Goal: Information Seeking & Learning: Understand process/instructions

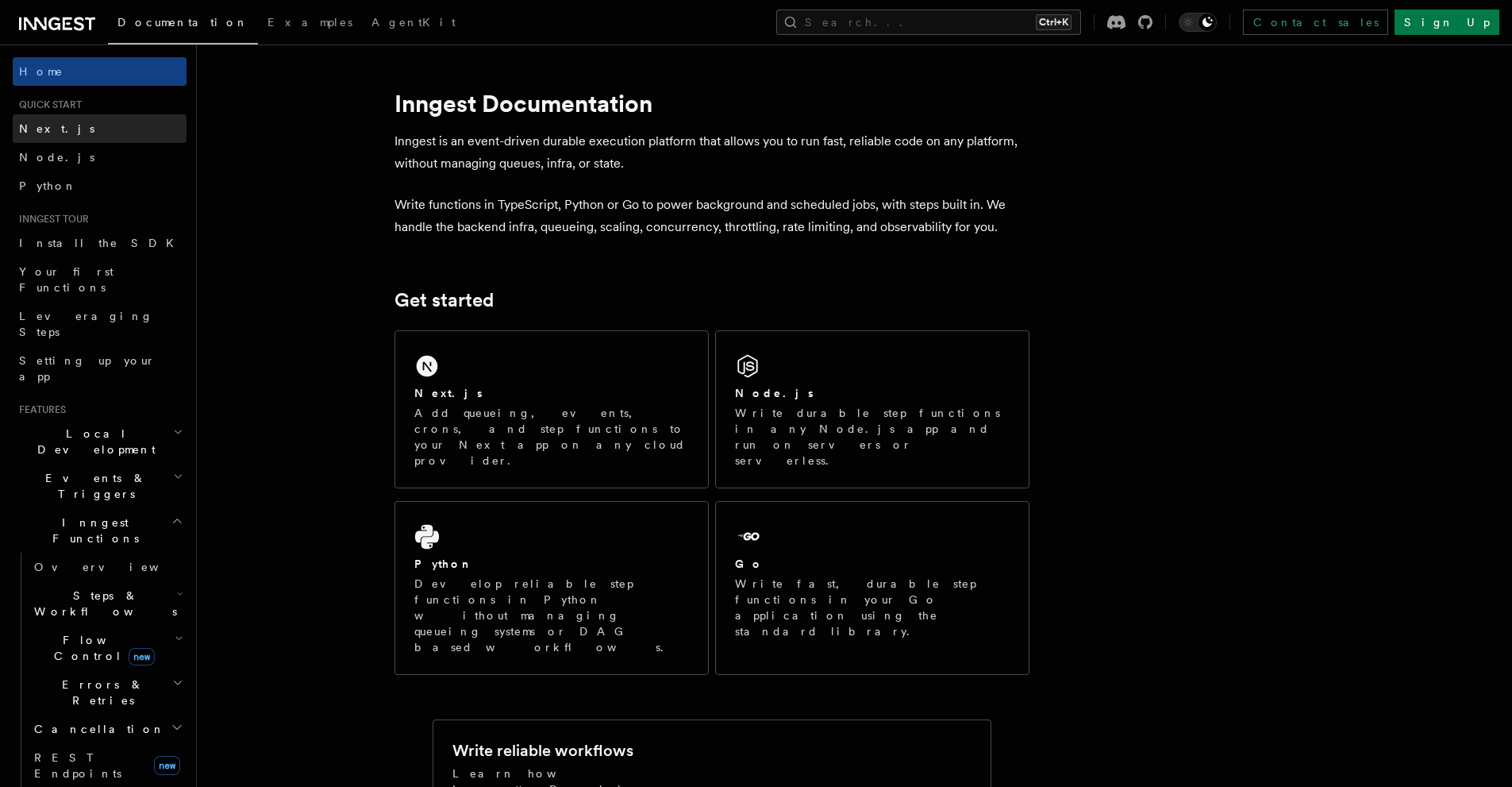
click at [35, 119] on link "Next.js" at bounding box center [99, 129] width 174 height 29
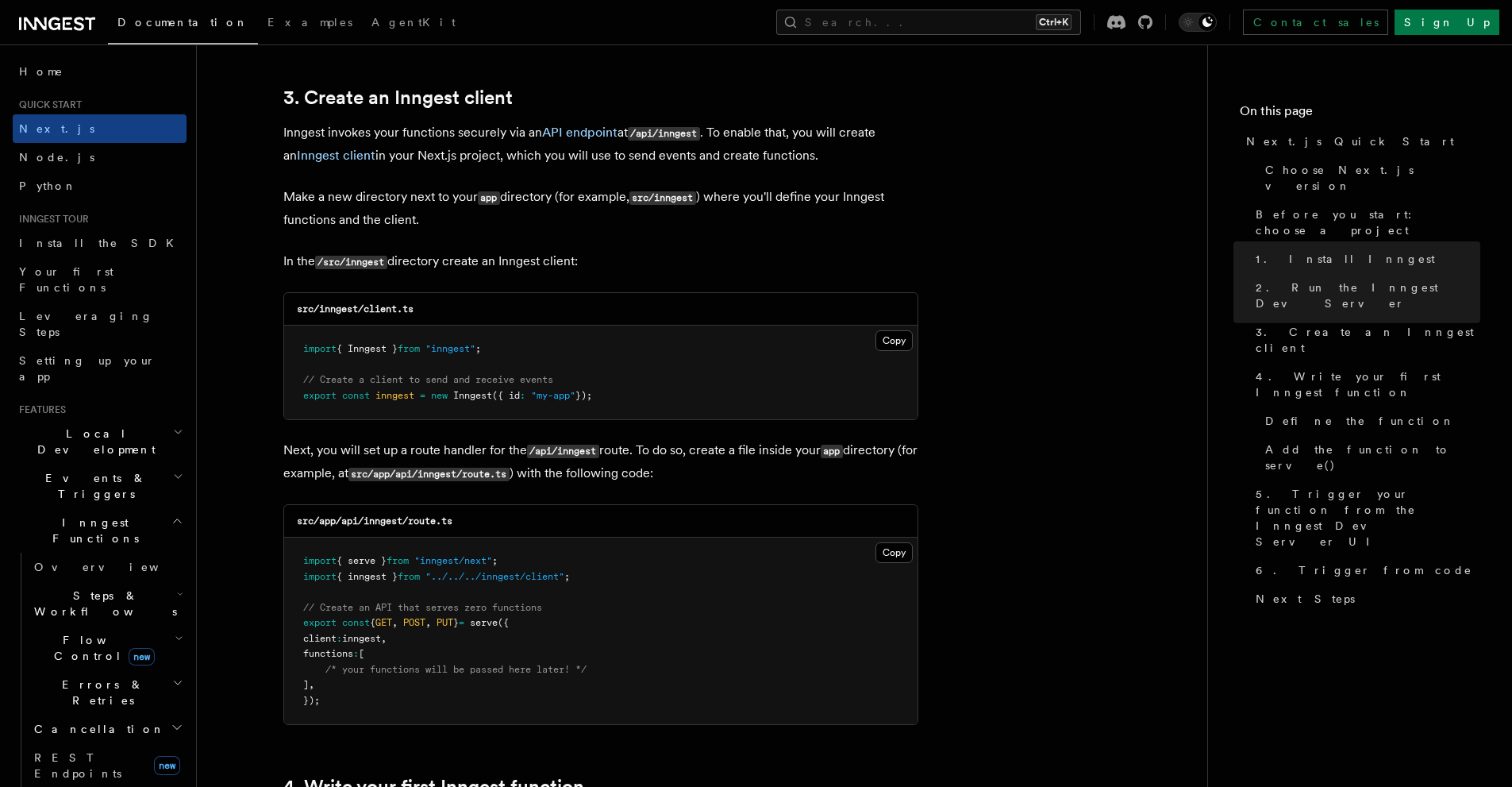
scroll to position [1588, 0]
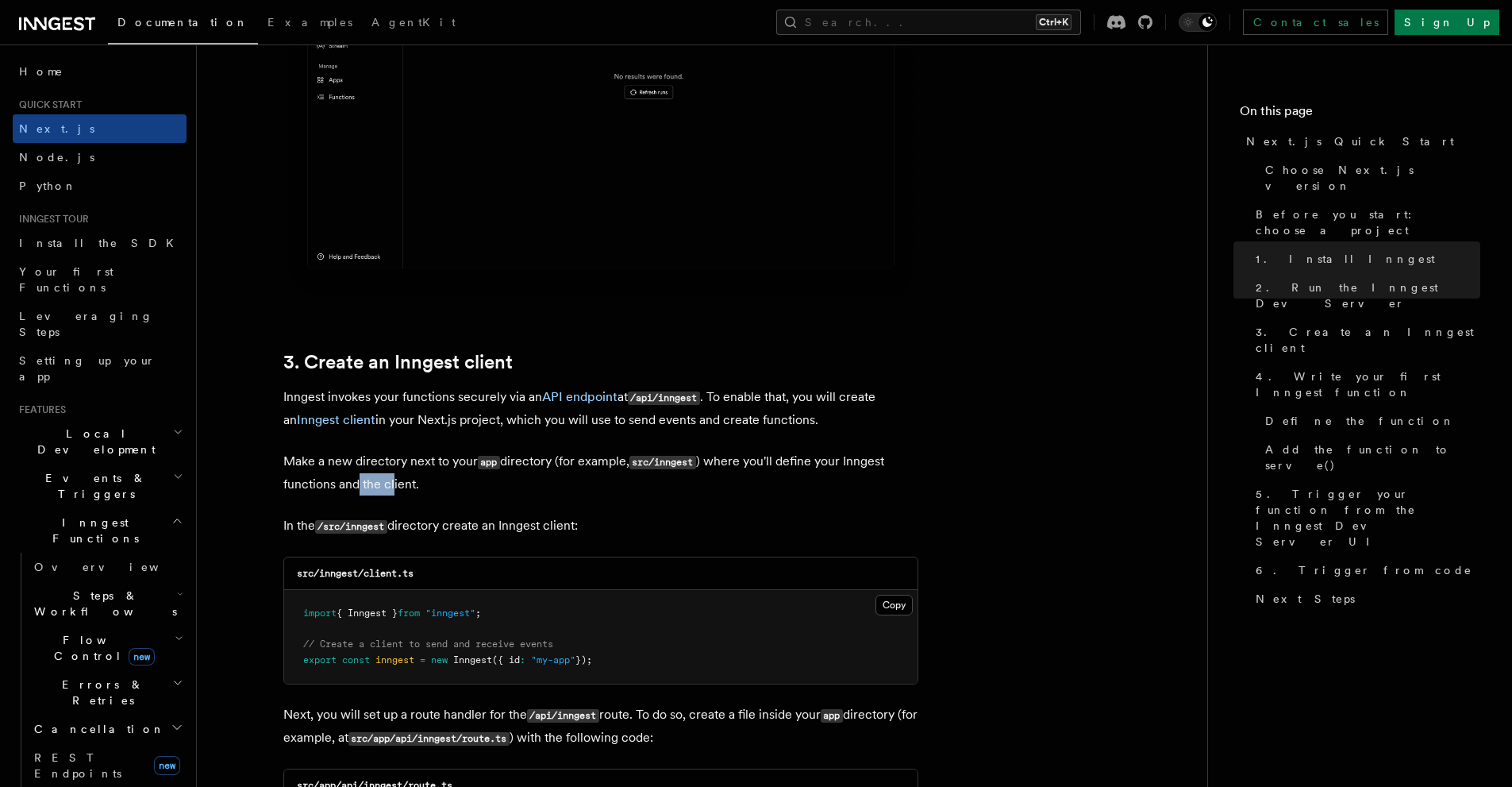
drag, startPoint x: 359, startPoint y: 484, endPoint x: 393, endPoint y: 484, distance: 34.0
click at [393, 484] on p "Make a new directory next to your app directory (for example, src/inngest ) whe…" at bounding box center [601, 472] width 635 height 45
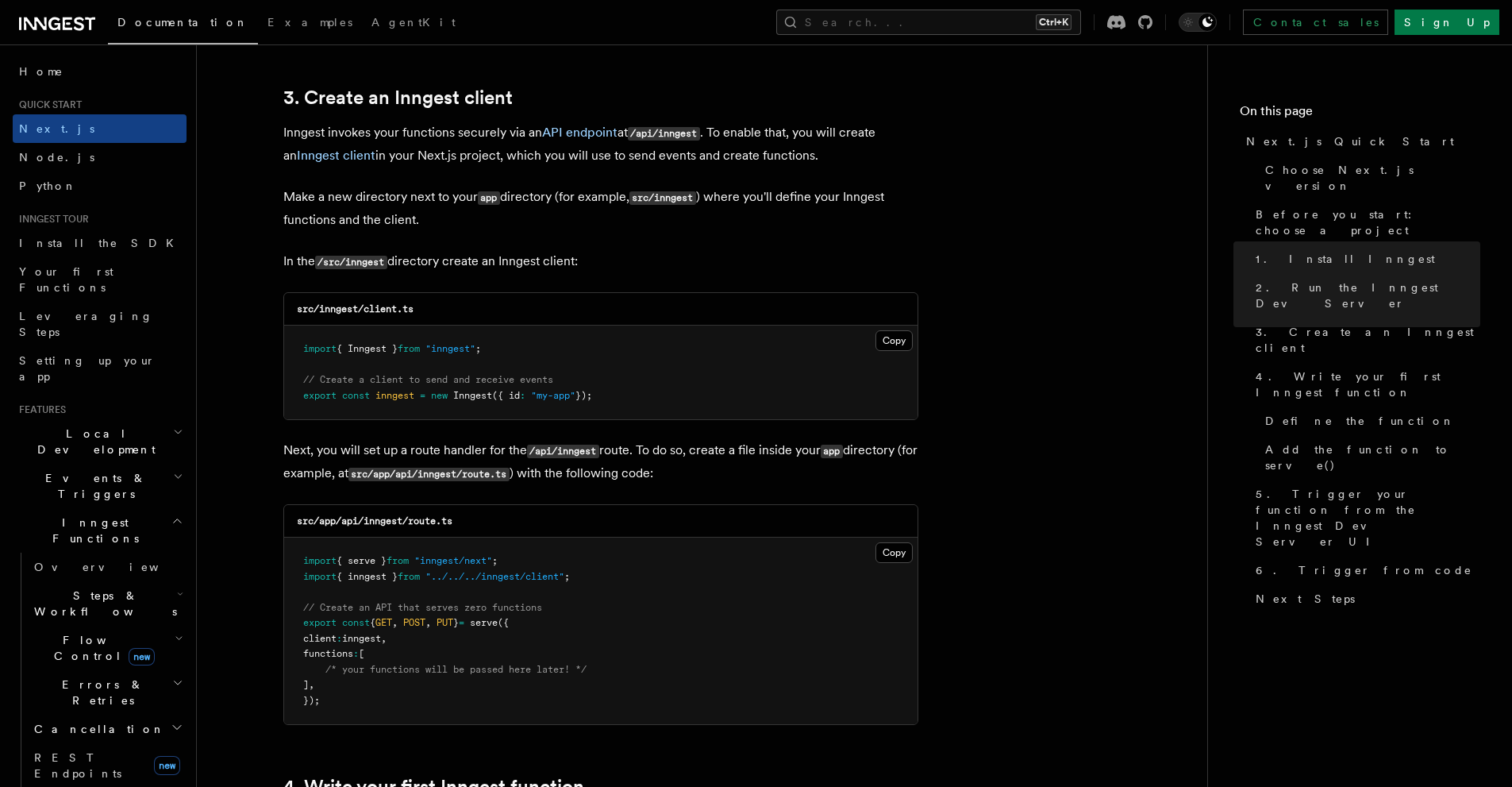
click at [678, 358] on pre "import { Inngest } from "inngest" ; // Create a client to send and receive even…" at bounding box center [601, 372] width 634 height 94
drag, startPoint x: 318, startPoint y: 605, endPoint x: 548, endPoint y: 603, distance: 230.0
click at [542, 603] on span "// Create an API that serves zero functions" at bounding box center [422, 607] width 239 height 11
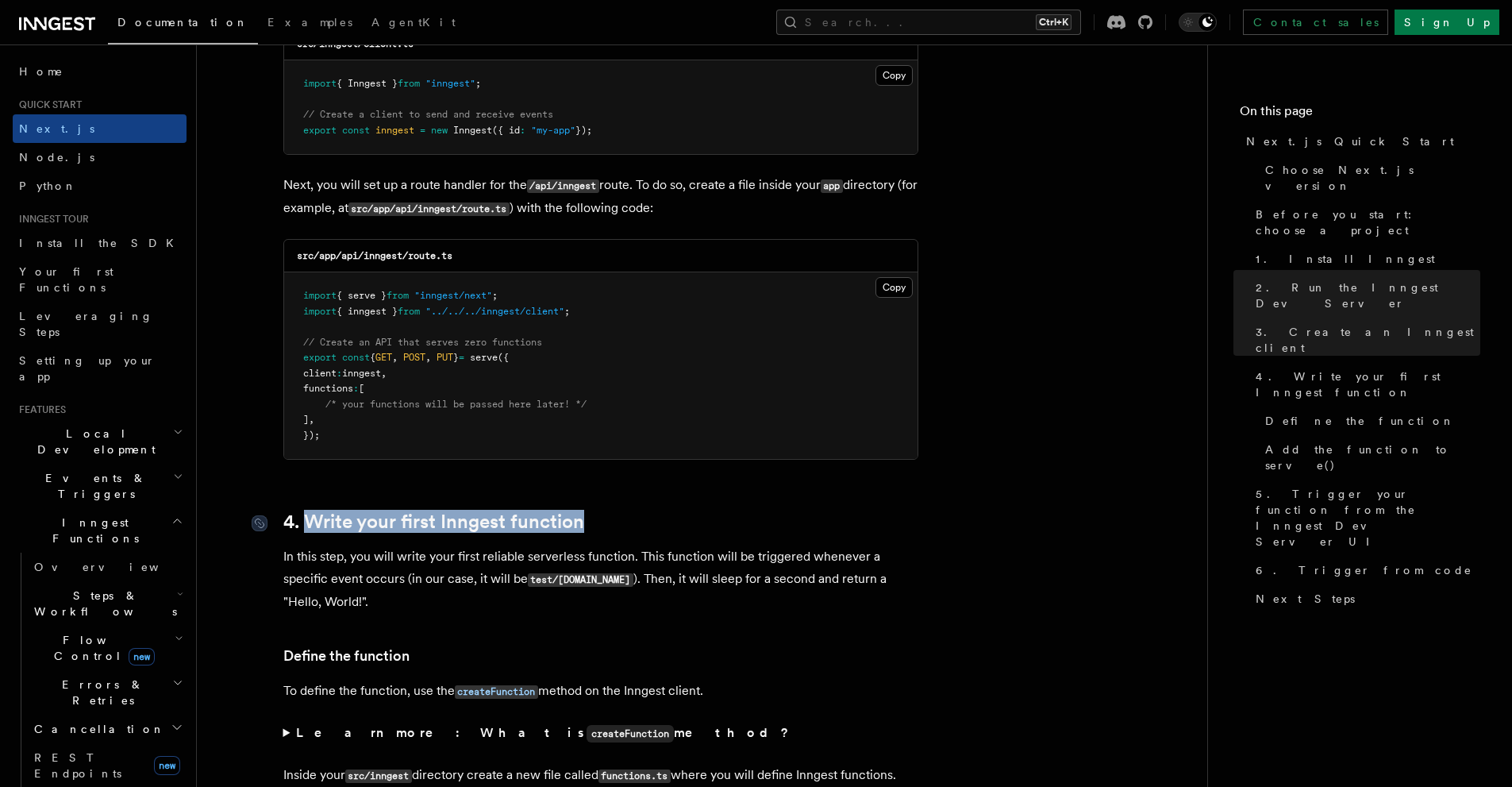
drag, startPoint x: 631, startPoint y: 518, endPoint x: 307, endPoint y: 517, distance: 324.0
click at [307, 517] on h2 "4. Write your first Inngest function" at bounding box center [601, 521] width 635 height 22
click at [701, 511] on h2 "4. Write your first Inngest function" at bounding box center [601, 521] width 635 height 22
drag, startPoint x: 680, startPoint y: 514, endPoint x: 307, endPoint y: 519, distance: 373.0
click at [307, 519] on h2 "4. Write your first Inngest function" at bounding box center [601, 521] width 635 height 22
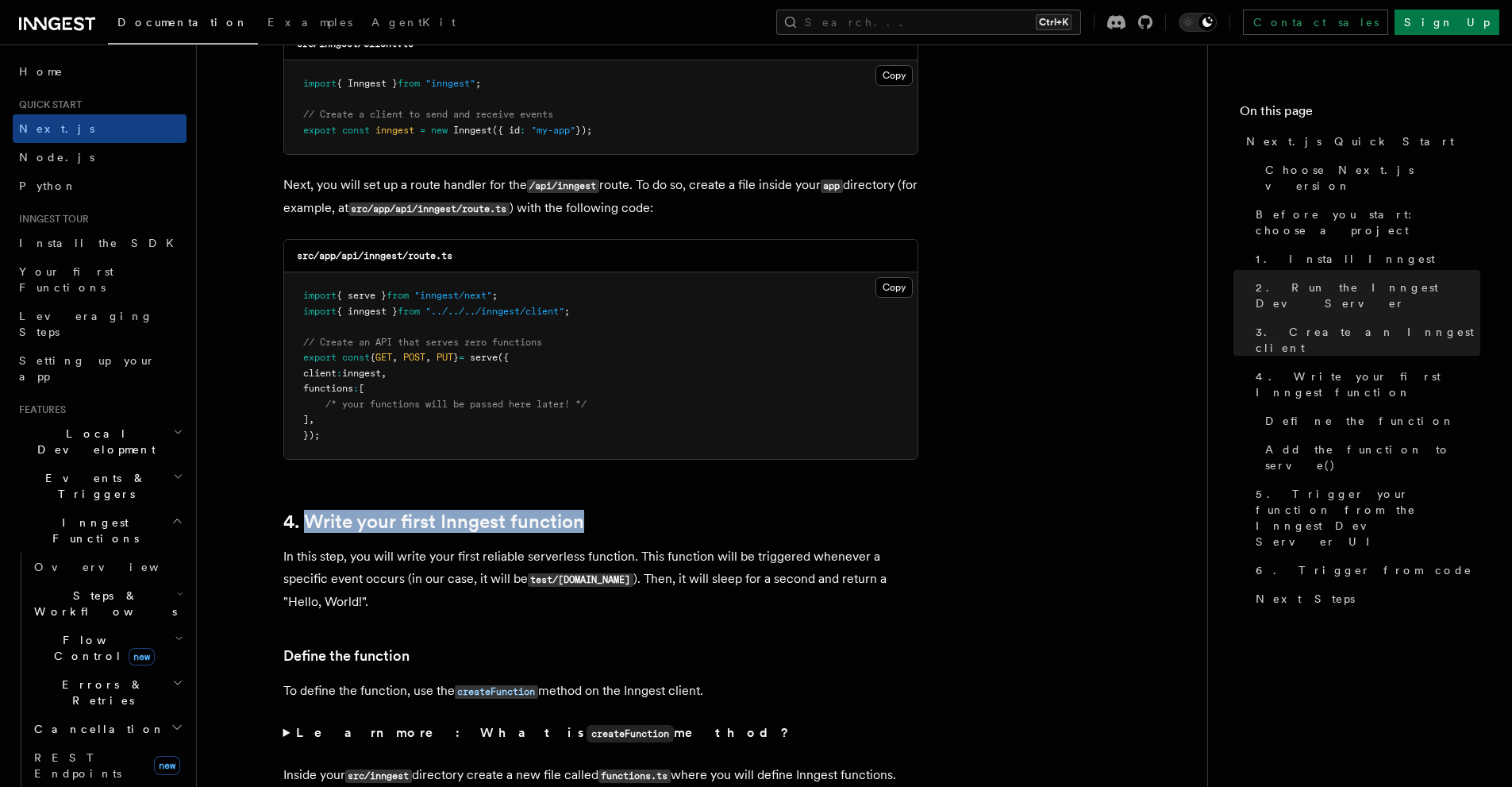
click at [620, 524] on h2 "4. Write your first Inngest function" at bounding box center [601, 521] width 635 height 22
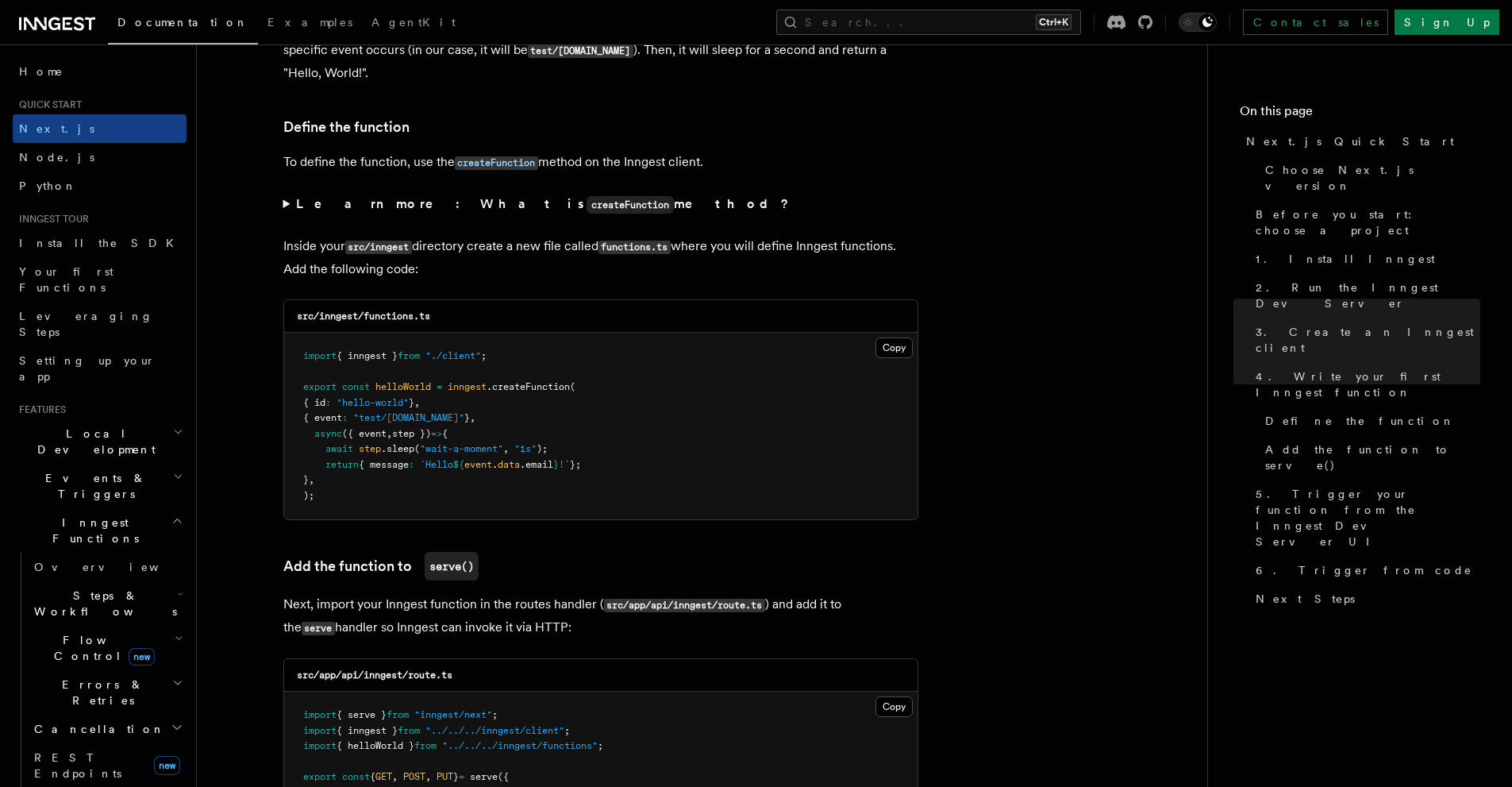
scroll to position [2382, 0]
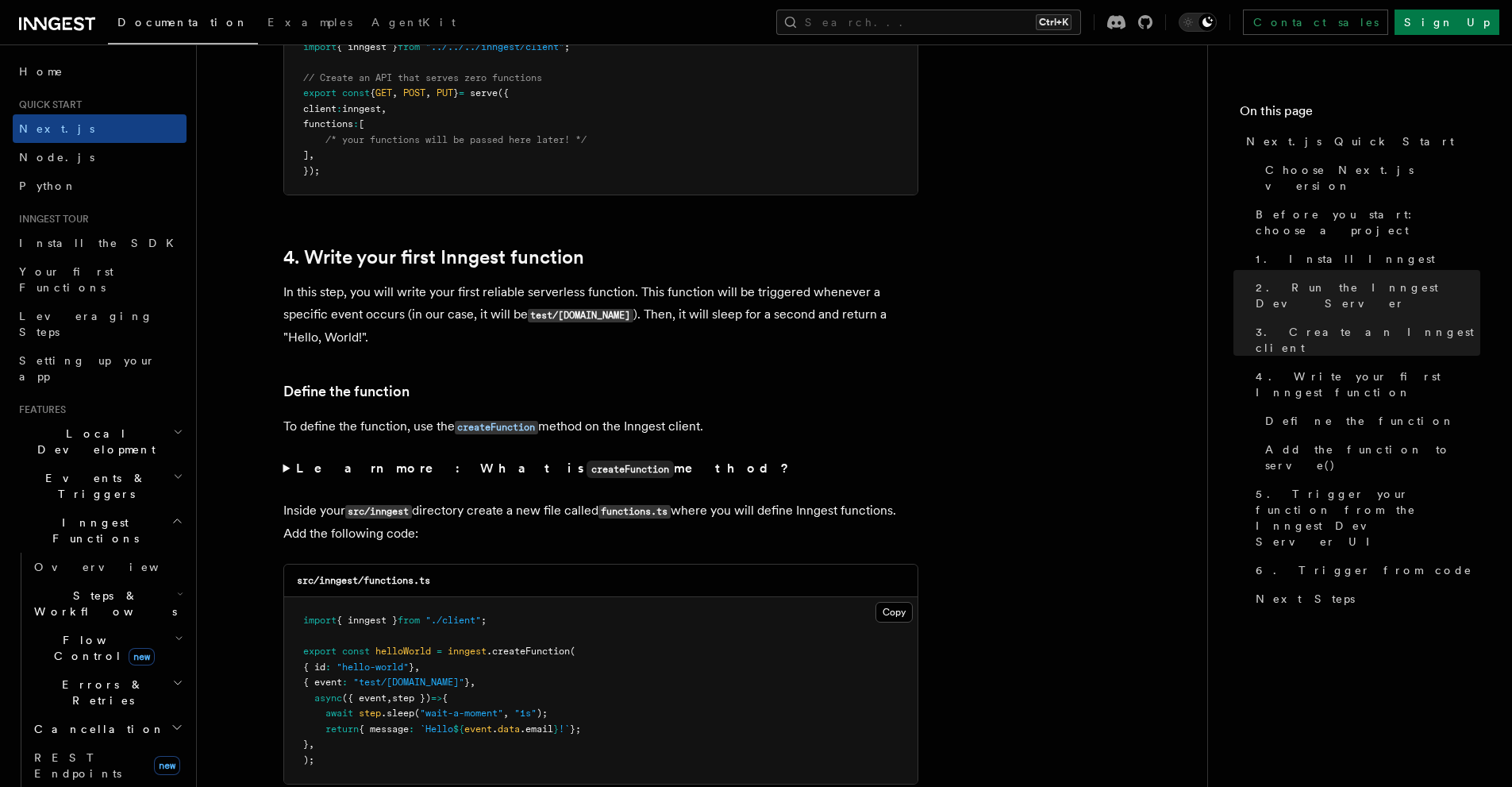
drag, startPoint x: 272, startPoint y: 288, endPoint x: 333, endPoint y: 281, distance: 61.4
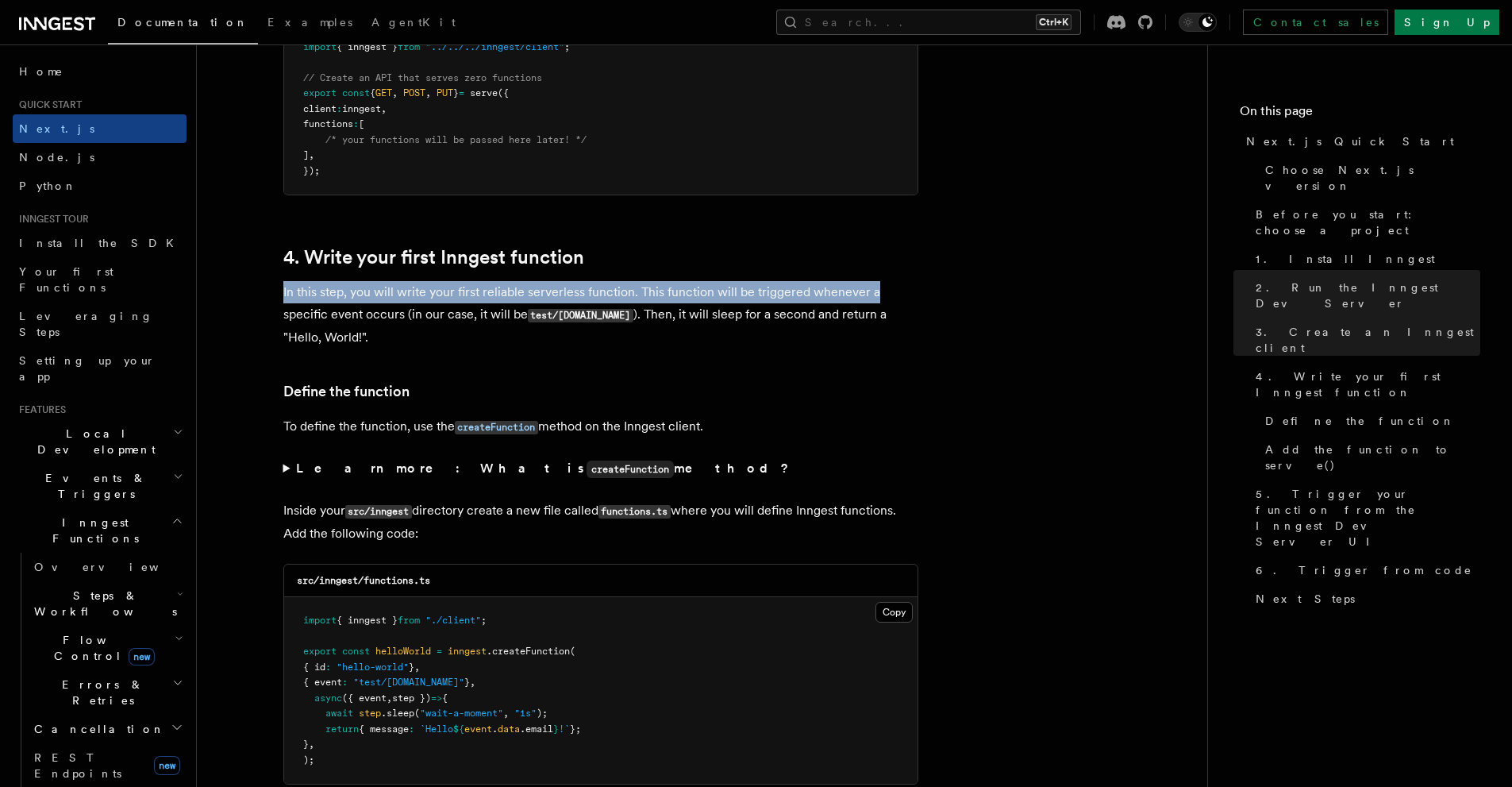
drag, startPoint x: 273, startPoint y: 293, endPoint x: 861, endPoint y: 295, distance: 588.0
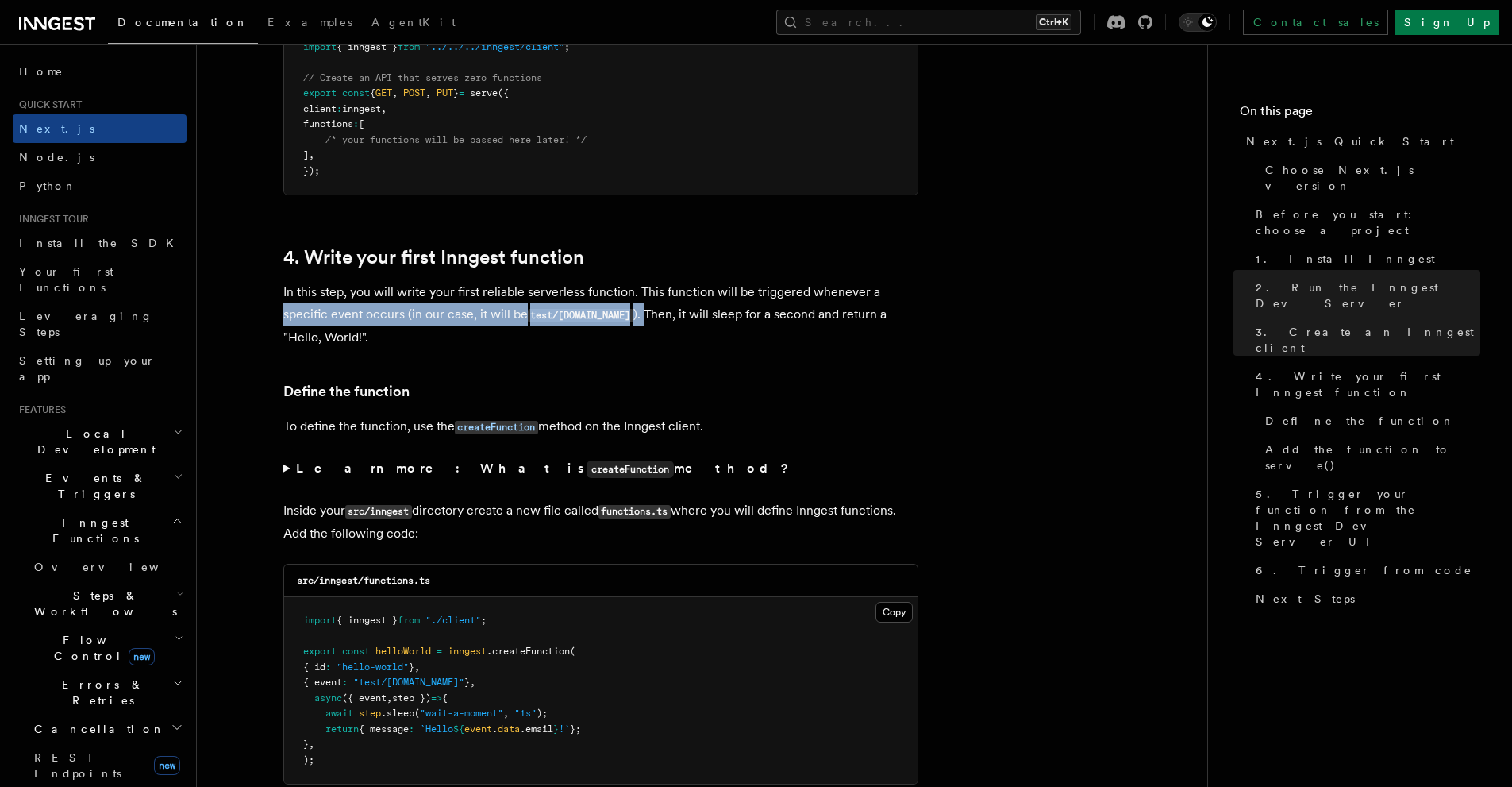
drag, startPoint x: 270, startPoint y: 314, endPoint x: 637, endPoint y: 319, distance: 367.0
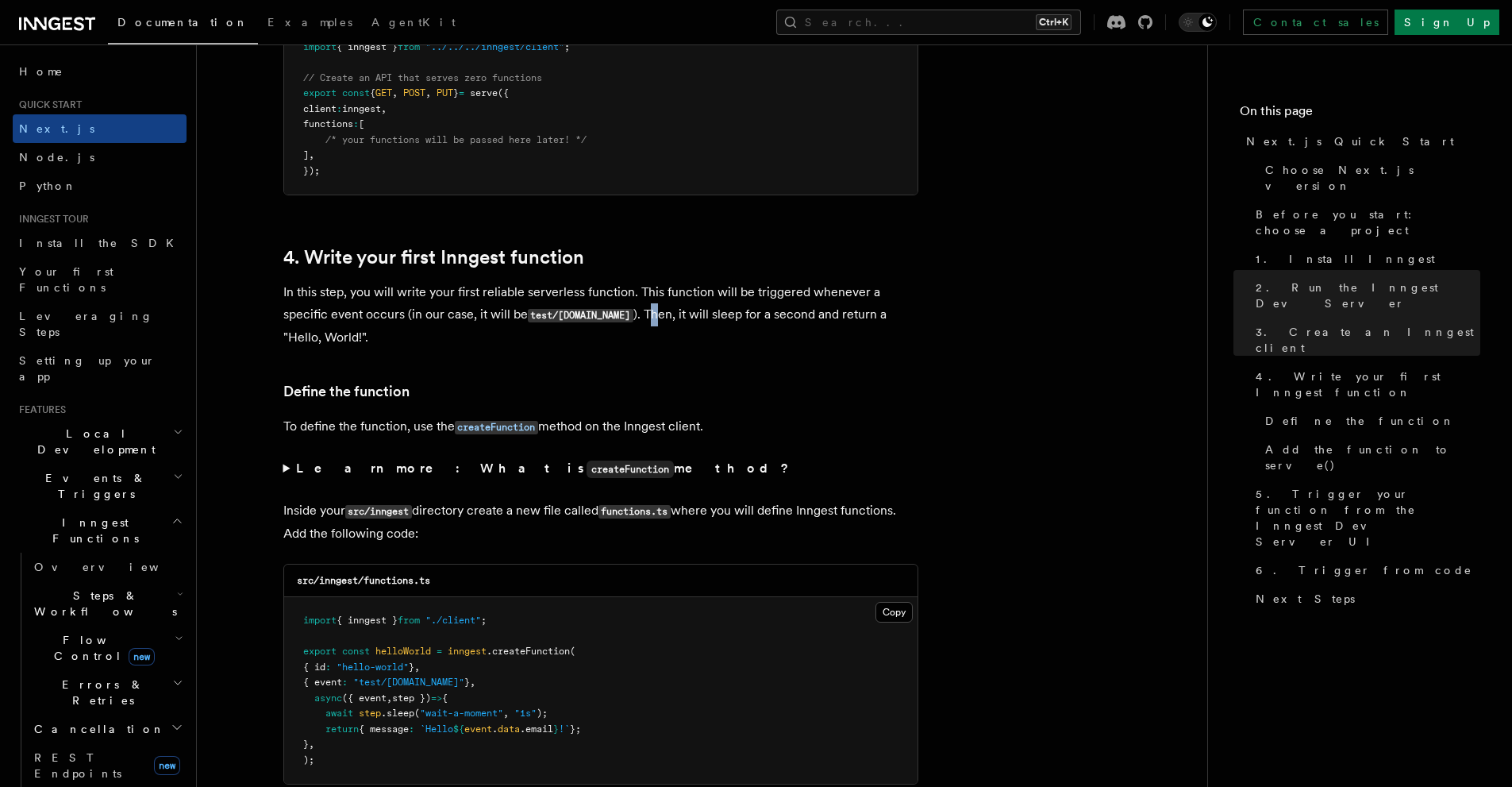
click at [645, 324] on p "In this step, you will write your first reliable serverless function. This func…" at bounding box center [601, 315] width 635 height 68
click at [635, 312] on p "In this step, you will write your first reliable serverless function. This func…" at bounding box center [601, 315] width 635 height 68
click at [639, 336] on p "In this step, you will write your first reliable serverless function. This func…" at bounding box center [601, 315] width 635 height 68
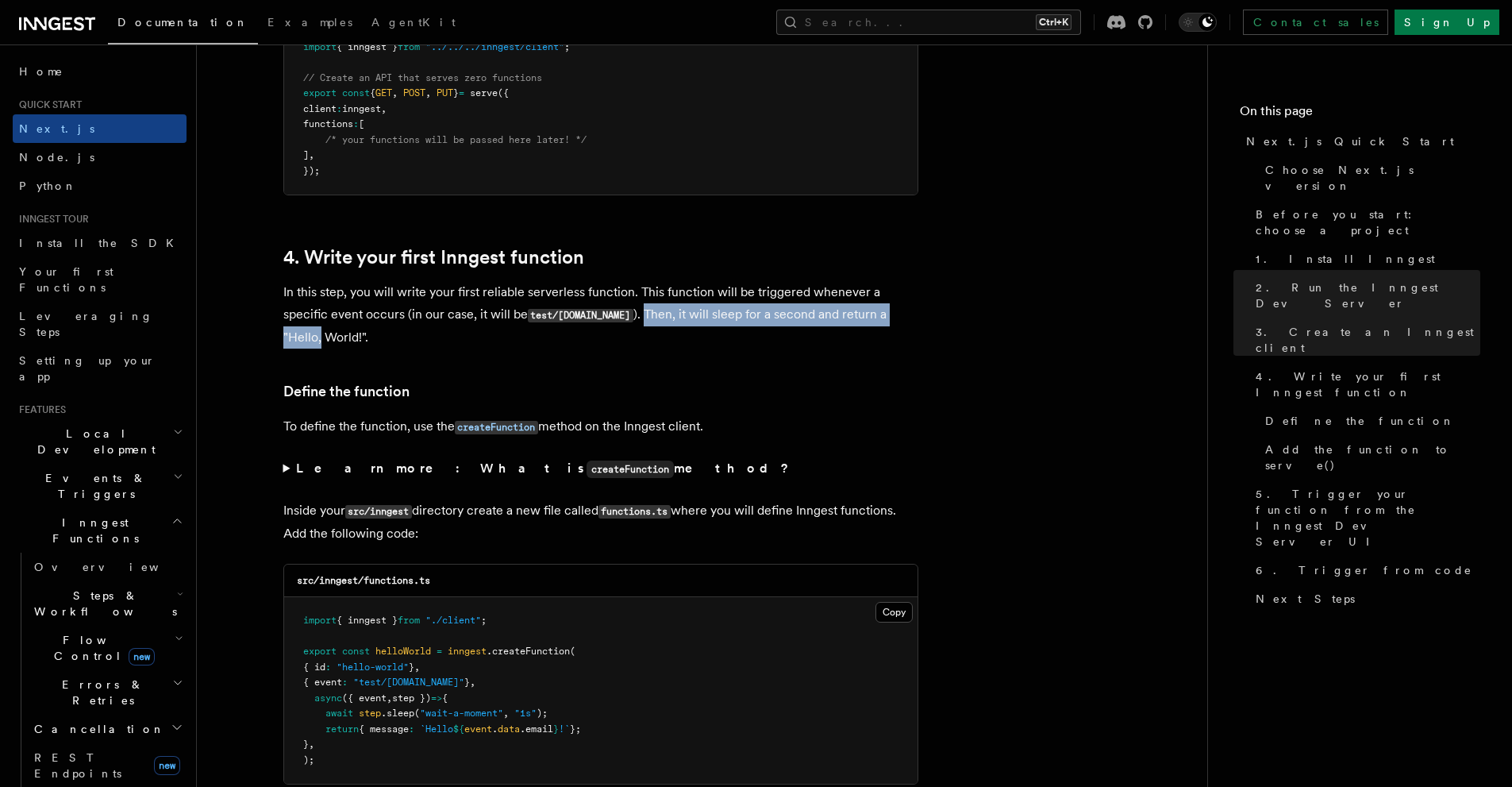
drag, startPoint x: 634, startPoint y: 314, endPoint x: 936, endPoint y: 326, distance: 302.2
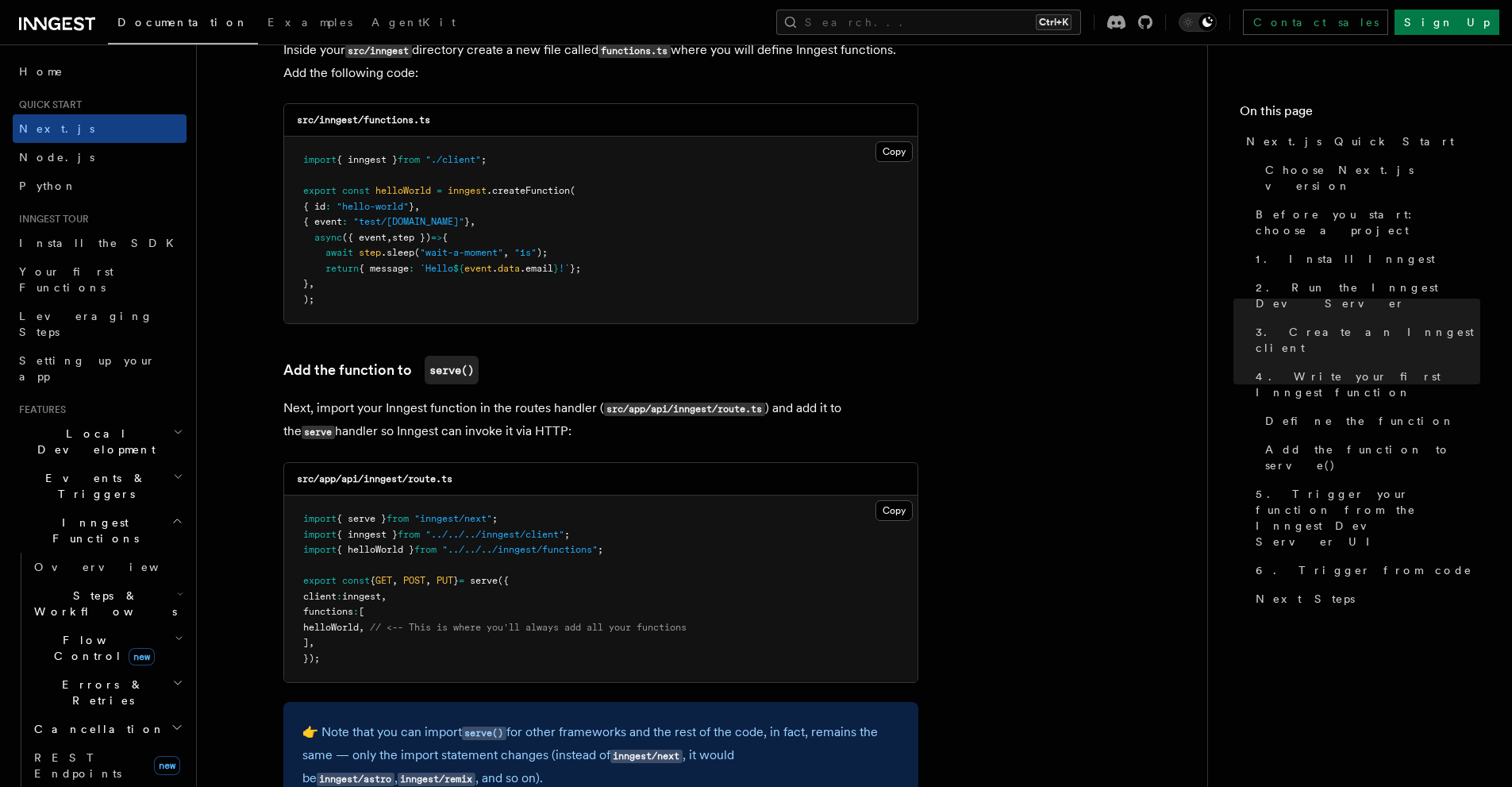
scroll to position [2911, 0]
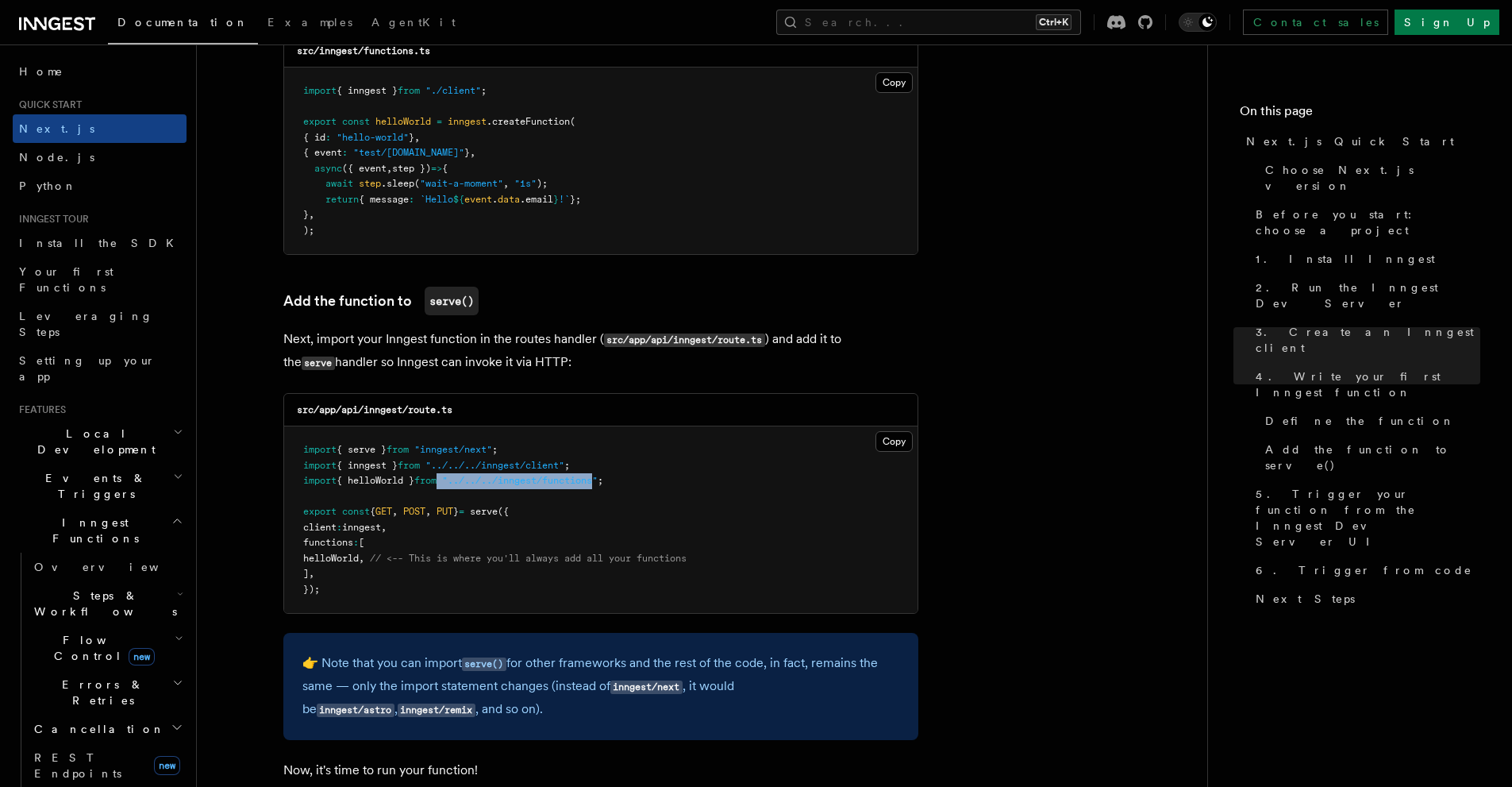
drag, startPoint x: 610, startPoint y: 485, endPoint x: 453, endPoint y: 482, distance: 157.0
click at [453, 482] on span "import { helloWorld } from "../../../inngest/functions" ;" at bounding box center [452, 480] width 300 height 11
click at [692, 426] on pre "import { serve } from "inngest/next" ; import { inngest } from "../../../innges…" at bounding box center [601, 519] width 634 height 187
drag, startPoint x: 610, startPoint y: 339, endPoint x: 653, endPoint y: 334, distance: 43.3
click at [653, 334] on code "src/app/api/inngest/route.ts" at bounding box center [684, 339] width 161 height 14
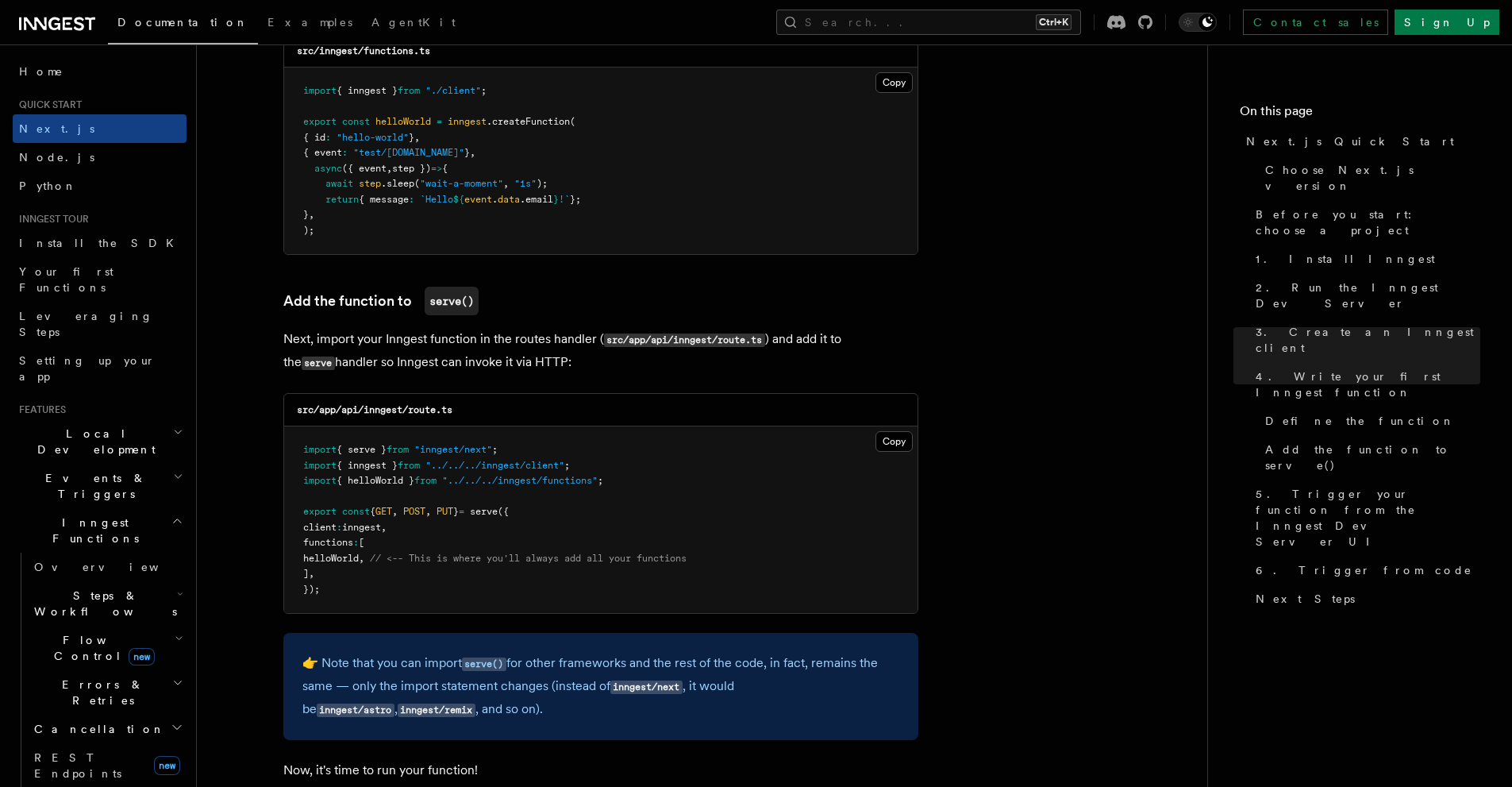
click at [673, 364] on p "Next, import your Inngest function in the routes handler ( src/app/api/inngest/…" at bounding box center [601, 351] width 635 height 46
drag, startPoint x: 642, startPoint y: 560, endPoint x: 688, endPoint y: 560, distance: 46.0
click at [687, 560] on span "// <-- This is where you'll always add all your functions" at bounding box center [528, 558] width 316 height 11
click at [754, 561] on pre "import { serve } from "inngest/next" ; import { inngest } from "../../../innges…" at bounding box center [601, 519] width 634 height 187
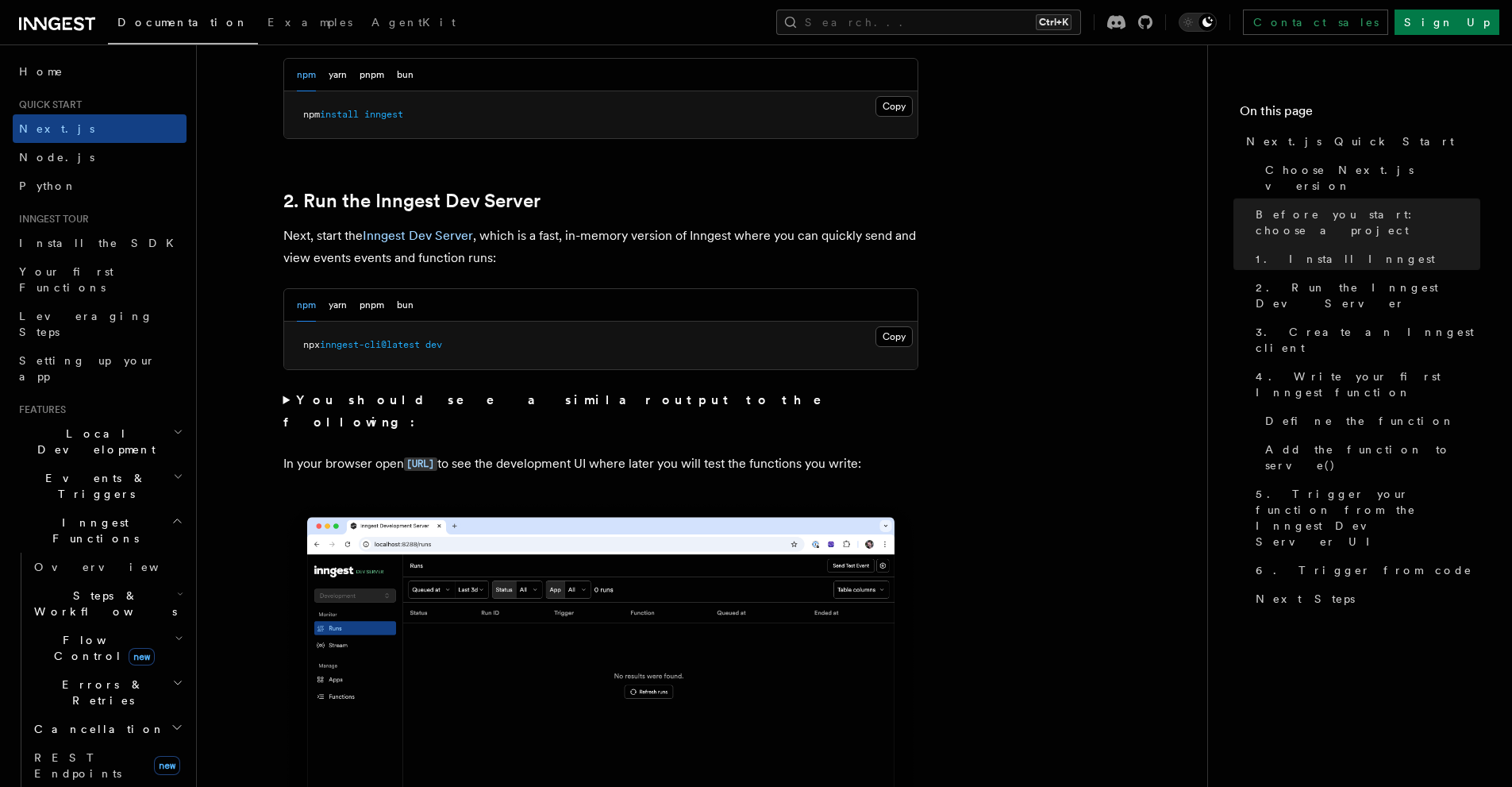
scroll to position [1058, 0]
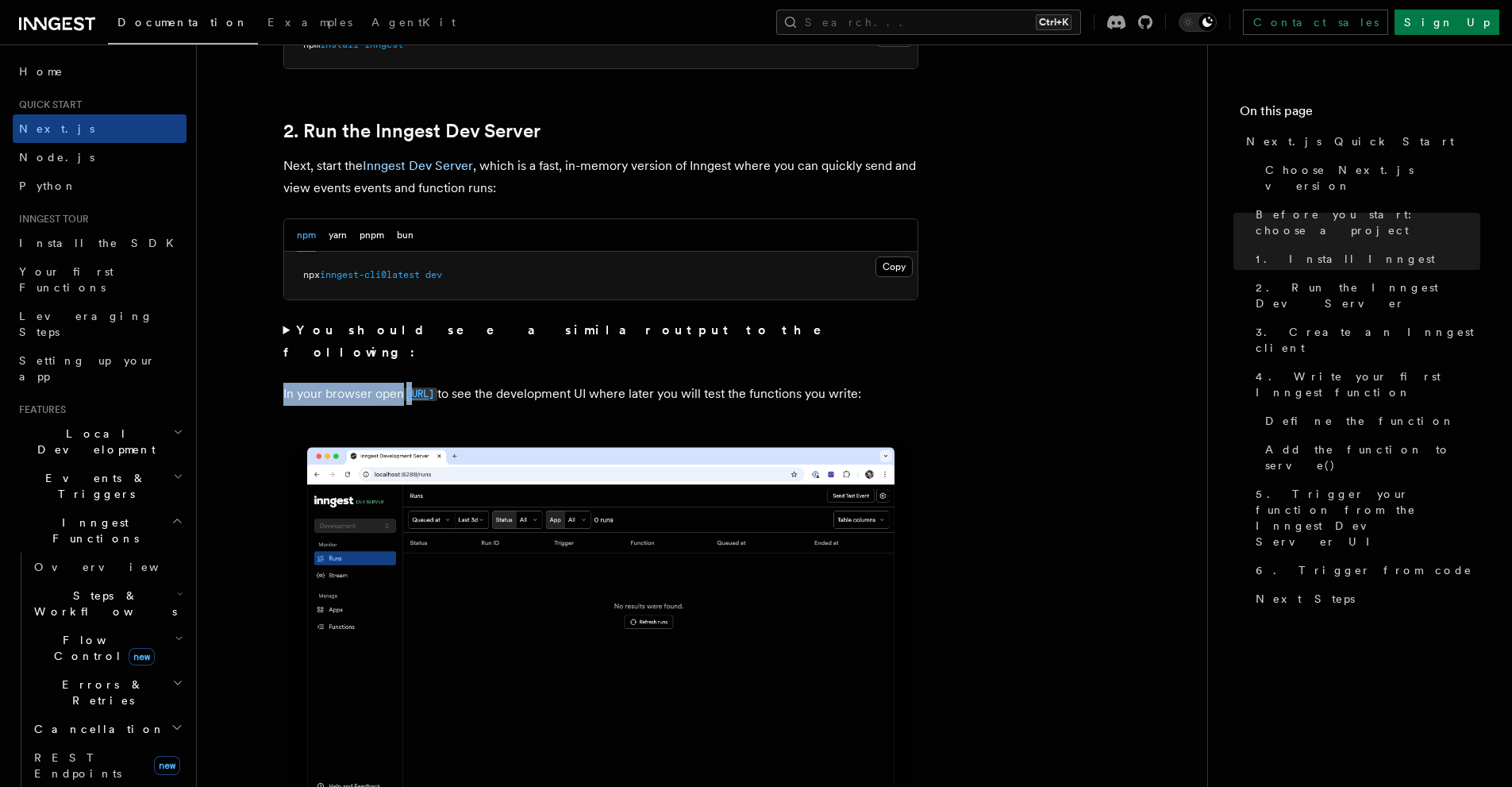
drag, startPoint x: 277, startPoint y: 374, endPoint x: 470, endPoint y: 378, distance: 193.0
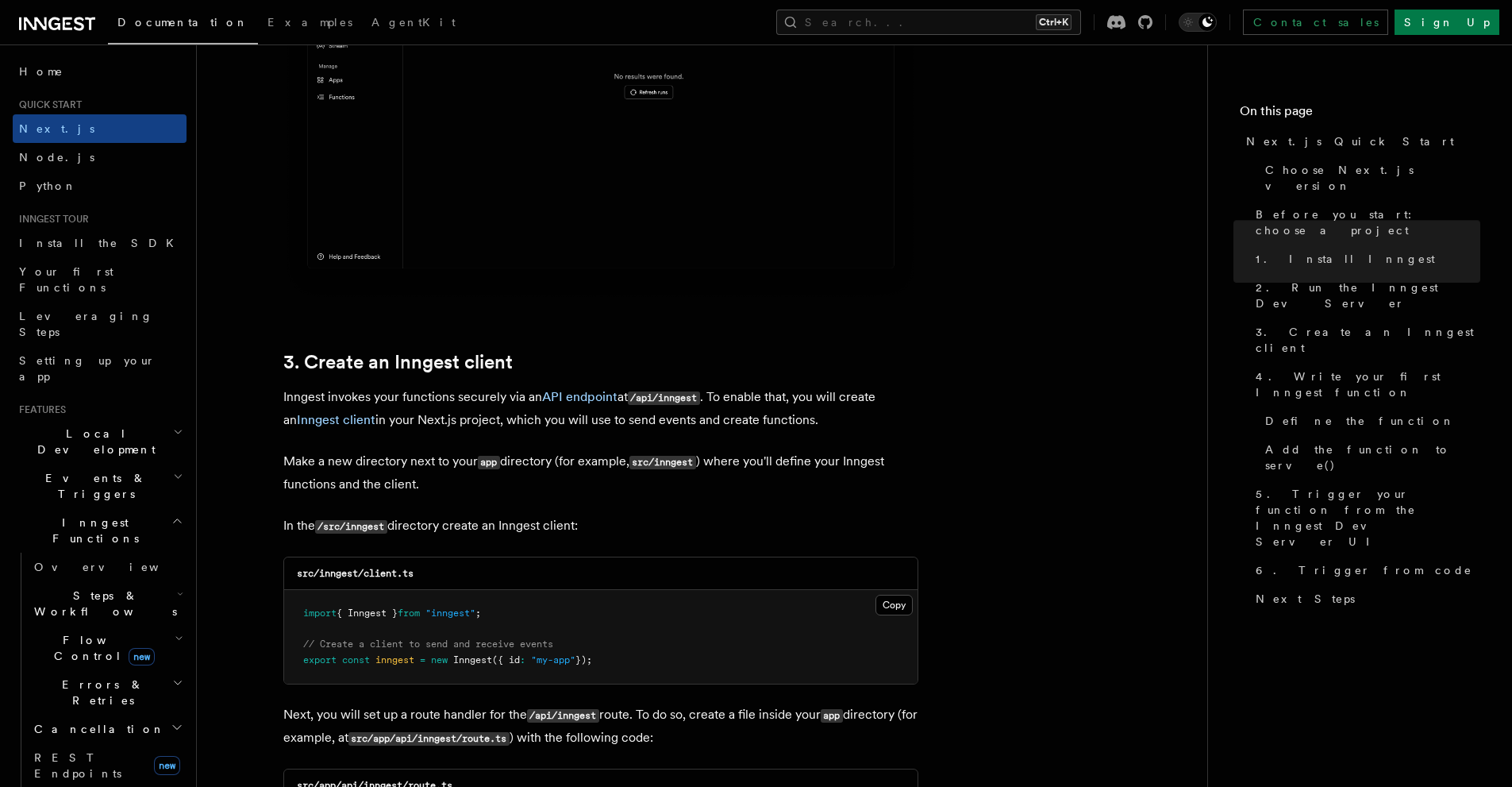
scroll to position [2117, 0]
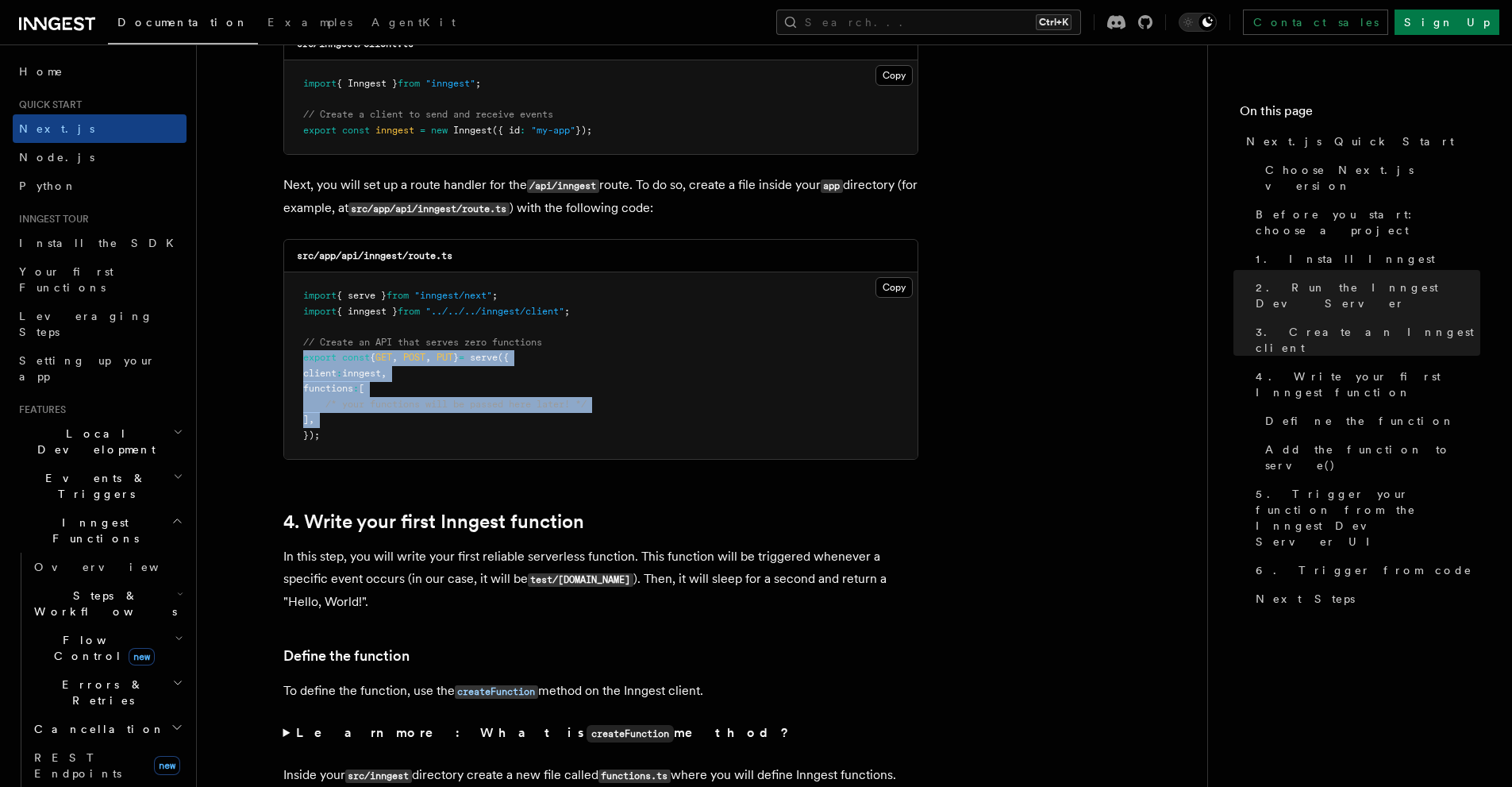
drag, startPoint x: 305, startPoint y: 438, endPoint x: 292, endPoint y: 358, distance: 81.0
click at [292, 358] on pre "import { serve } from "inngest/next" ; import { inngest } from "../../../innges…" at bounding box center [601, 366] width 634 height 187
copy code "export const { GET , POST , PUT } = serve ({ client : inngest , functions : [ /…"
drag, startPoint x: 316, startPoint y: 443, endPoint x: 287, endPoint y: 357, distance: 90.8
click at [287, 357] on pre "import { serve } from "inngest/next" ; import { inngest } from "../../../innges…" at bounding box center [601, 366] width 634 height 187
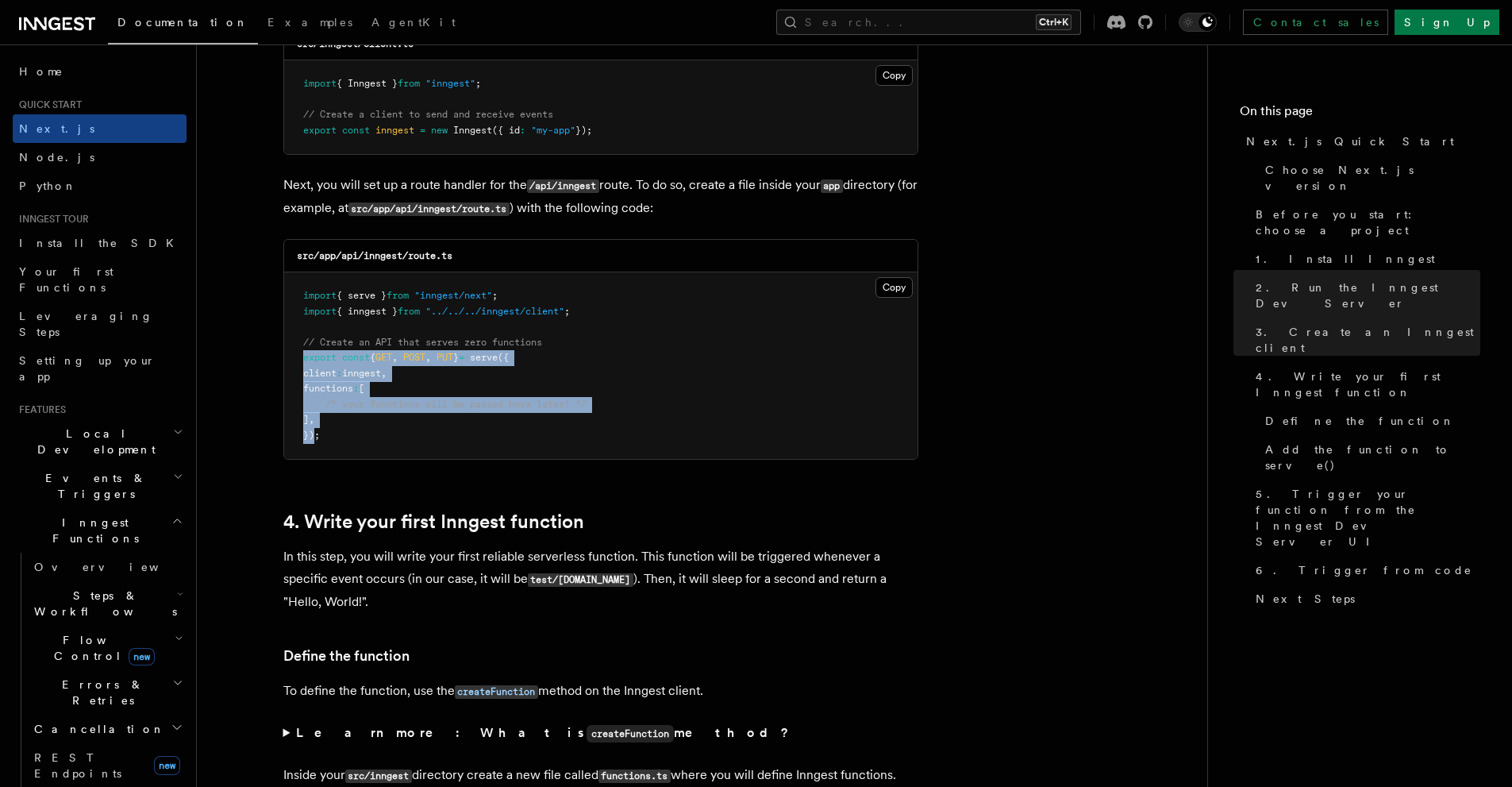
copy code "export const { GET , POST , PUT } = serve ({ client : inngest , functions : [ /…"
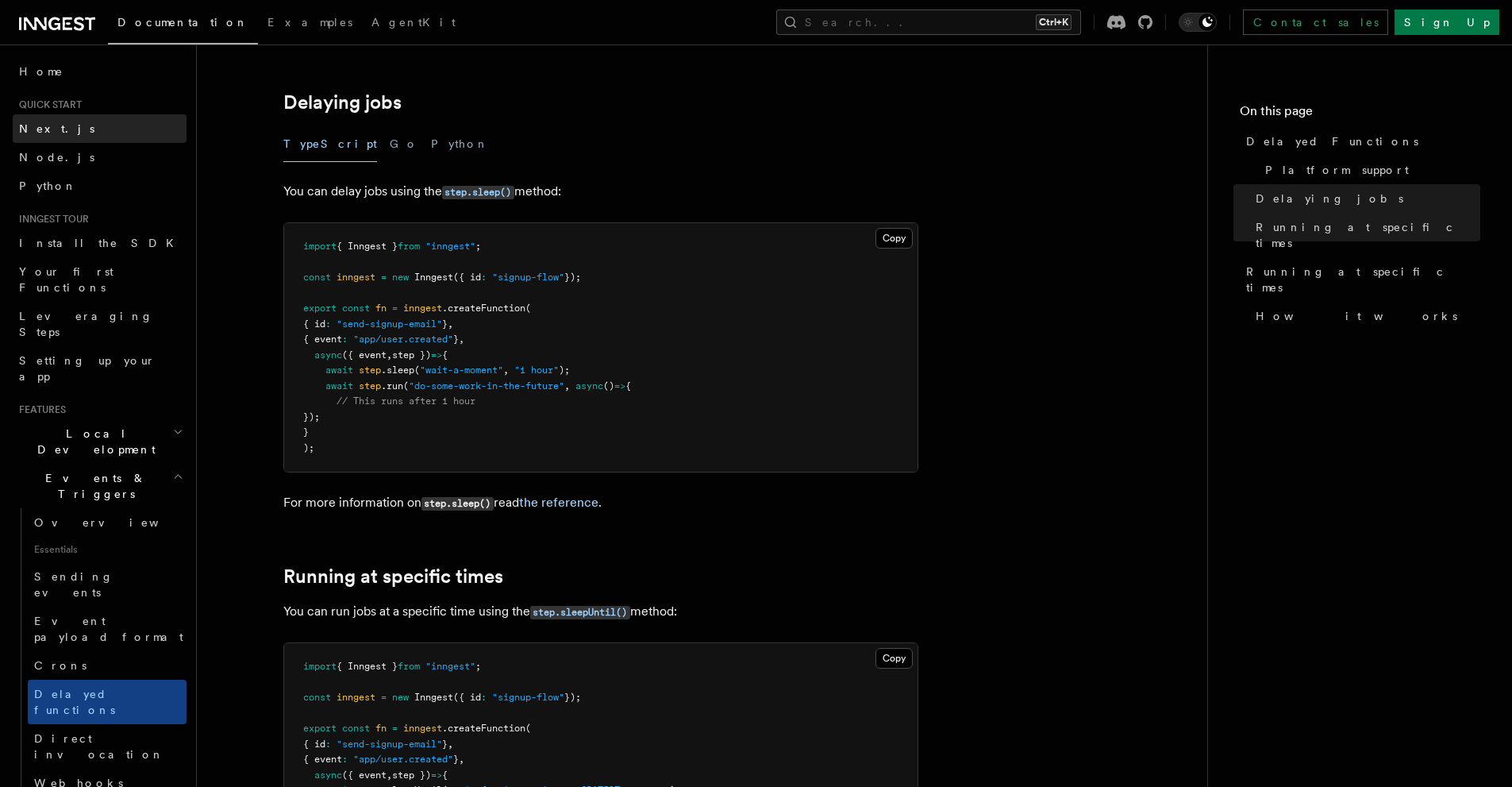
click at [46, 132] on span "Next.js" at bounding box center [56, 129] width 76 height 13
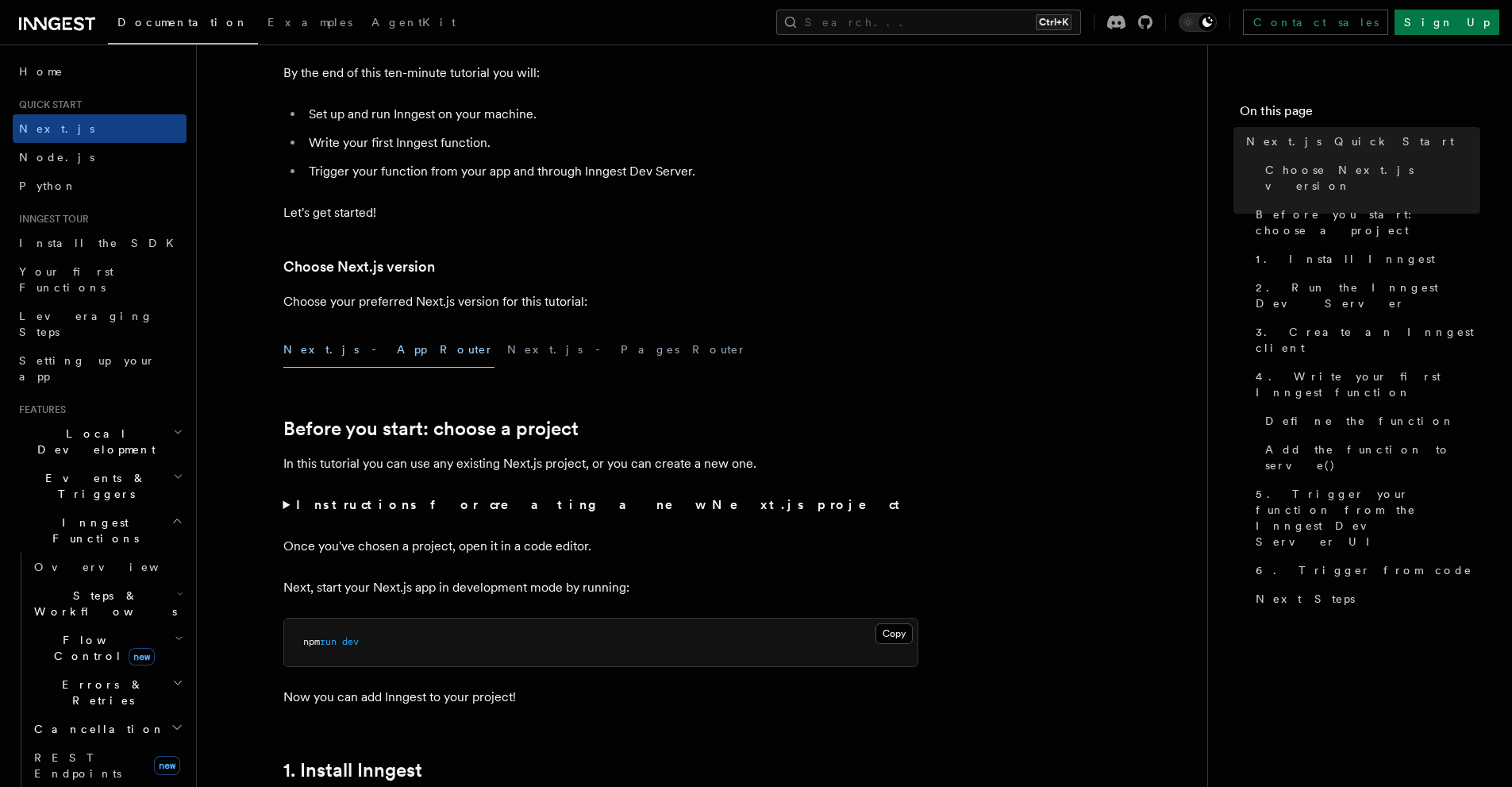
scroll to position [529, 0]
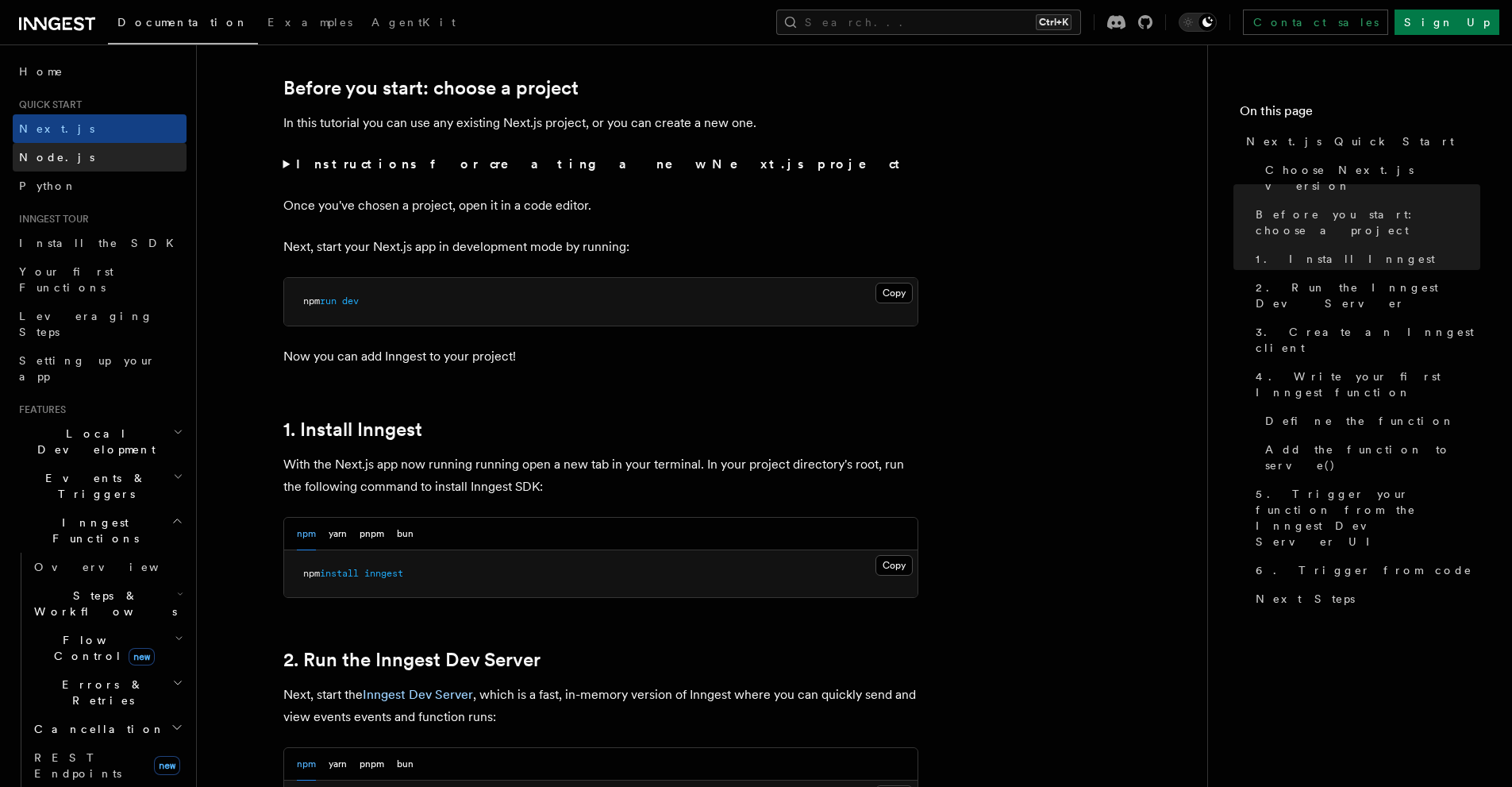
click at [49, 146] on link "Node.js" at bounding box center [99, 157] width 174 height 29
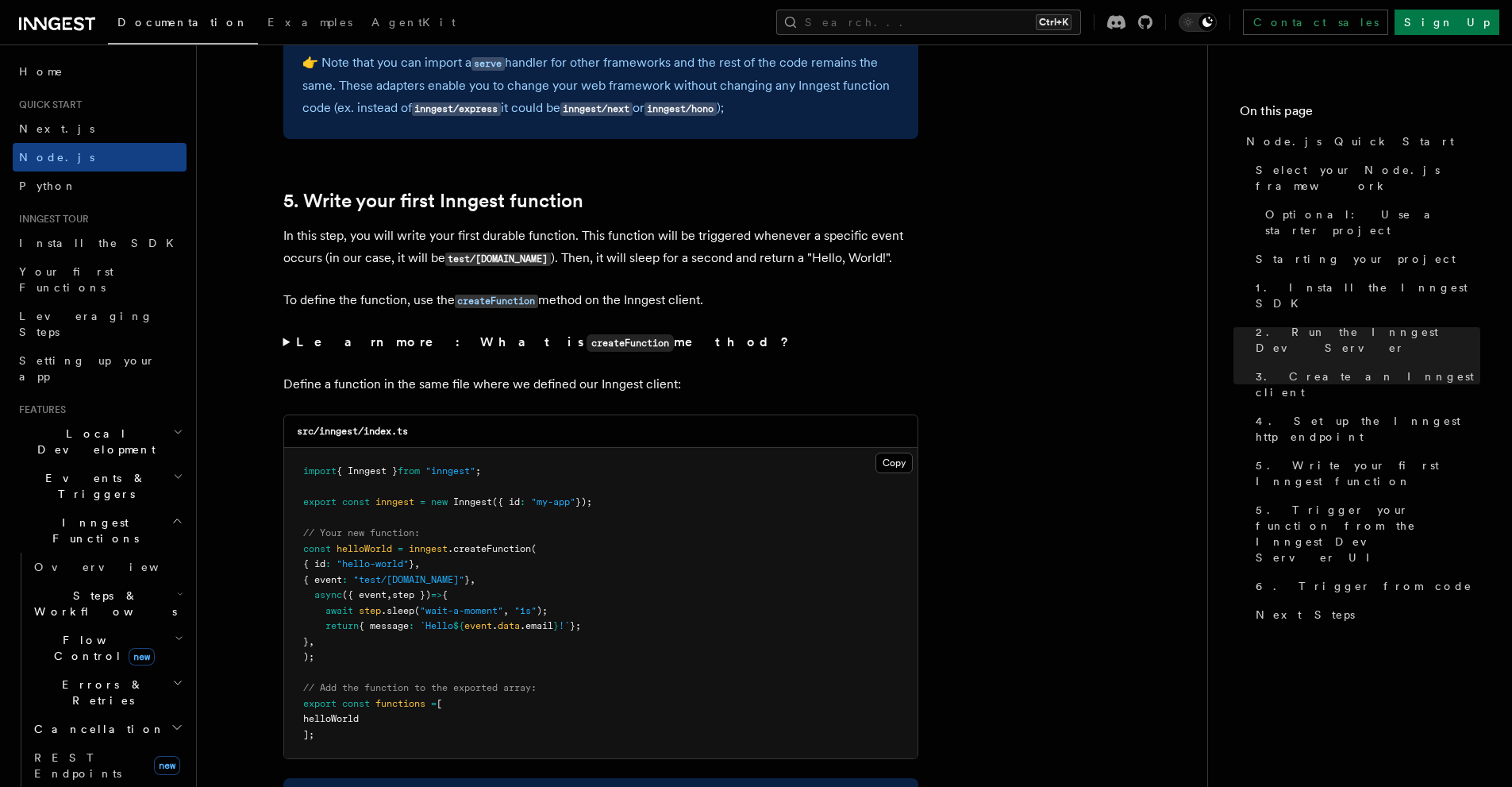
scroll to position [2911, 0]
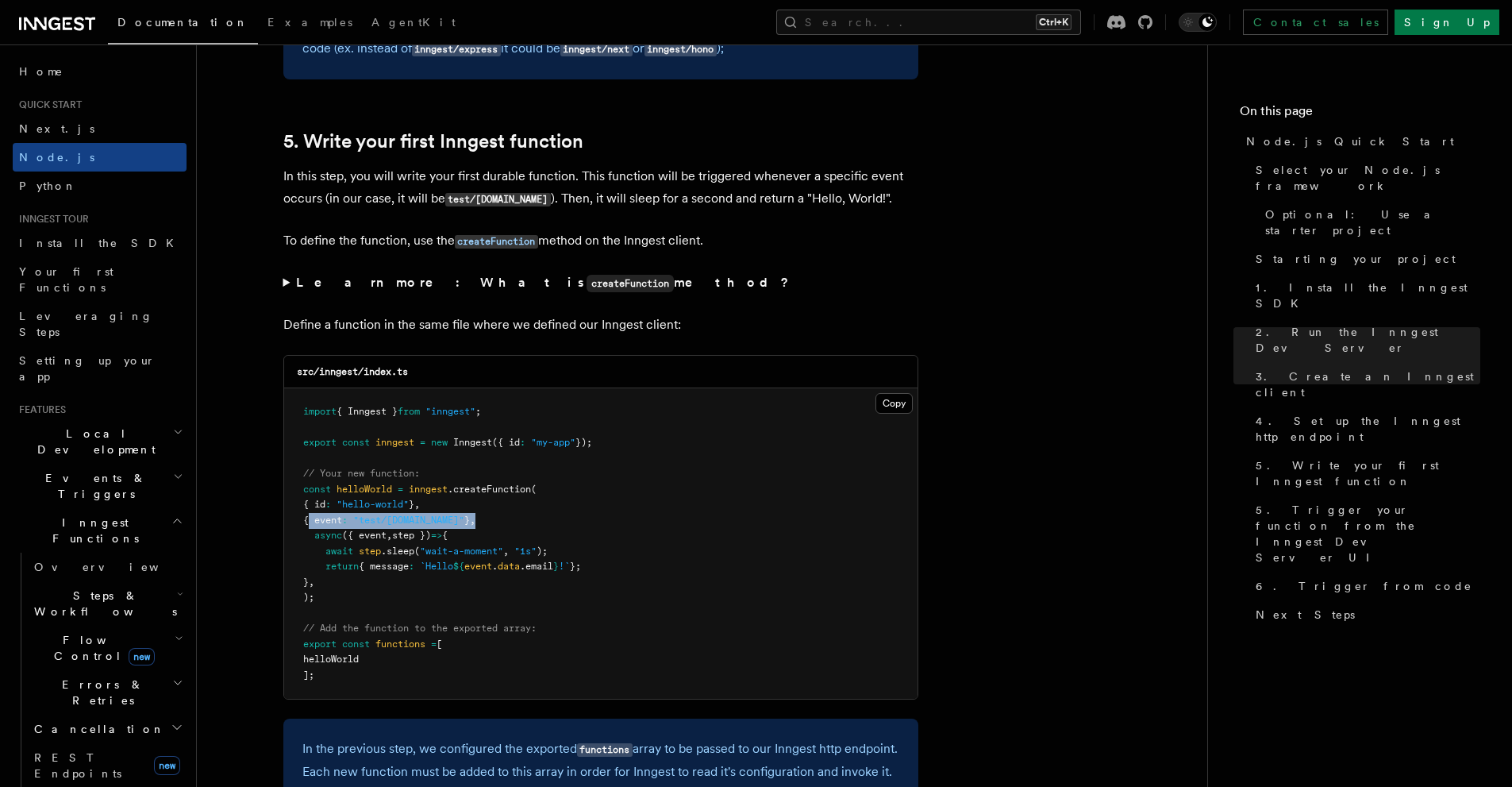
drag, startPoint x: 311, startPoint y: 523, endPoint x: 521, endPoint y: 518, distance: 210.1
click at [521, 518] on pre "import { Inngest } from "inngest" ; export const inngest = new Inngest ({ id : …" at bounding box center [601, 543] width 634 height 310
click at [532, 518] on pre "import { Inngest } from "inngest" ; export const inngest = new Inngest ({ id : …" at bounding box center [601, 543] width 634 height 310
click at [379, 534] on span "({ event" at bounding box center [364, 535] width 45 height 11
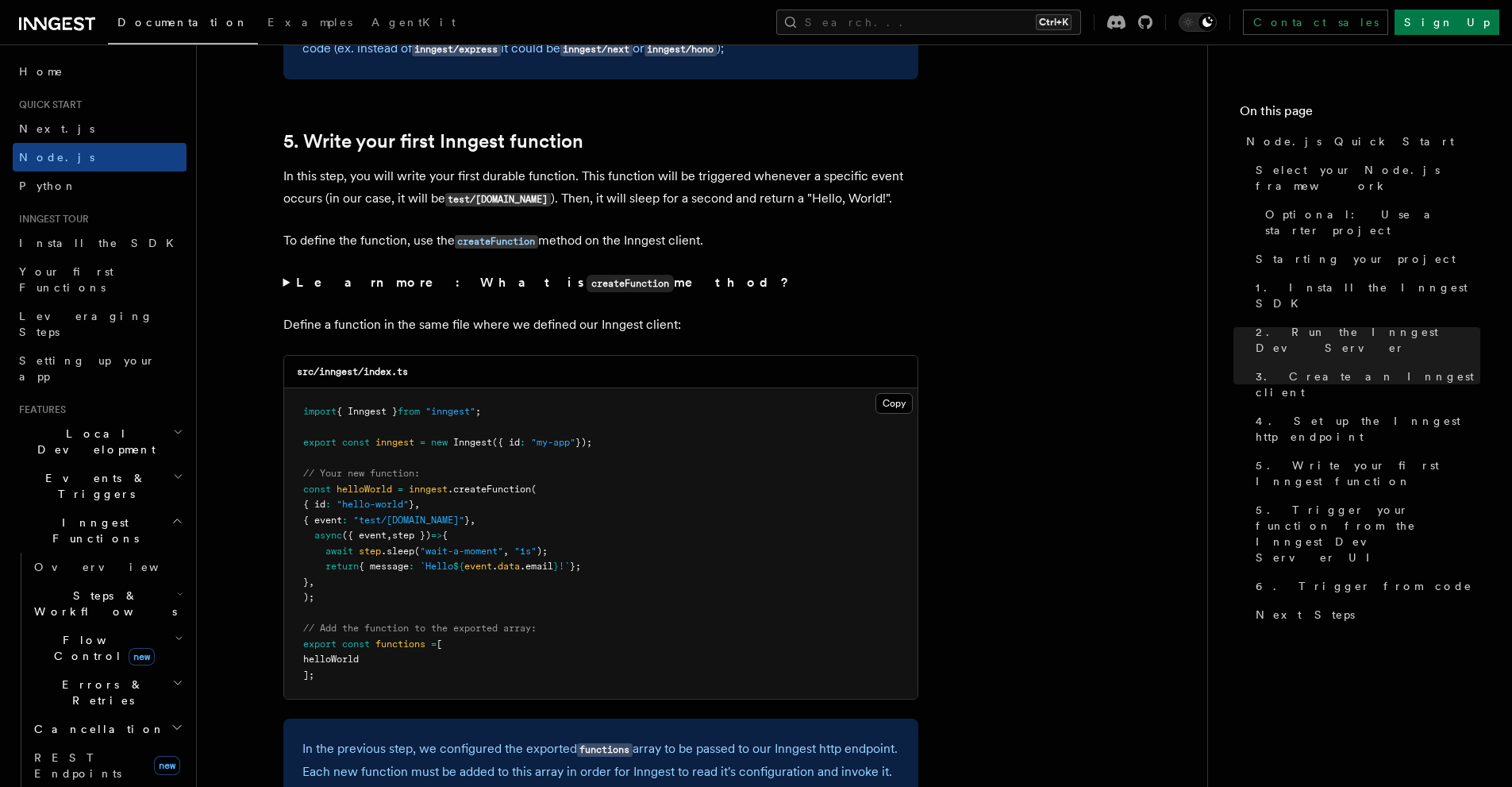
click at [423, 527] on pre "import { Inngest } from "inngest" ; export const inngest = new Inngest ({ id : …" at bounding box center [601, 543] width 634 height 310
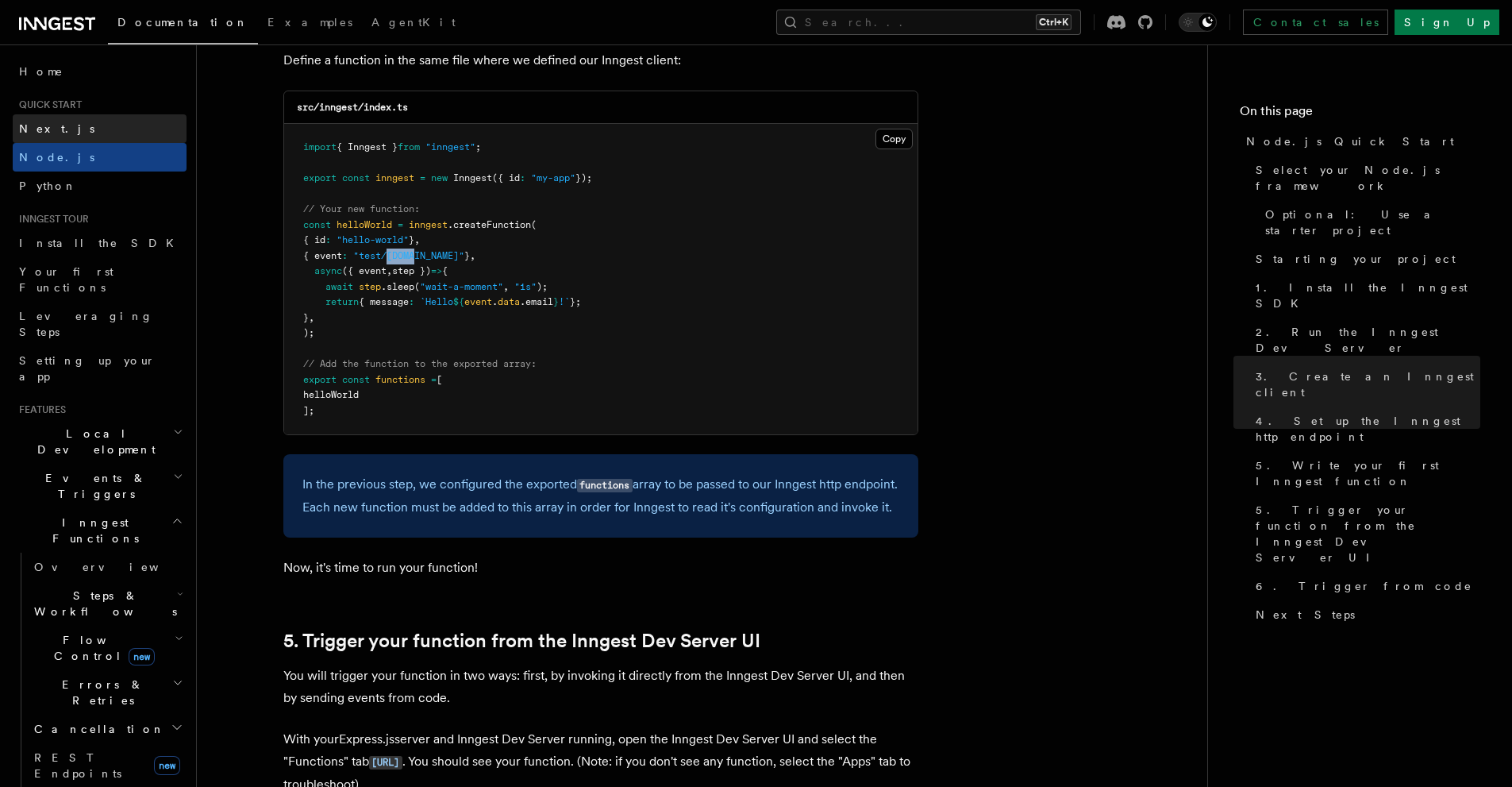
click at [42, 130] on span "Next.js" at bounding box center [56, 129] width 76 height 13
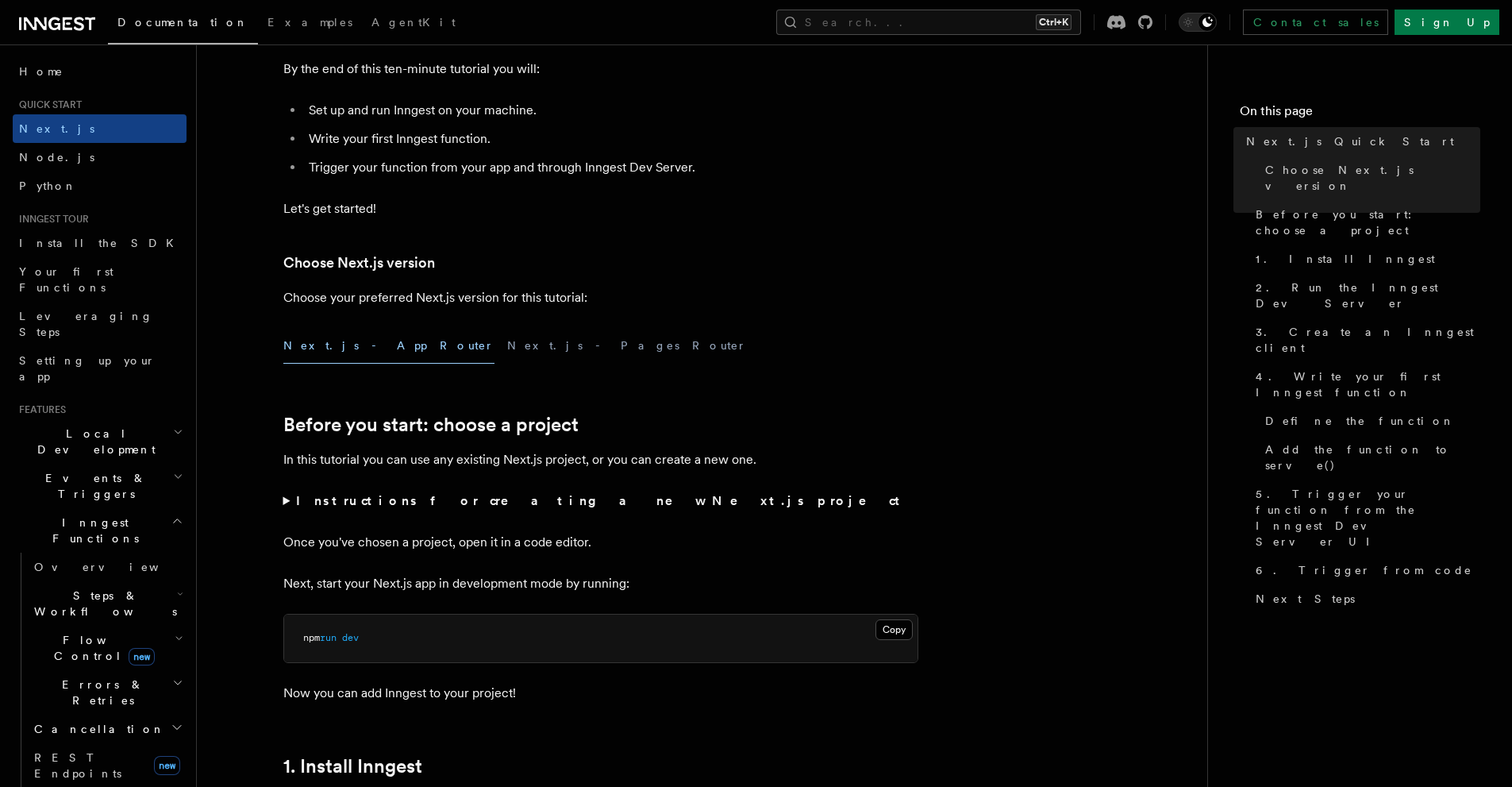
scroll to position [265, 0]
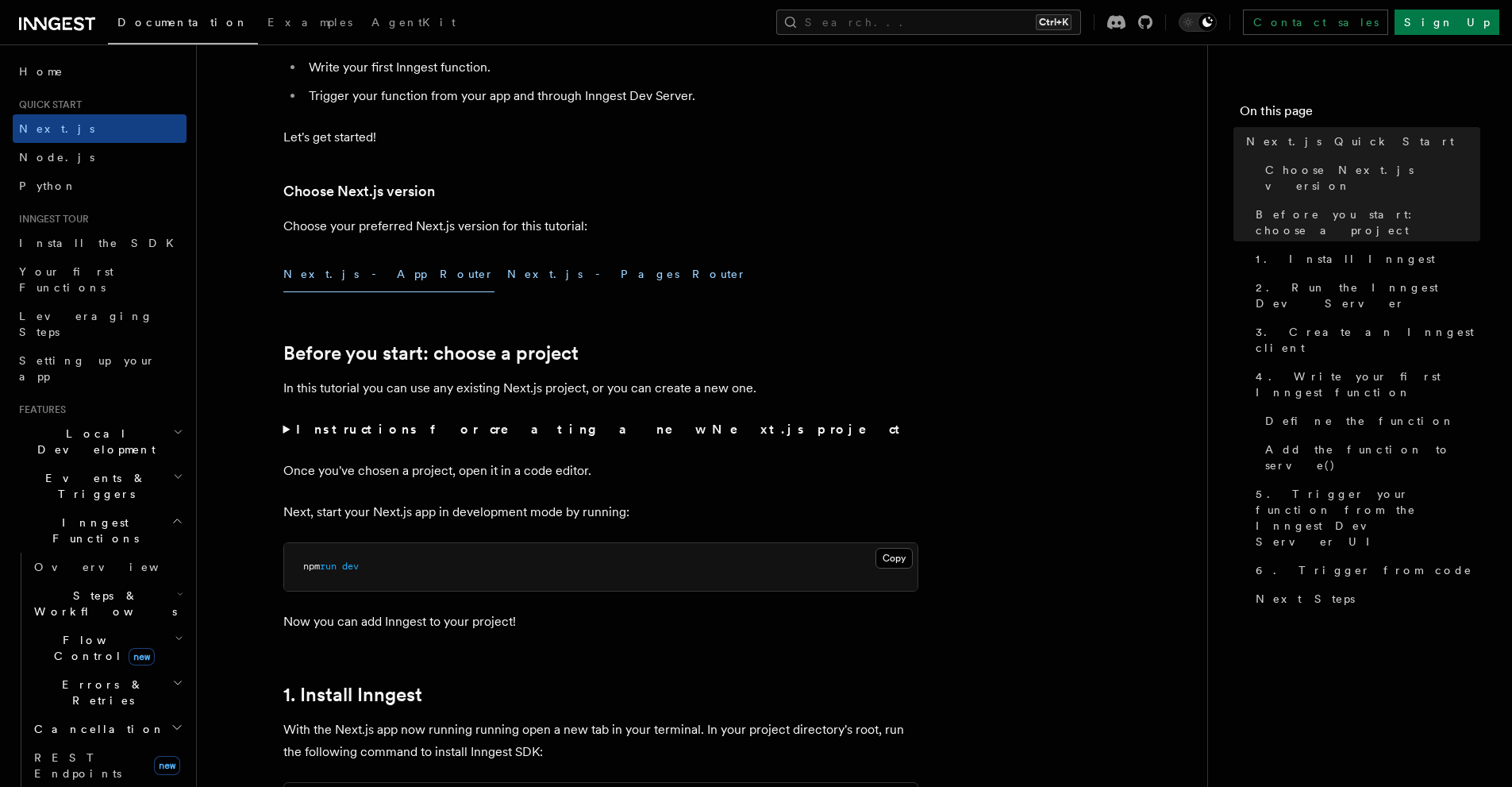
click at [507, 281] on button "Next.js - Pages Router" at bounding box center [627, 274] width 240 height 36
click at [326, 267] on button "Next.js - App Router" at bounding box center [390, 274] width 211 height 36
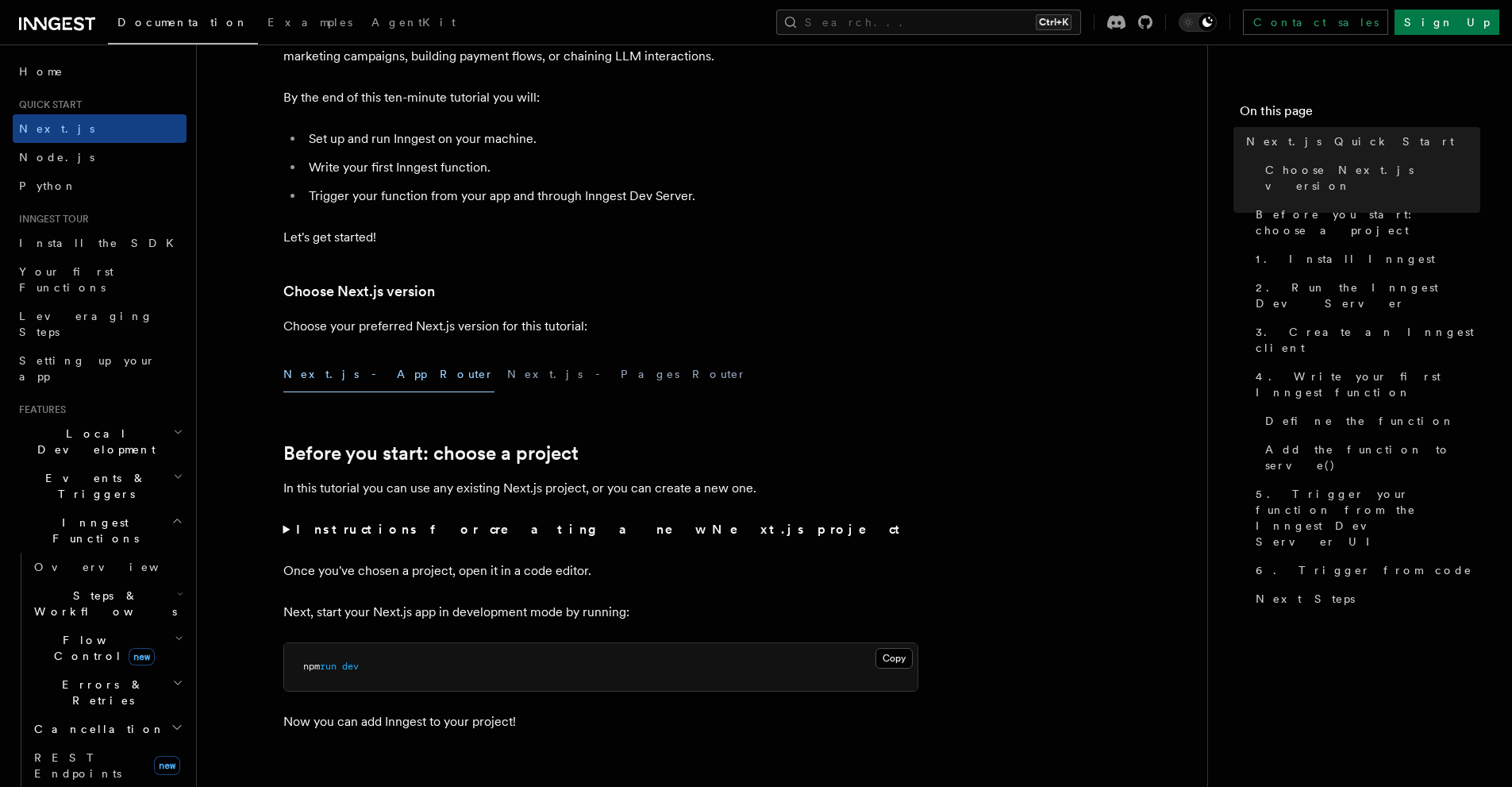
scroll to position [265, 0]
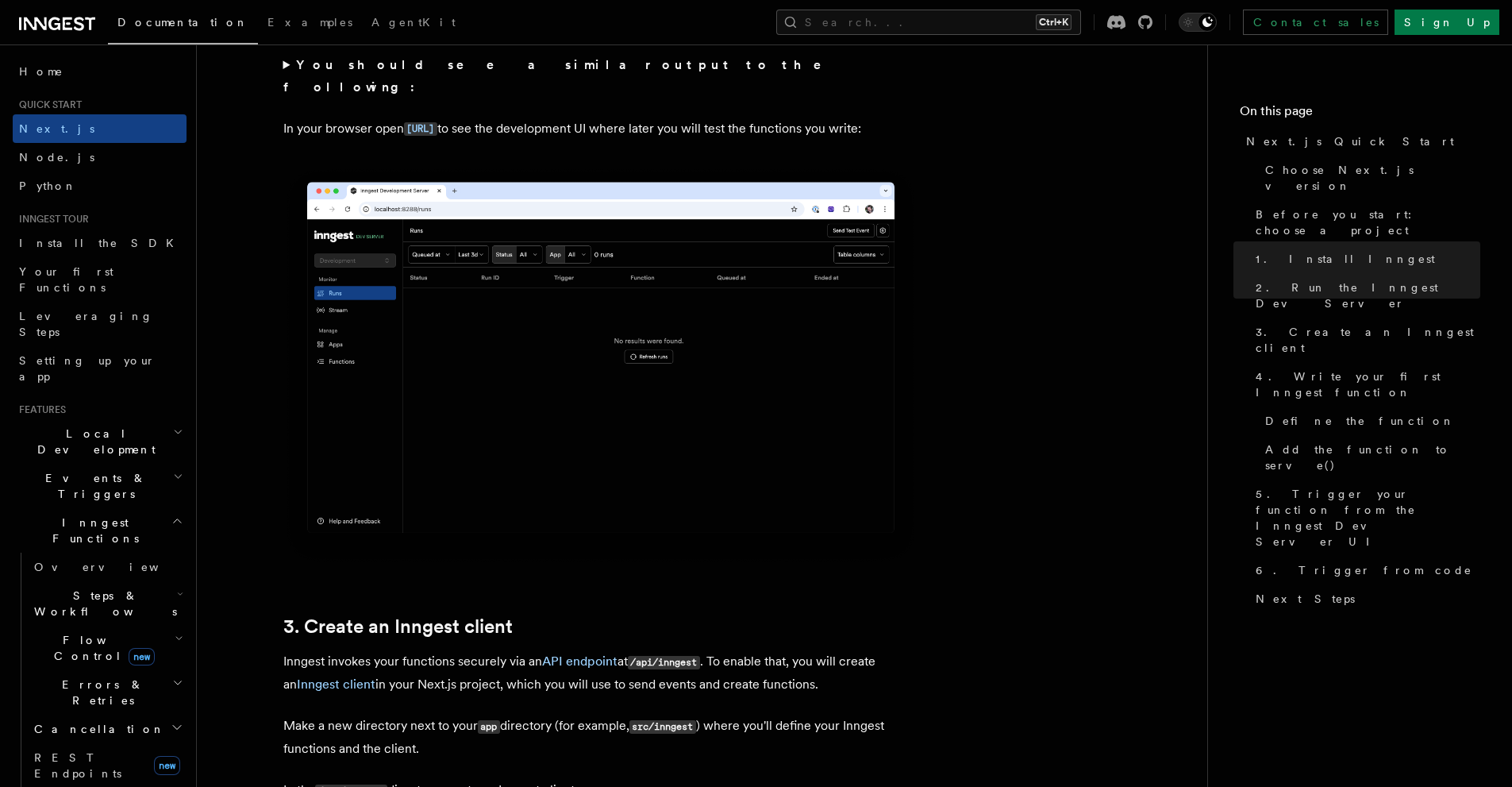
scroll to position [1588, 0]
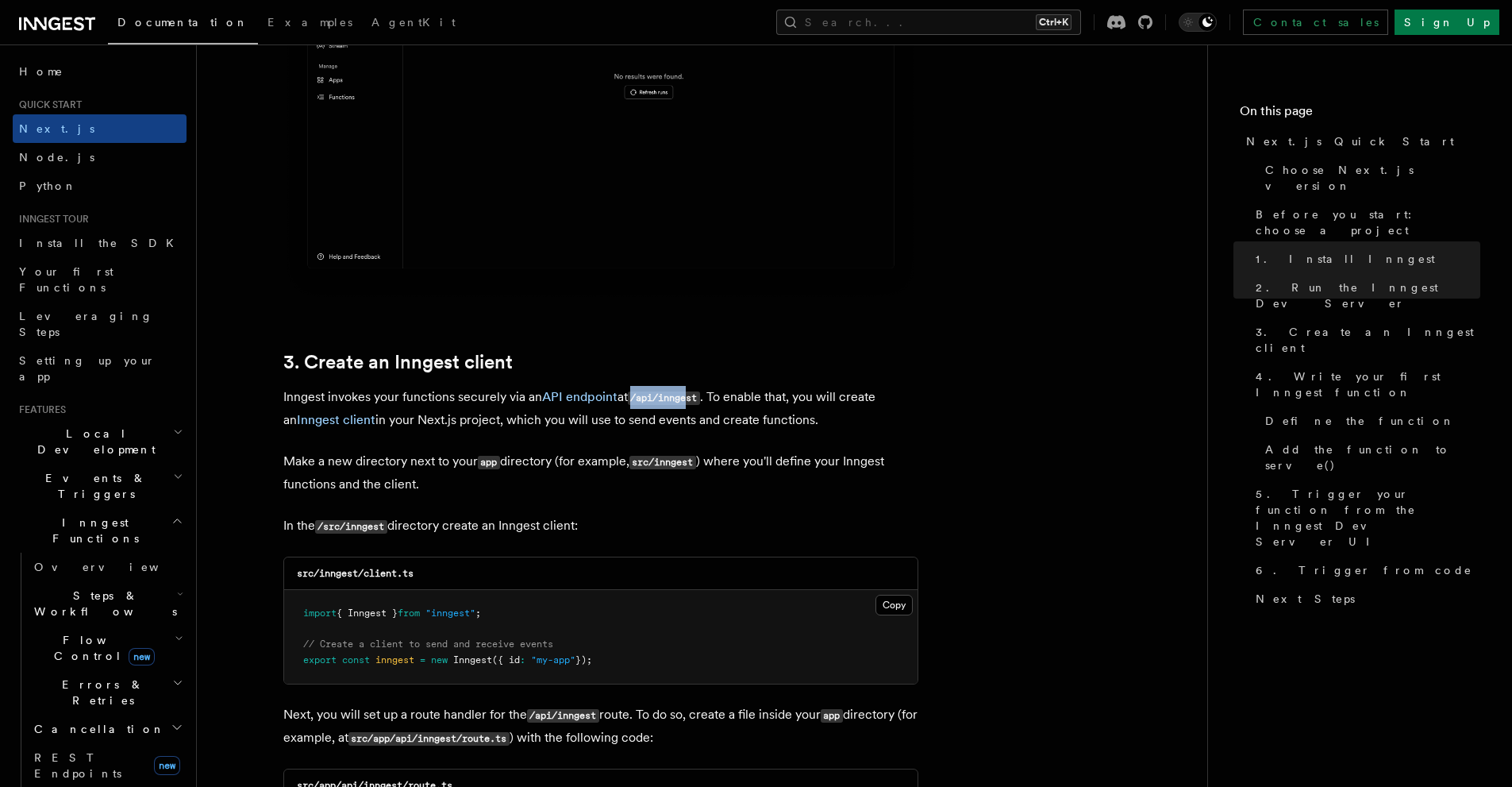
drag, startPoint x: 638, startPoint y: 398, endPoint x: 696, endPoint y: 388, distance: 58.9
click at [696, 388] on p "Inngest invokes your functions securely via an API endpoint at /api/inngest . T…" at bounding box center [601, 408] width 635 height 45
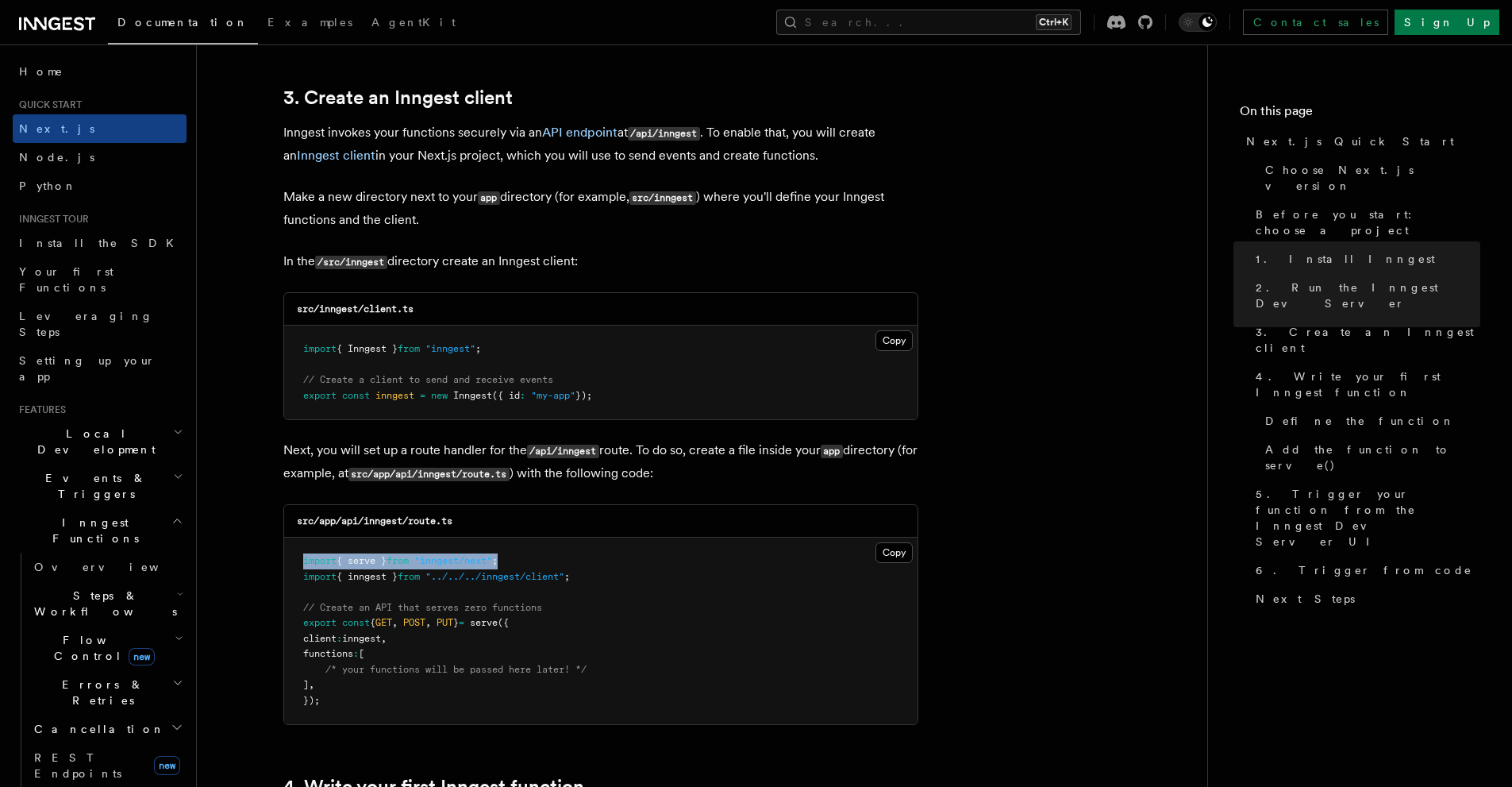
drag, startPoint x: 581, startPoint y: 561, endPoint x: 301, endPoint y: 562, distance: 280.0
click at [301, 561] on pre "import { serve } from "inngest/next" ; import { inngest } from "../../../innges…" at bounding box center [601, 630] width 634 height 187
drag, startPoint x: 617, startPoint y: 577, endPoint x: 413, endPoint y: 584, distance: 204.1
click at [414, 583] on pre "import { serve } from "inngest/next" ; import { inngest } from "../../../innges…" at bounding box center [601, 630] width 634 height 187
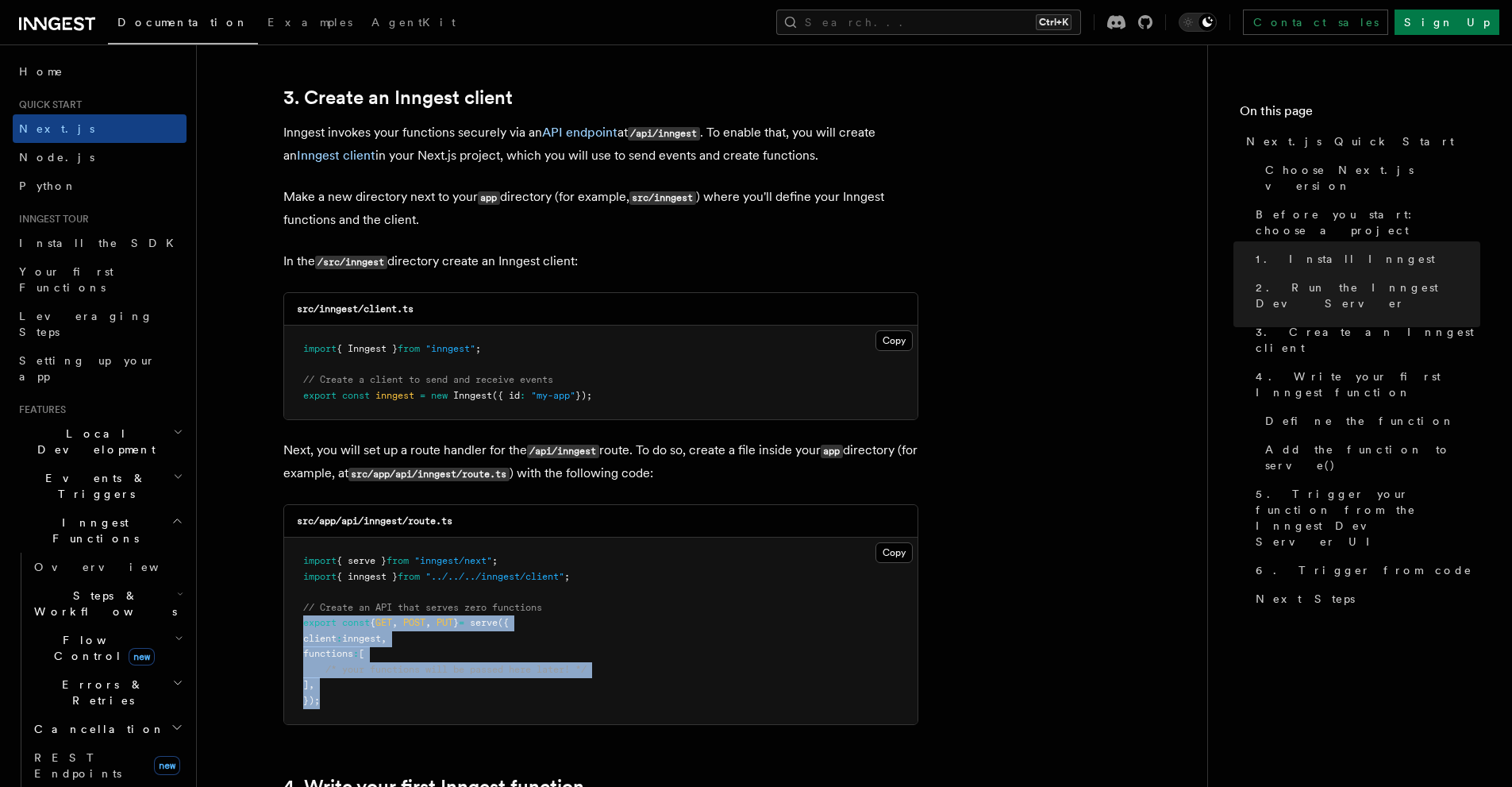
drag, startPoint x: 316, startPoint y: 699, endPoint x: 302, endPoint y: 629, distance: 71.4
click at [302, 629] on pre "import { serve } from "inngest/next" ; import { inngest } from "../../../innges…" at bounding box center [601, 630] width 634 height 187
click at [471, 690] on pre "import { serve } from "inngest/next" ; import { inngest } from "../../../innges…" at bounding box center [601, 630] width 634 height 187
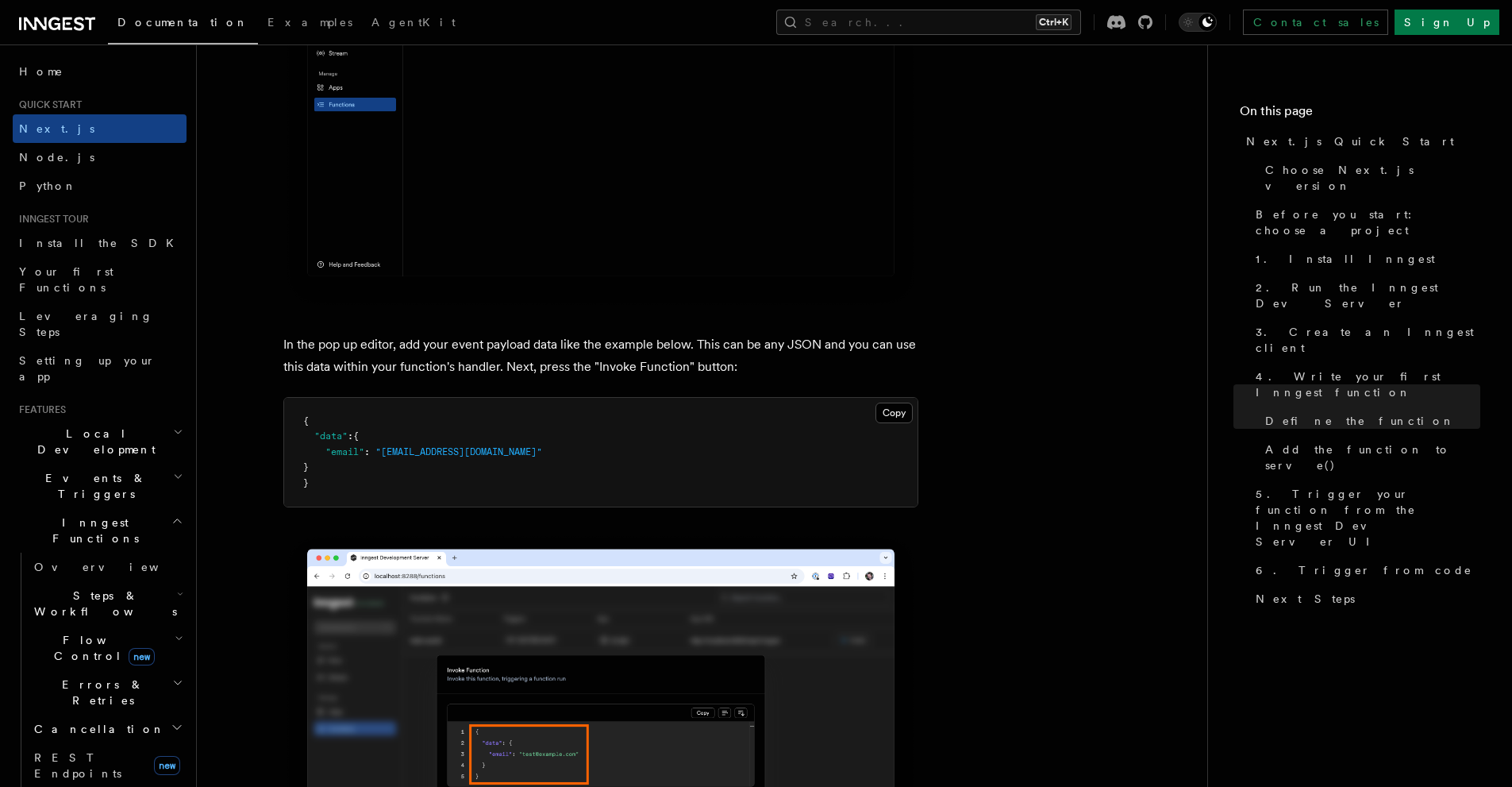
scroll to position [4499, 0]
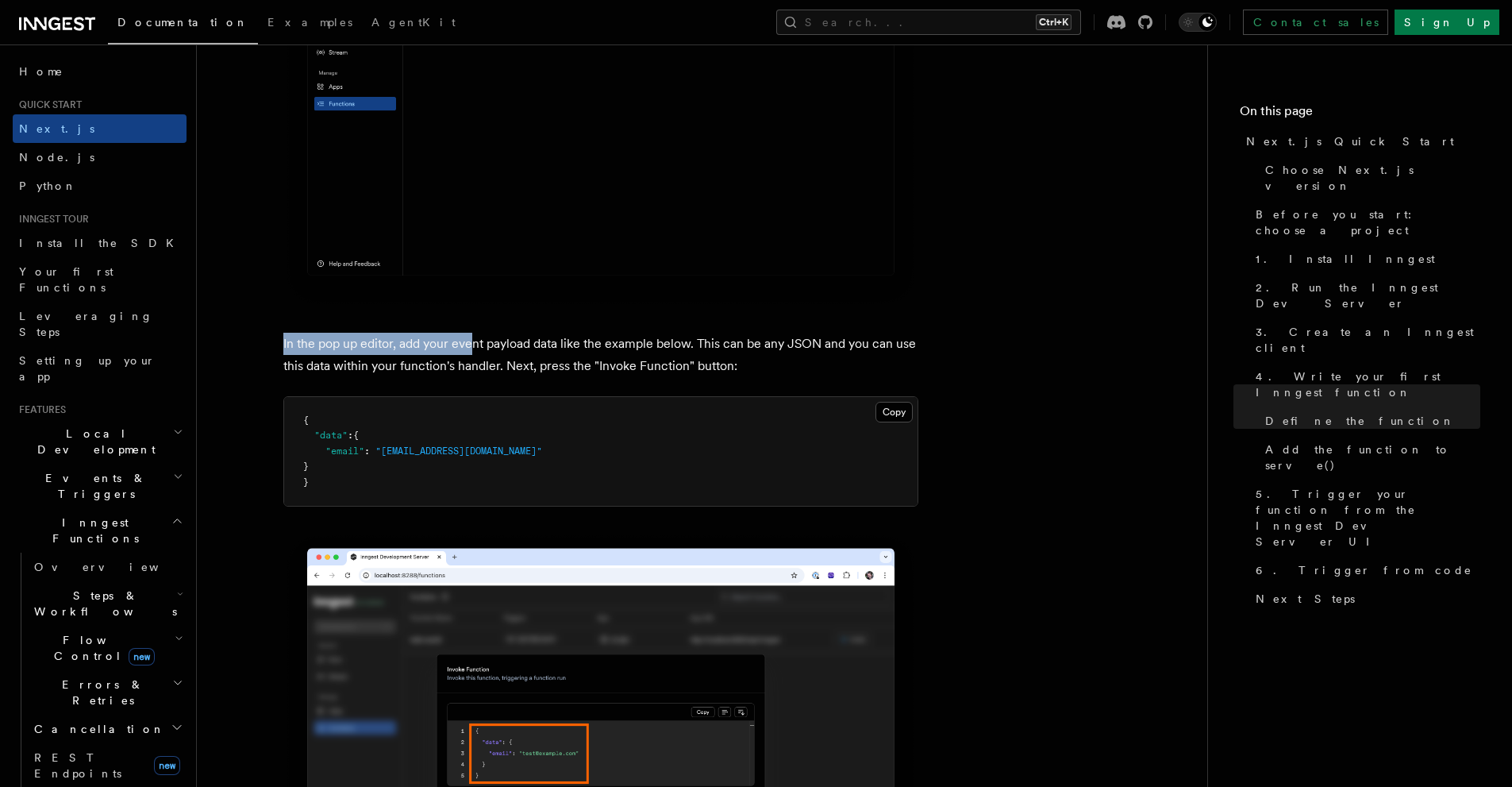
drag, startPoint x: 276, startPoint y: 349, endPoint x: 481, endPoint y: 349, distance: 205.0
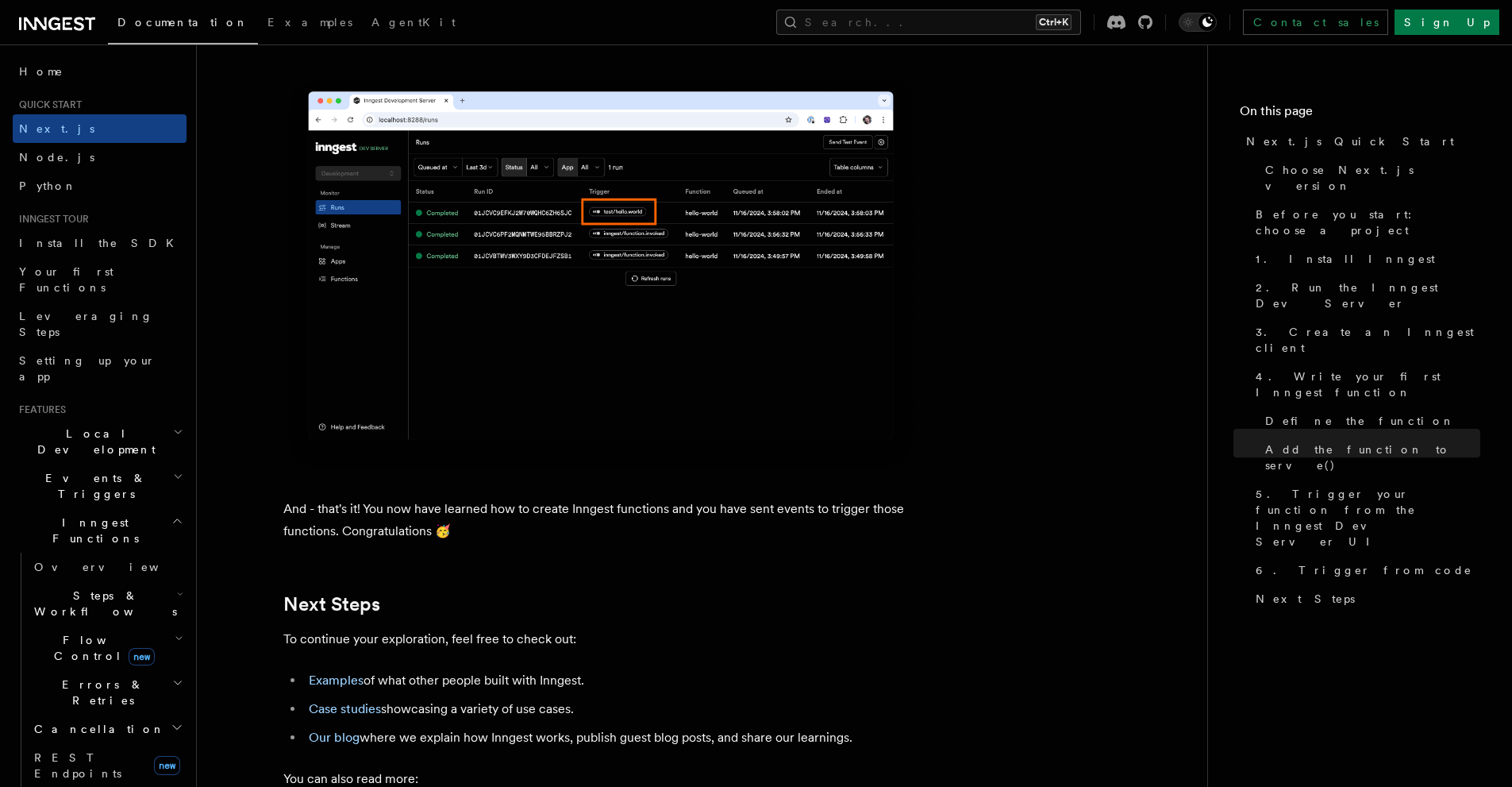
scroll to position [9906, 0]
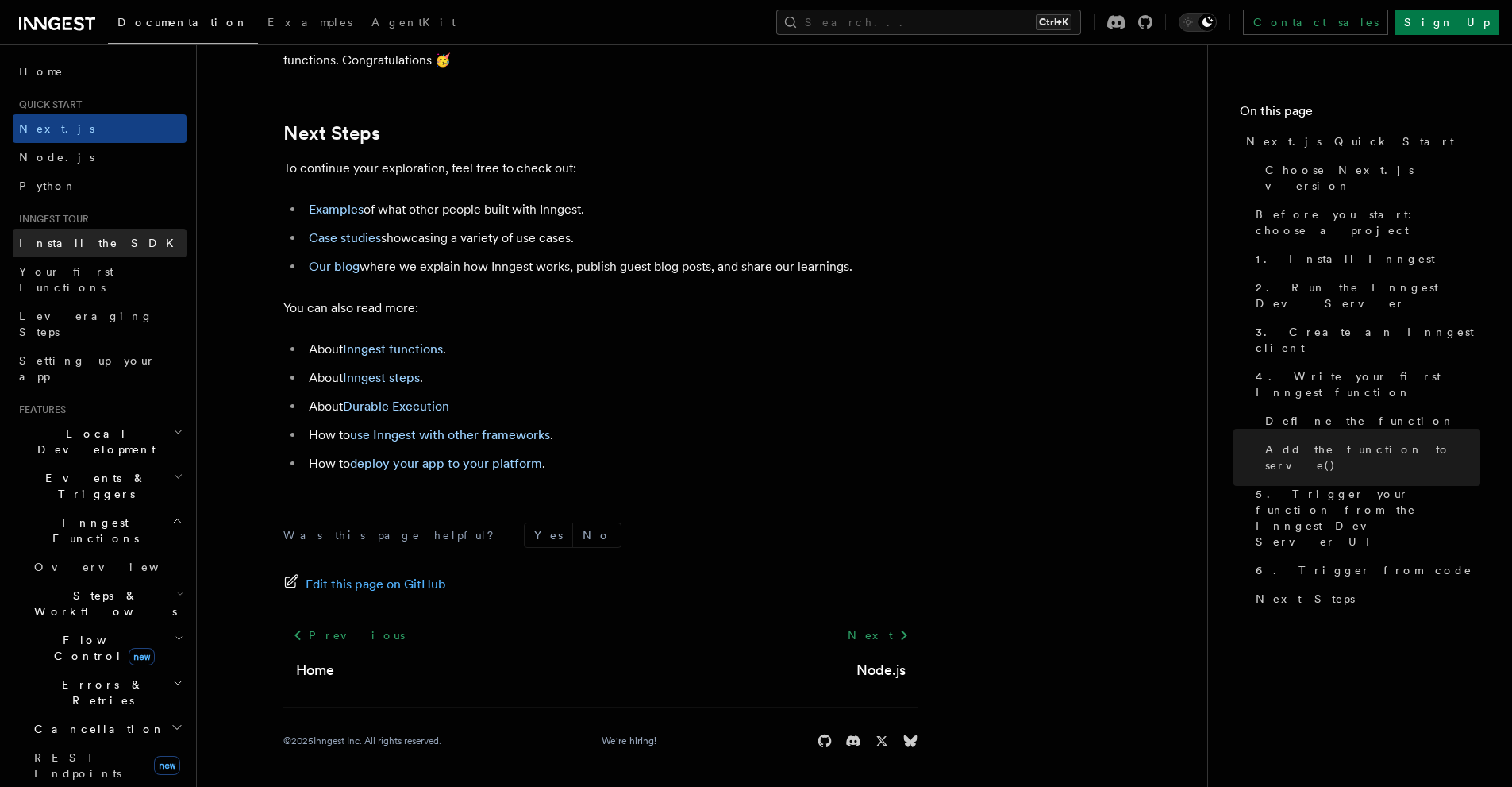
click at [38, 242] on span "Install the SDK" at bounding box center [101, 243] width 165 height 13
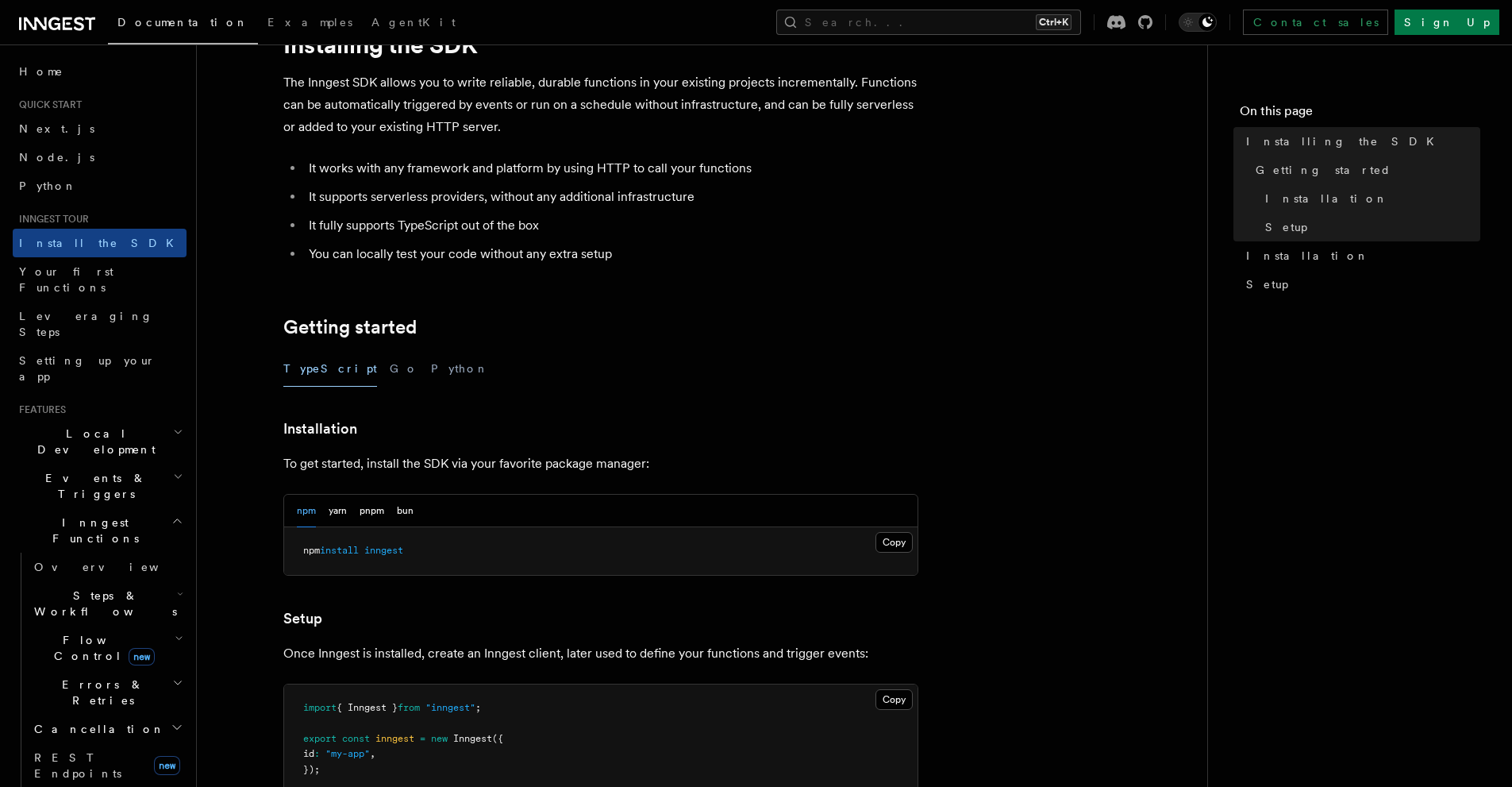
scroll to position [4, 0]
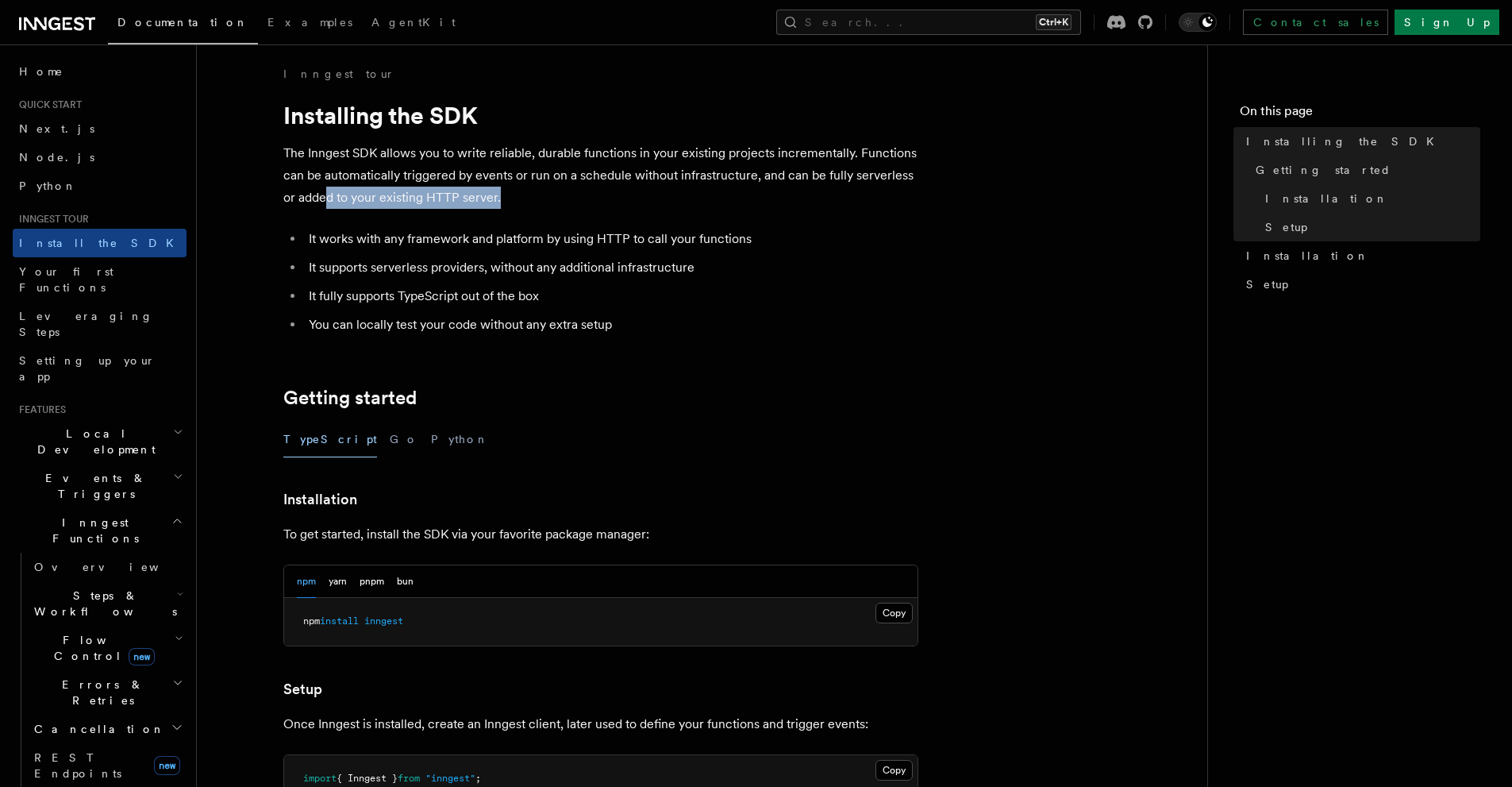
drag, startPoint x: 503, startPoint y: 206, endPoint x: 297, endPoint y: 220, distance: 206.5
click at [296, 206] on p "The Inngest SDK allows you to write reliable, durable functions in your existin…" at bounding box center [601, 176] width 635 height 67
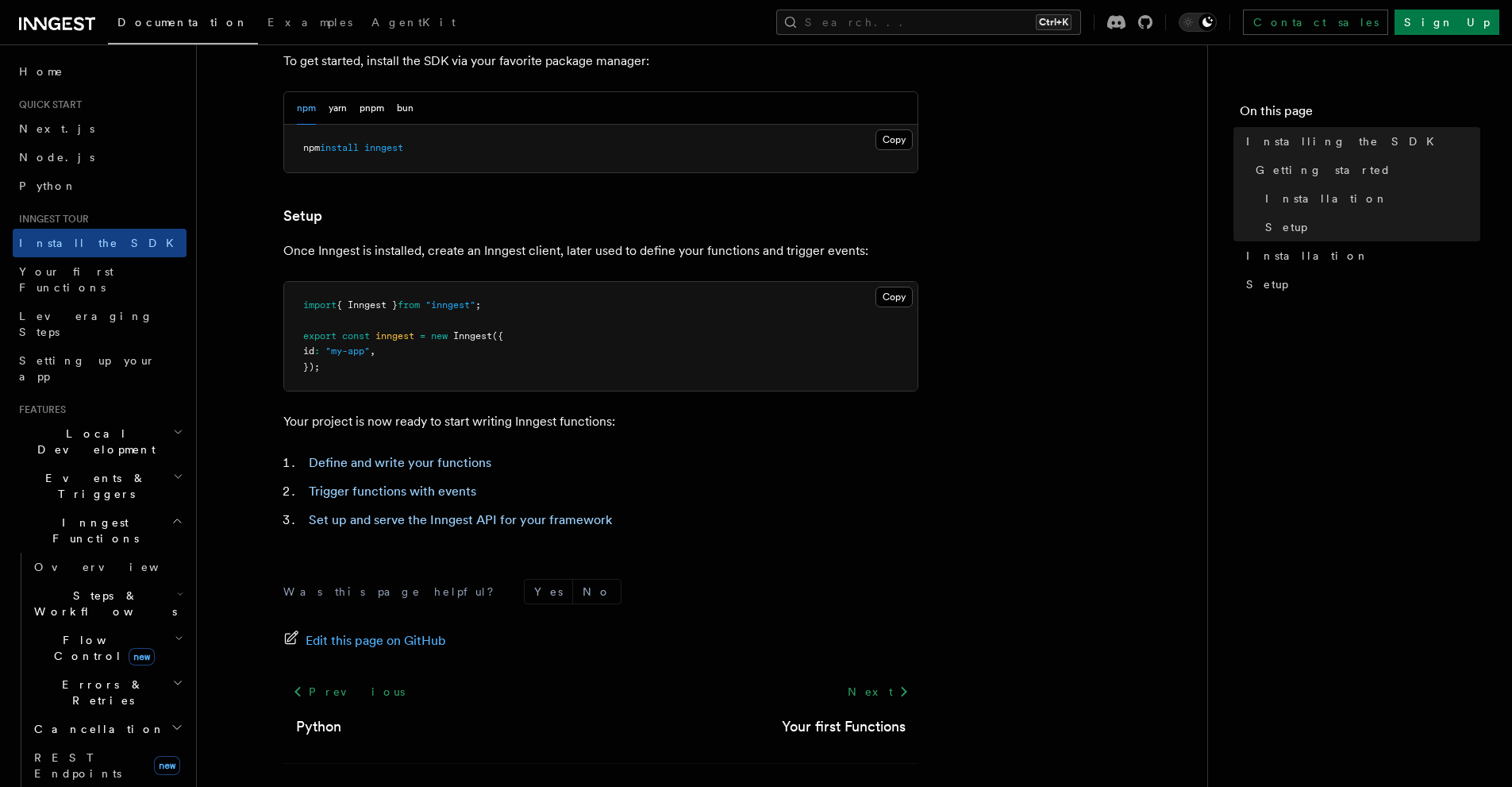
scroll to position [533, 0]
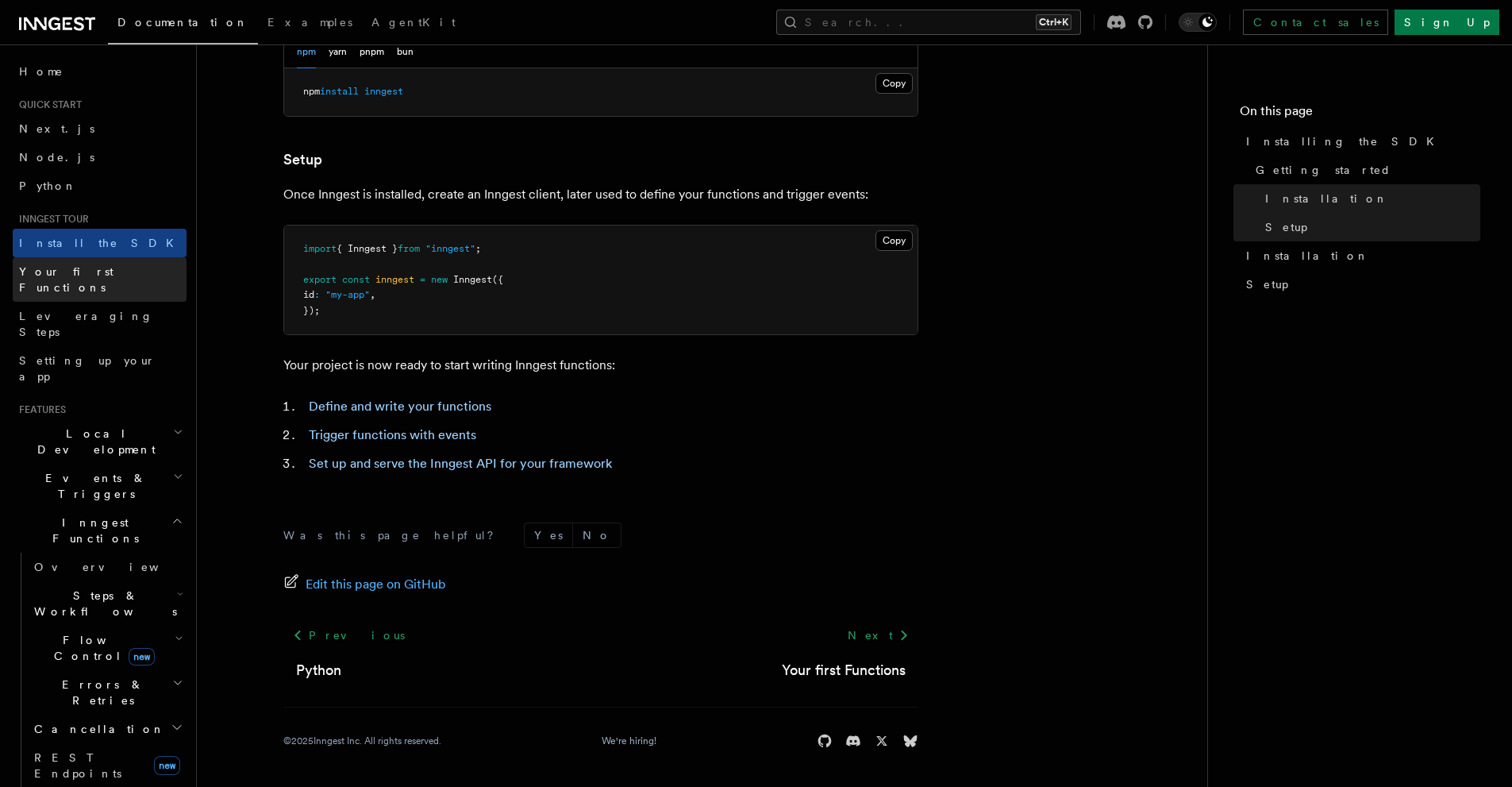
click at [52, 278] on span "Your first Functions" at bounding box center [103, 280] width 168 height 32
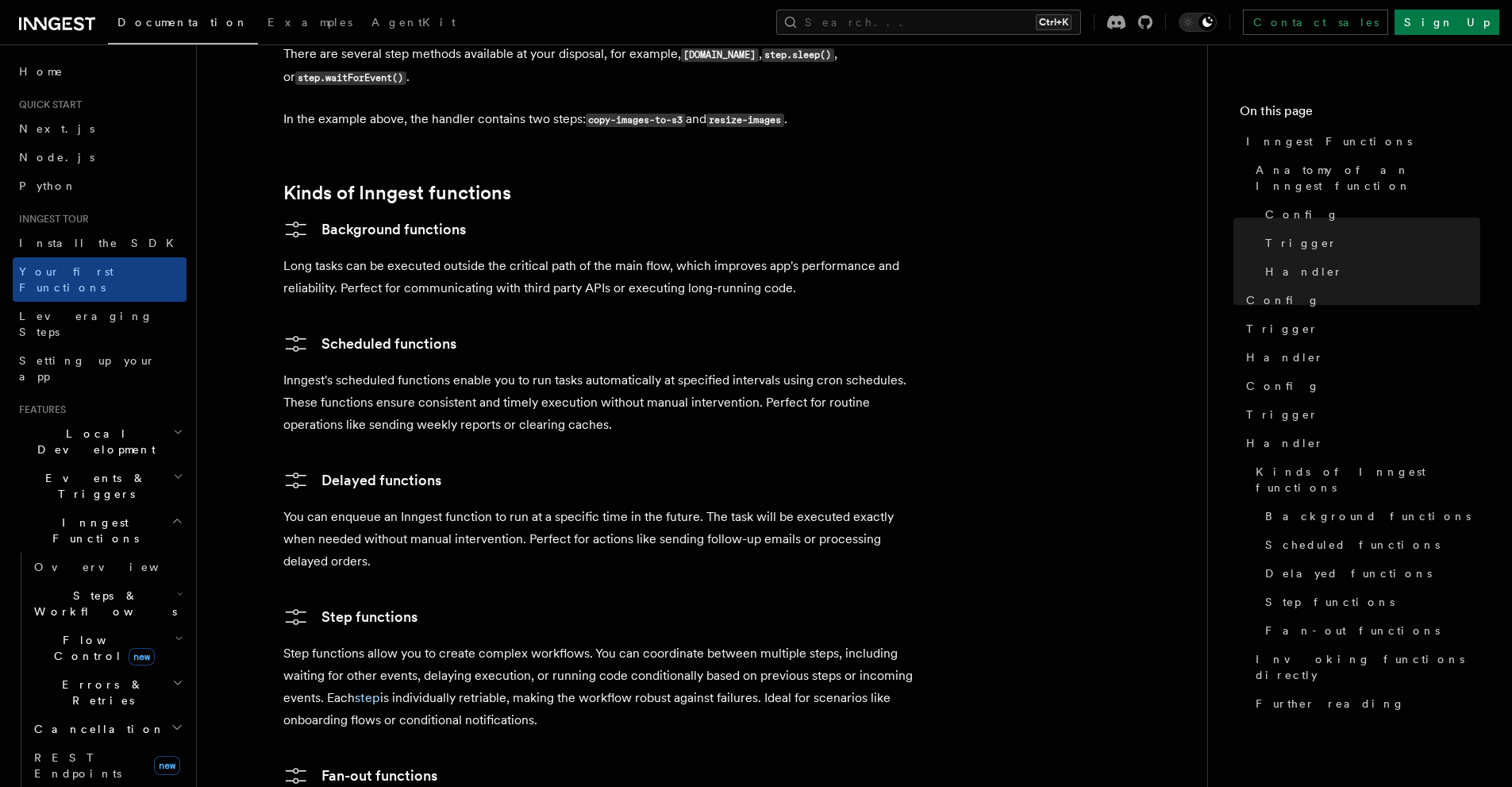
scroll to position [3104, 0]
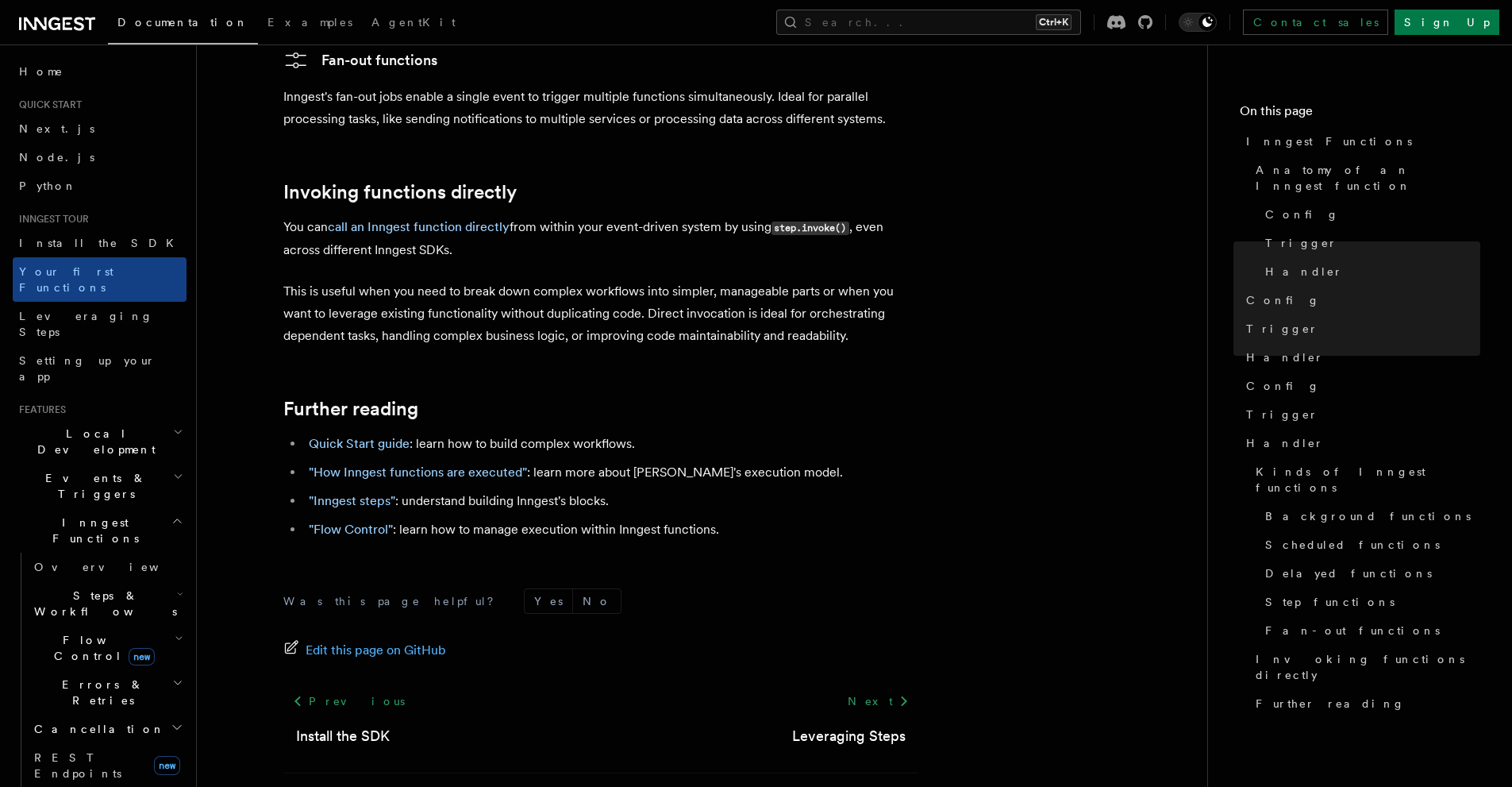
click at [62, 514] on span "Inngest Functions" at bounding box center [92, 530] width 159 height 32
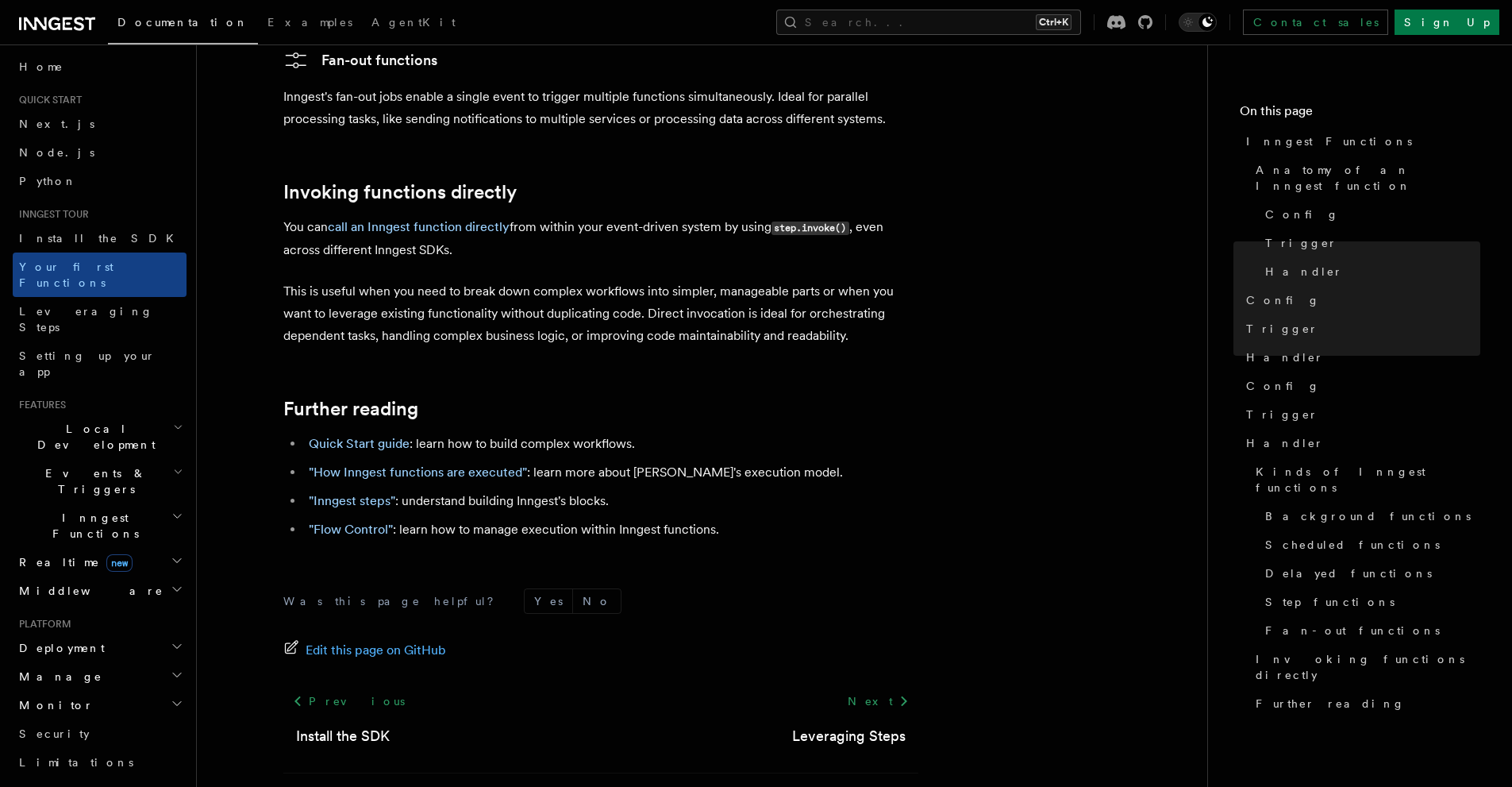
scroll to position [0, 0]
click at [1001, 19] on button "Search... Ctrl+K" at bounding box center [929, 22] width 304 height 25
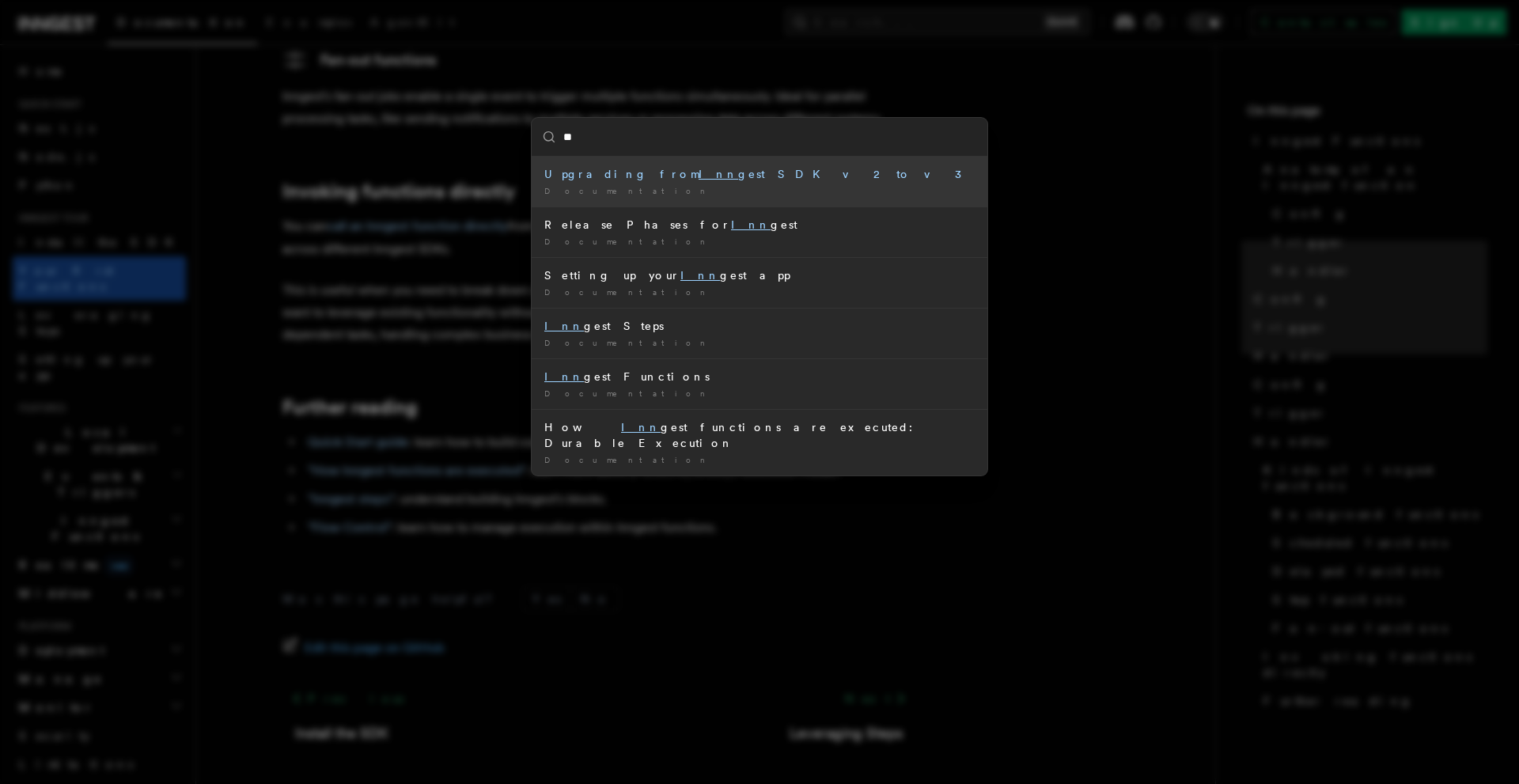
type input "*"
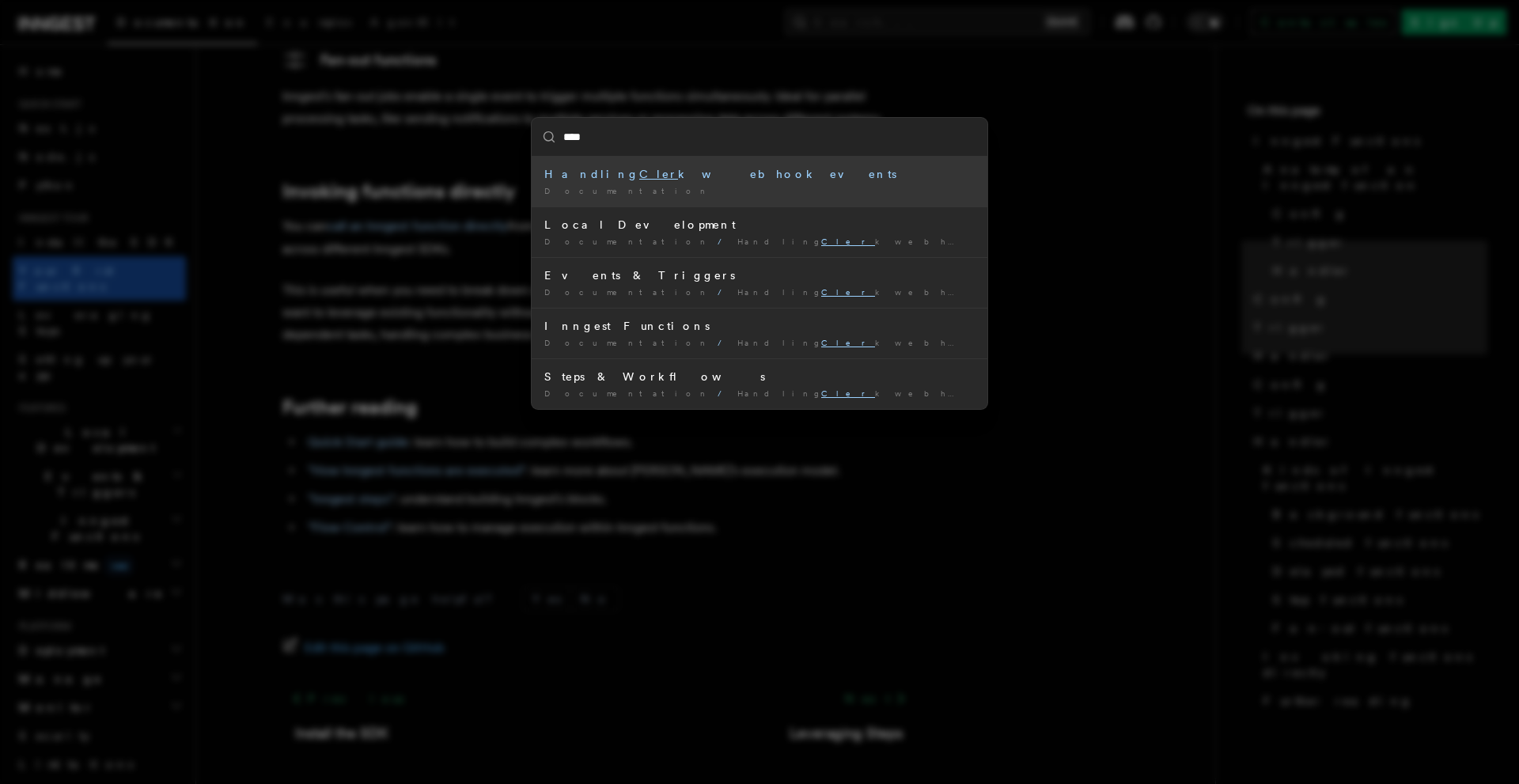
type input "*****"
click at [703, 172] on div "Handling Clerk webhook events" at bounding box center [759, 174] width 430 height 16
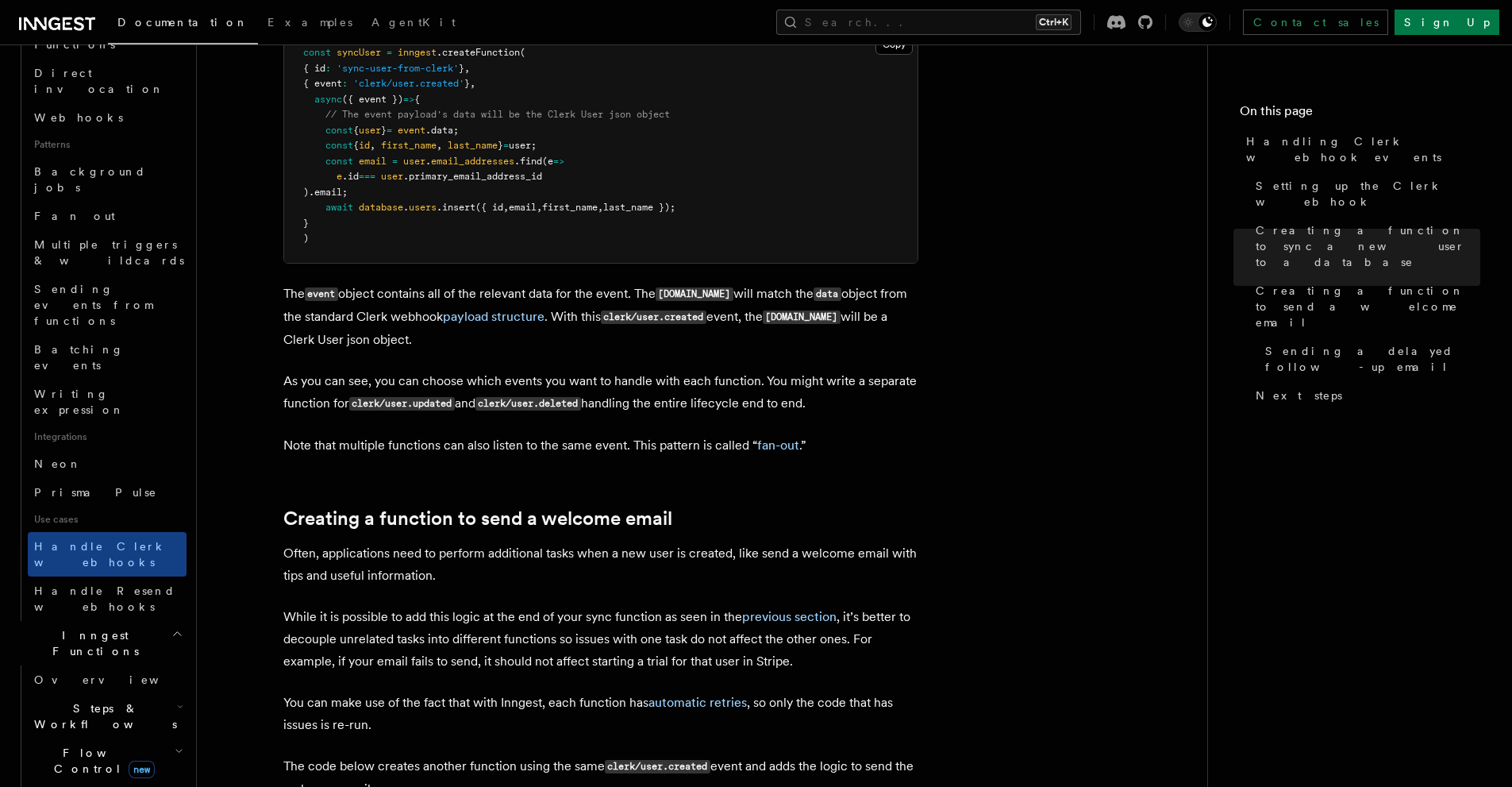
scroll to position [605, 0]
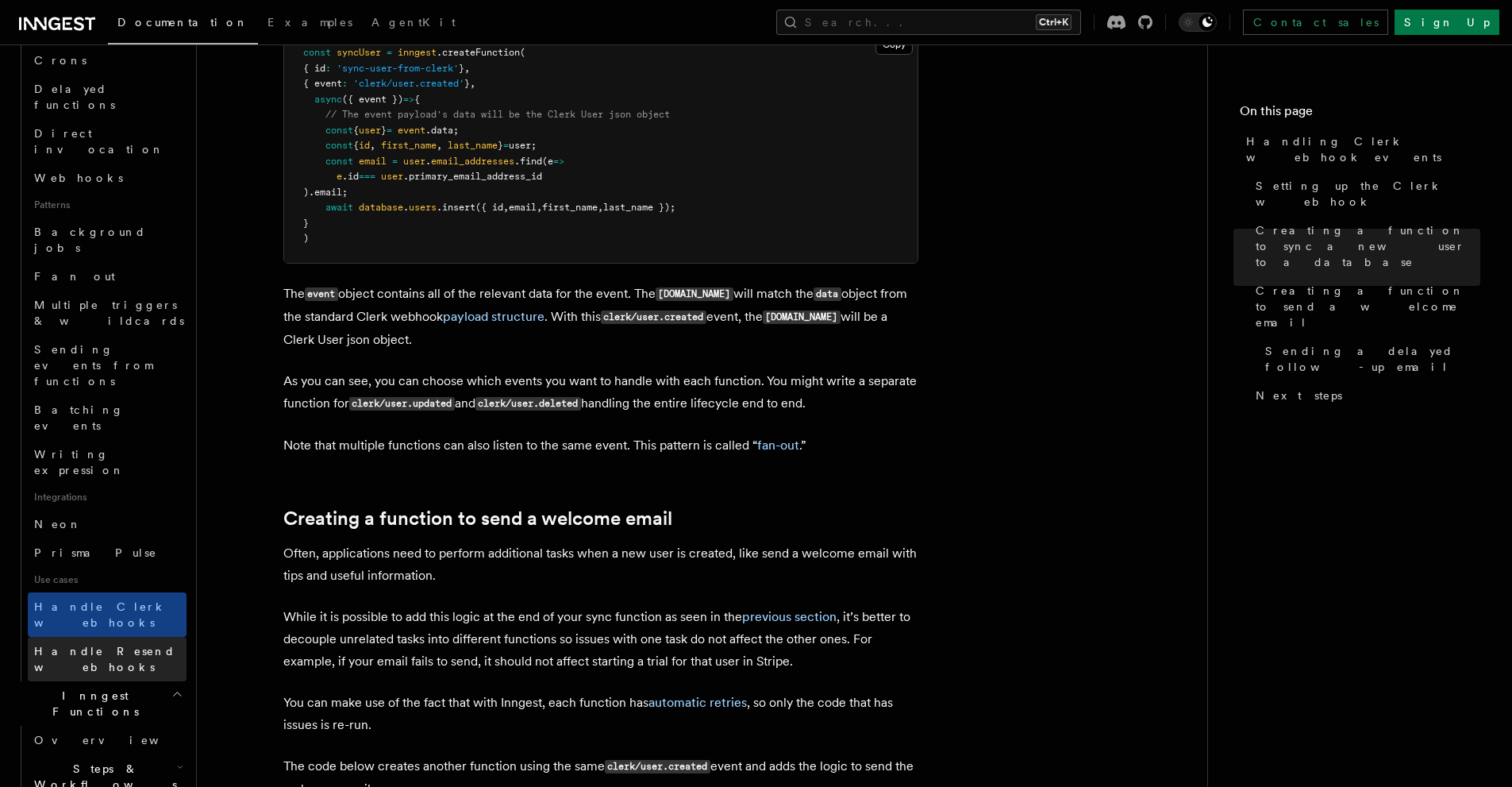
click at [103, 645] on span "Handle Resend webhooks" at bounding box center [105, 659] width 142 height 29
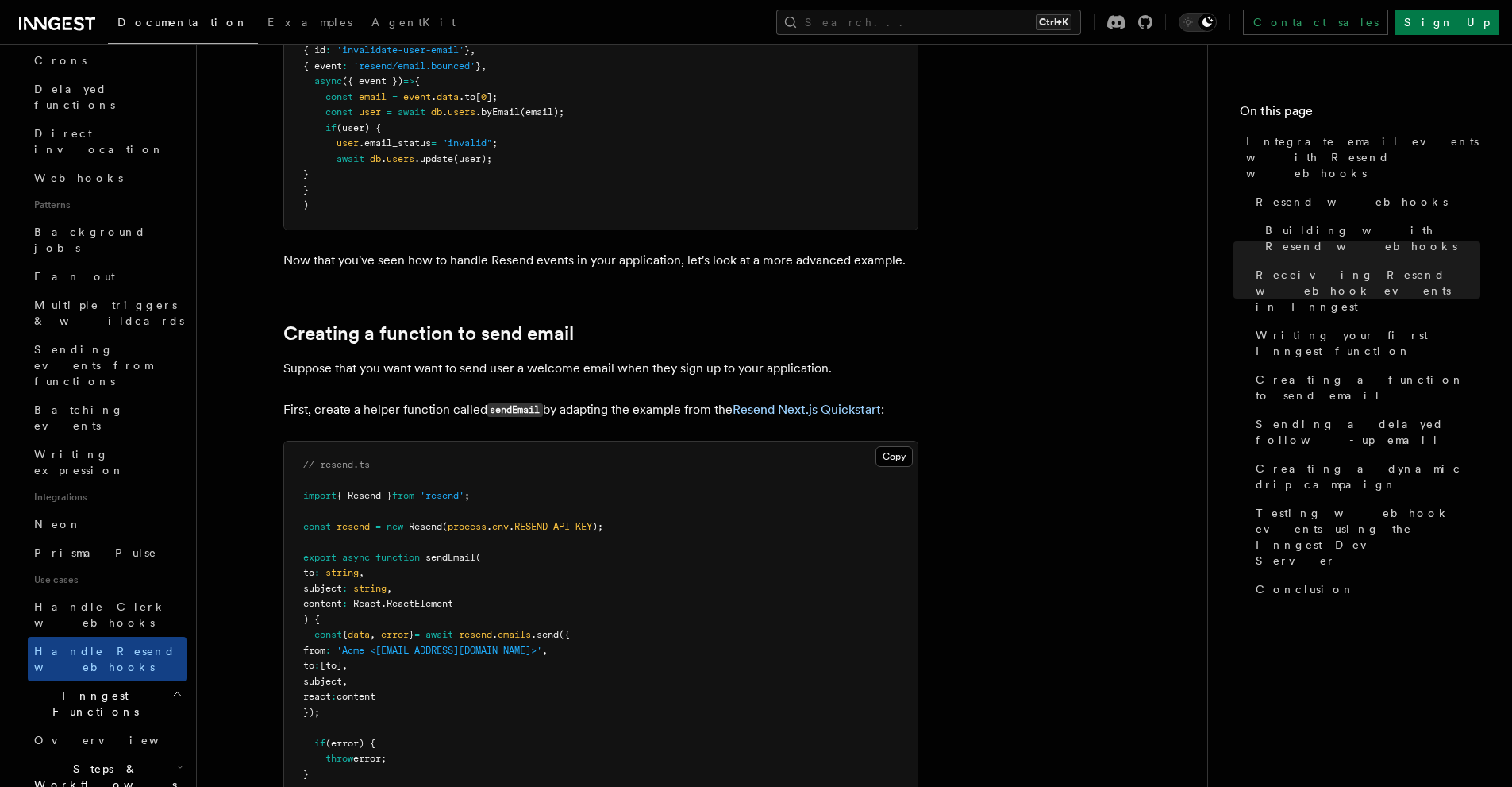
scroll to position [3440, 0]
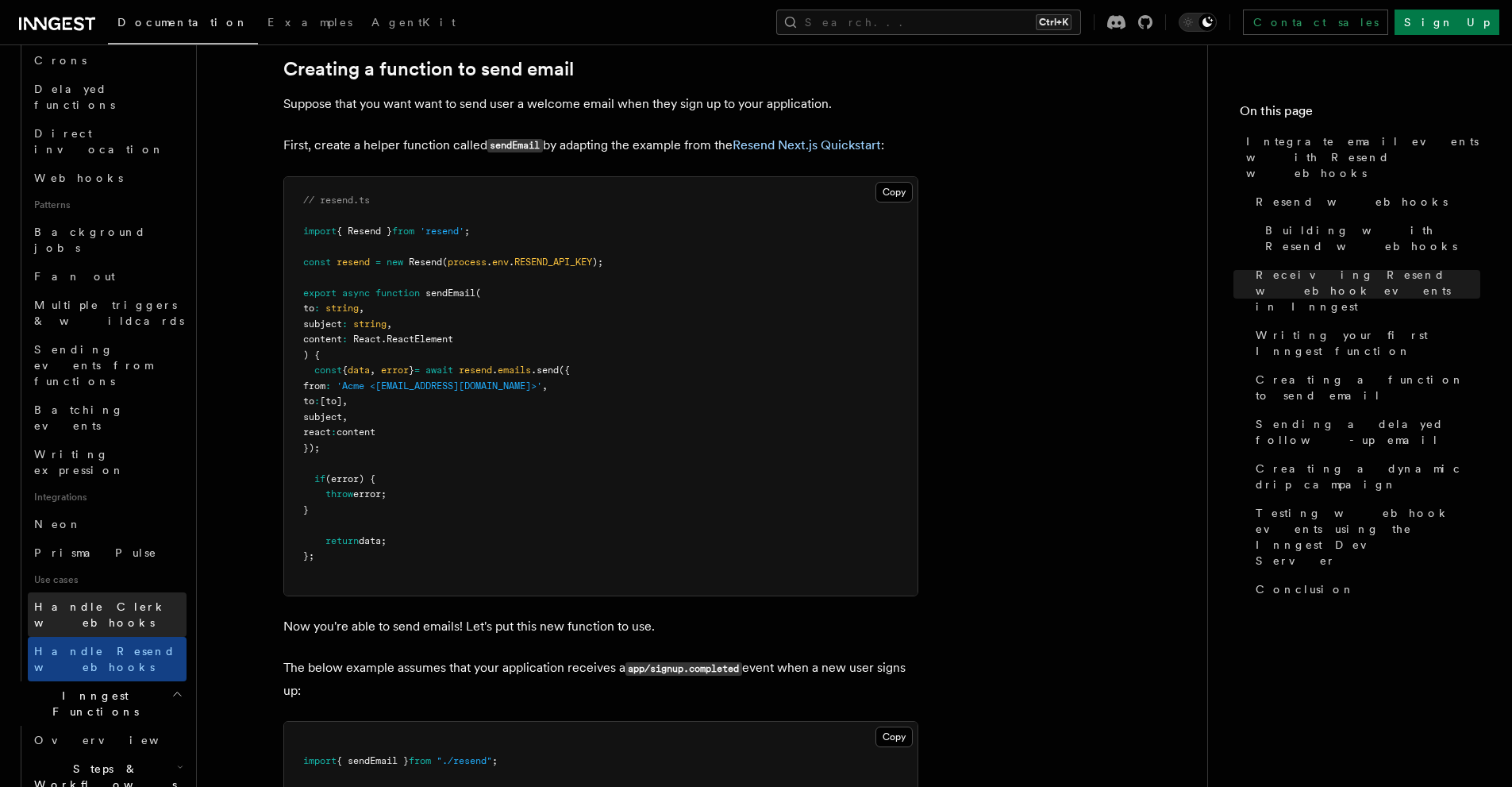
click at [61, 600] on span "Handle Clerk webhooks" at bounding box center [100, 614] width 133 height 29
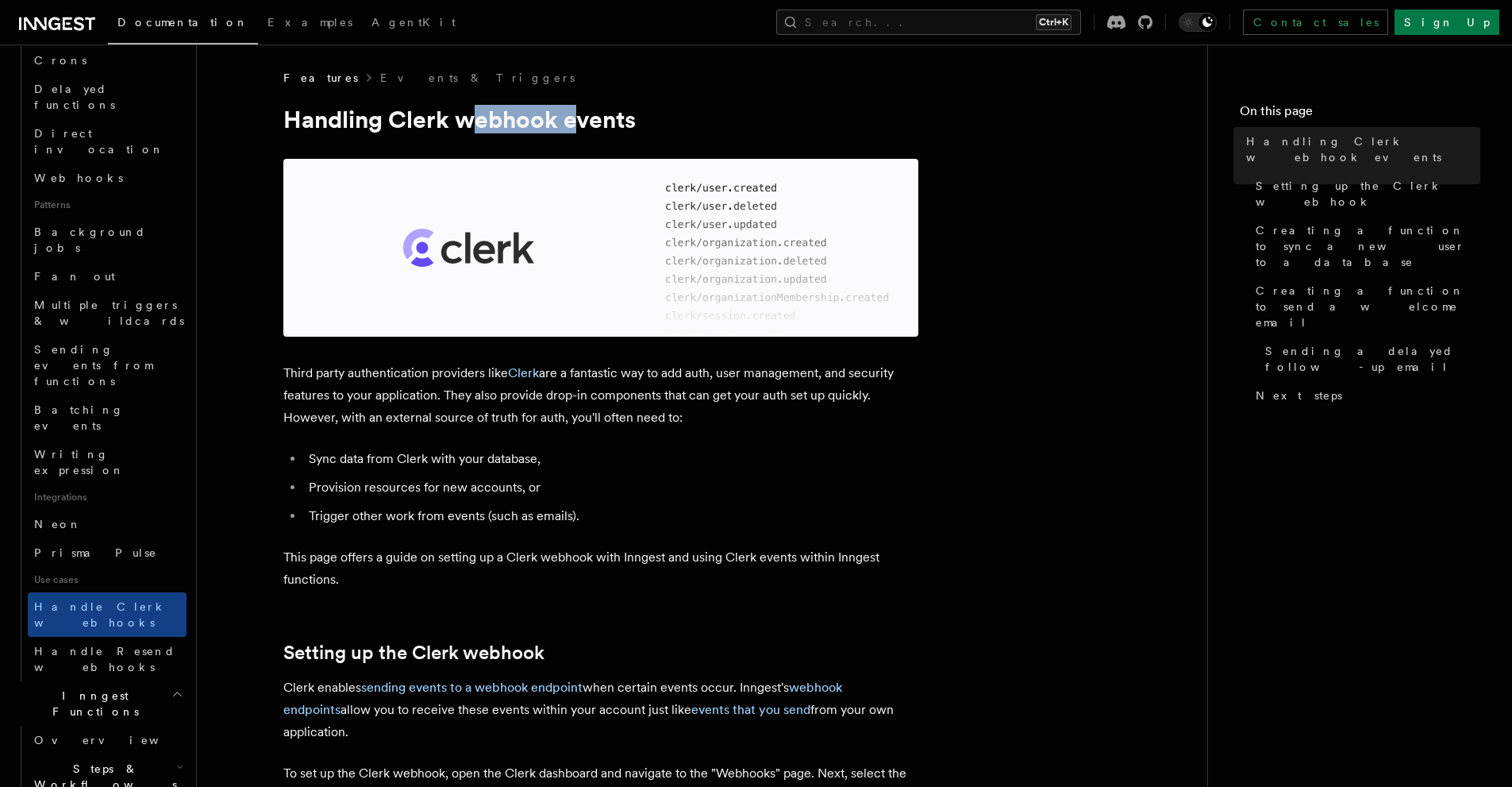
drag, startPoint x: 468, startPoint y: 120, endPoint x: 584, endPoint y: 116, distance: 116.1
click at [573, 116] on h1 "Handling Clerk webhook events" at bounding box center [601, 119] width 635 height 29
drag, startPoint x: 614, startPoint y: 116, endPoint x: 696, endPoint y: 116, distance: 82.0
click at [694, 116] on h1 "Handling Clerk webhook events" at bounding box center [601, 119] width 635 height 29
click at [556, 263] on img at bounding box center [601, 248] width 635 height 178
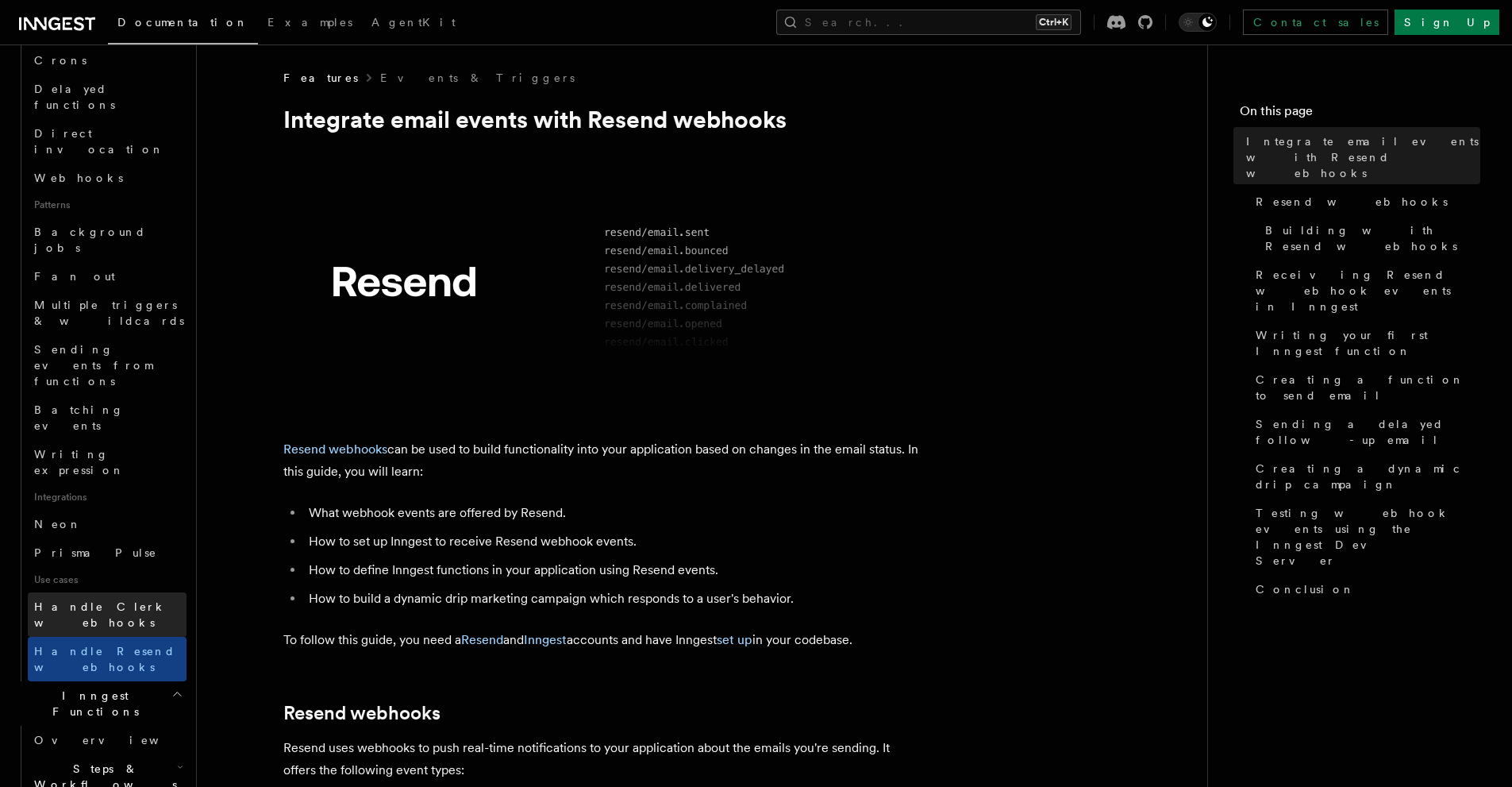
click at [106, 600] on span "Handle Clerk webhooks" at bounding box center [100, 614] width 133 height 29
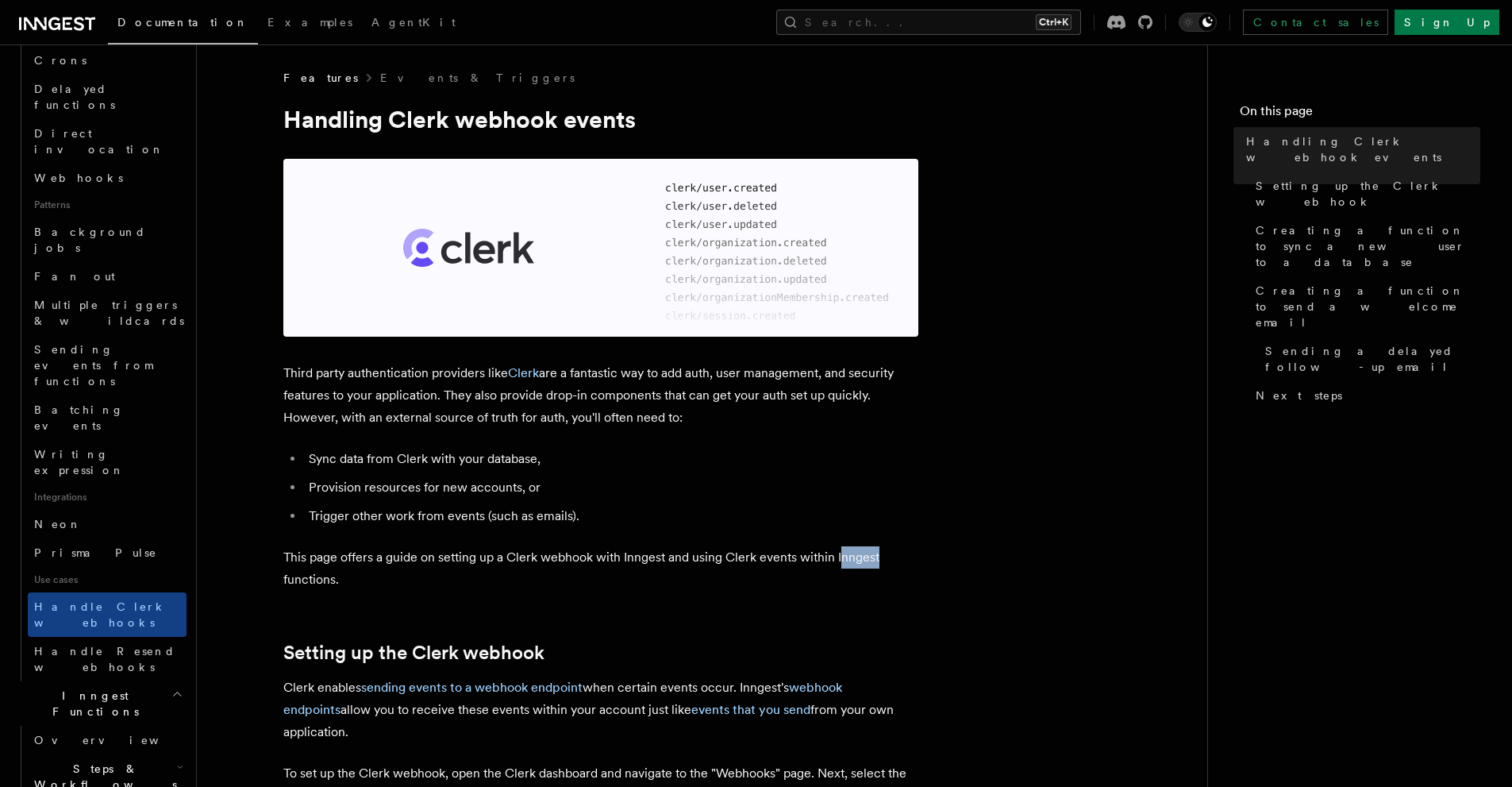
drag, startPoint x: 843, startPoint y: 562, endPoint x: 898, endPoint y: 562, distance: 55.0
click at [898, 562] on p "This page offers a guide on setting up a Clerk webhook with Inngest and using C…" at bounding box center [601, 568] width 635 height 45
drag, startPoint x: 351, startPoint y: 590, endPoint x: 253, endPoint y: 587, distance: 98.0
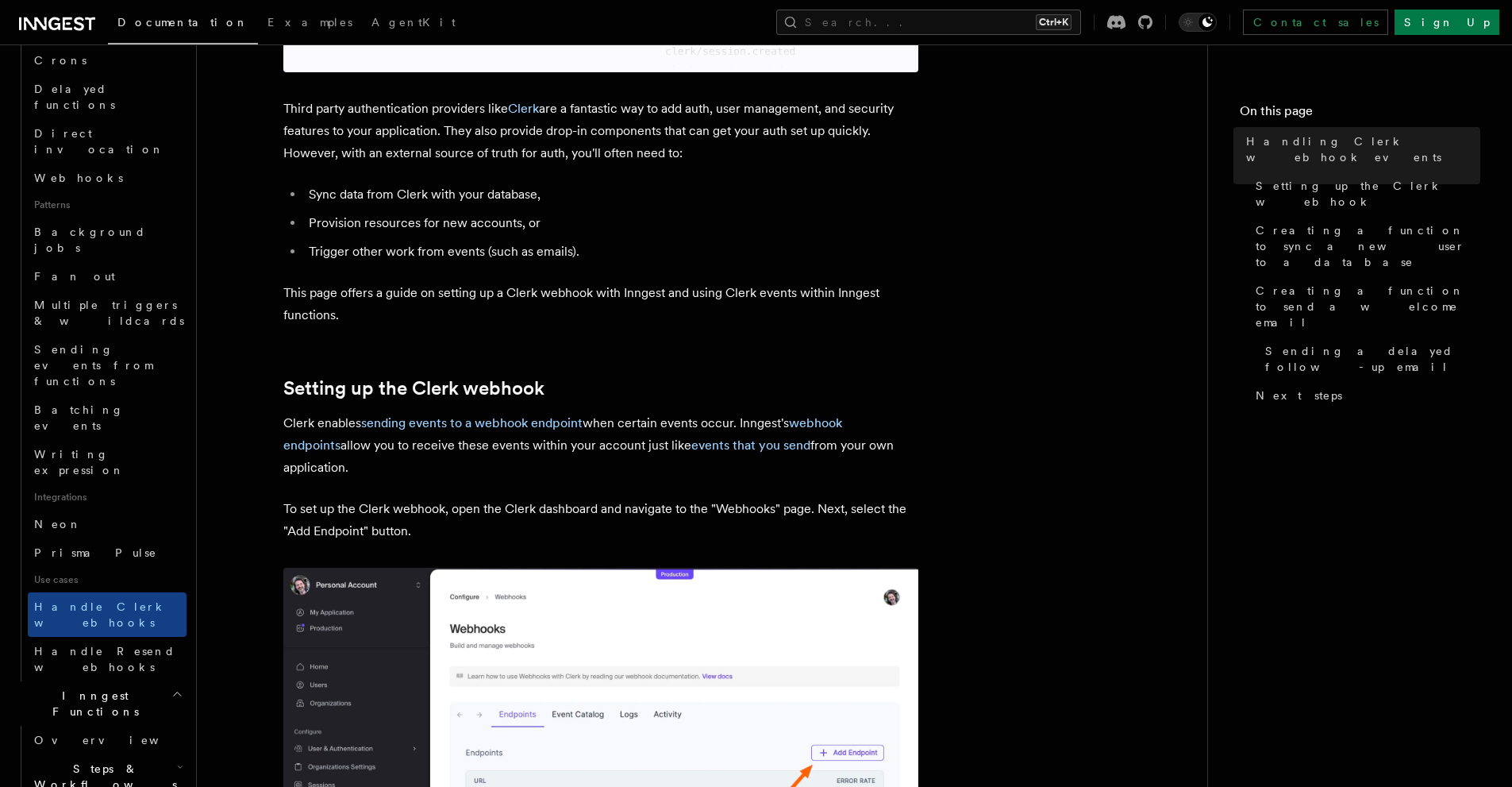
drag, startPoint x: 444, startPoint y: 489, endPoint x: 350, endPoint y: 494, distance: 94.1
drag, startPoint x: 324, startPoint y: 512, endPoint x: 408, endPoint y: 512, distance: 84.0
click at [407, 512] on p "To set up the Clerk webhook, open the Clerk dashboard and navigate to the "Webh…" at bounding box center [601, 520] width 635 height 45
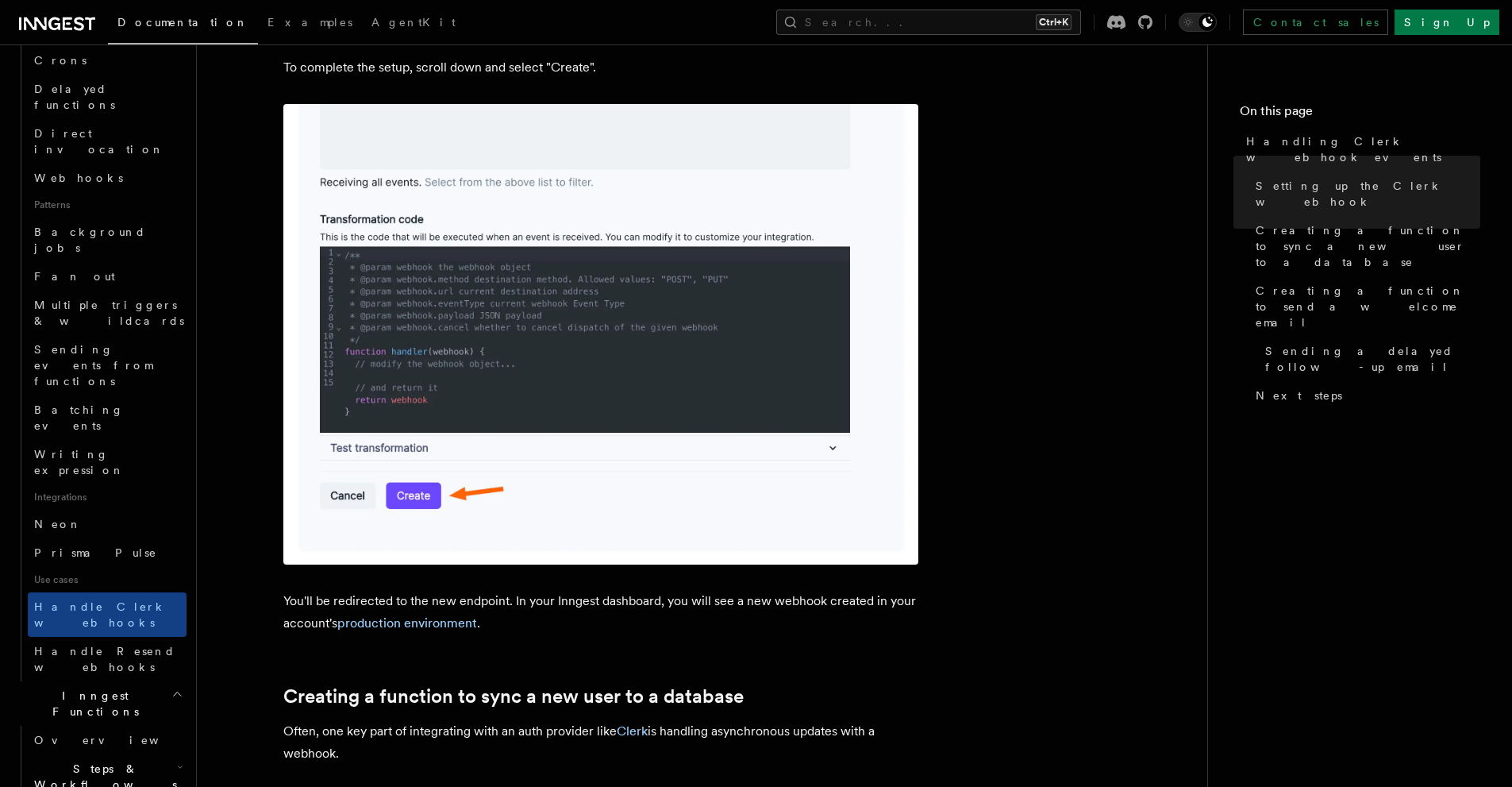
scroll to position [2911, 0]
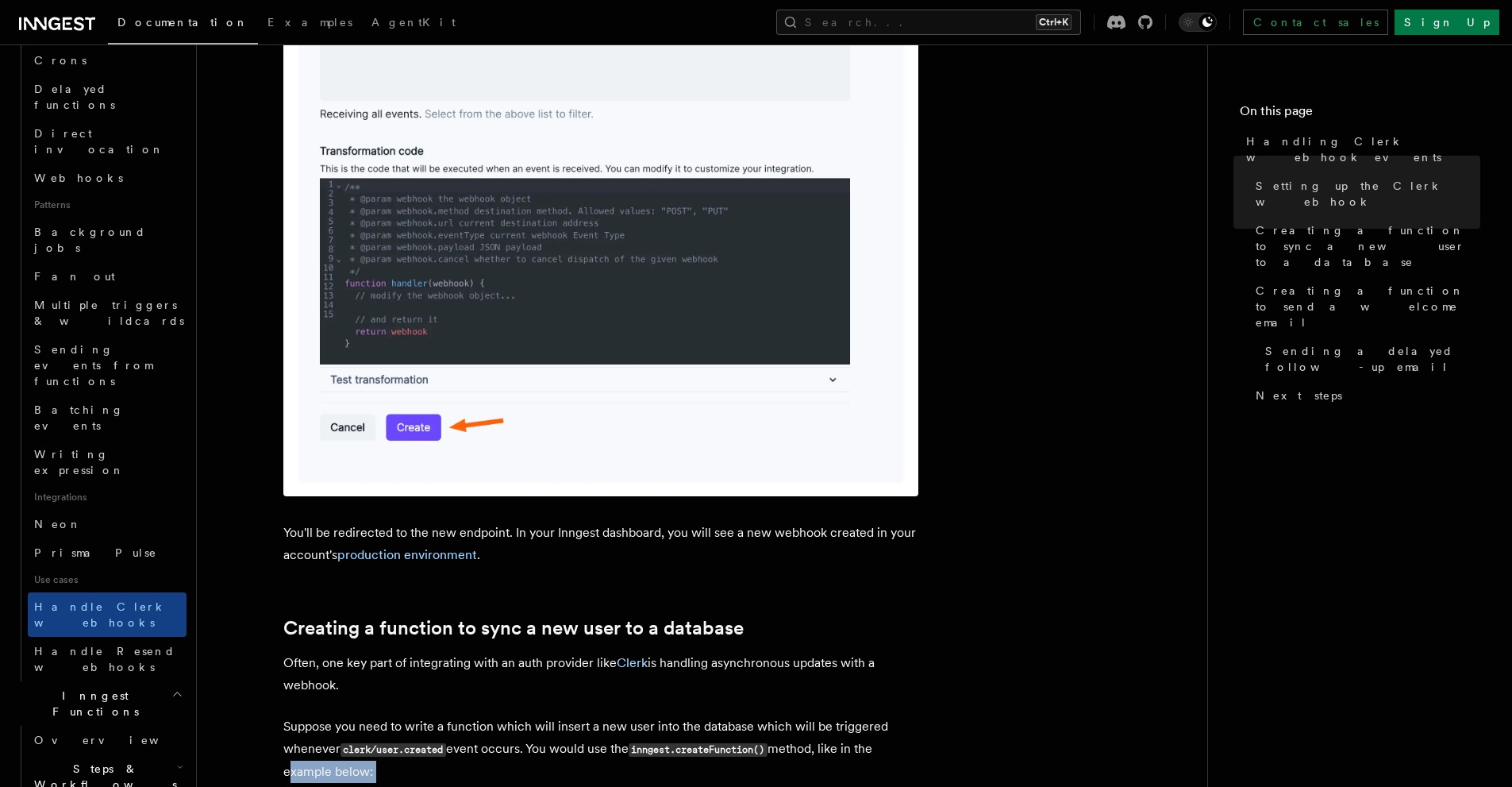
drag, startPoint x: 270, startPoint y: 369, endPoint x: 328, endPoint y: 381, distance: 59.2
click at [328, 381] on article "Features Events & Triggers Handling Clerk webhook events Third party authentica…" at bounding box center [702, 162] width 960 height 6007
drag, startPoint x: 445, startPoint y: 498, endPoint x: 299, endPoint y: 494, distance: 146.1
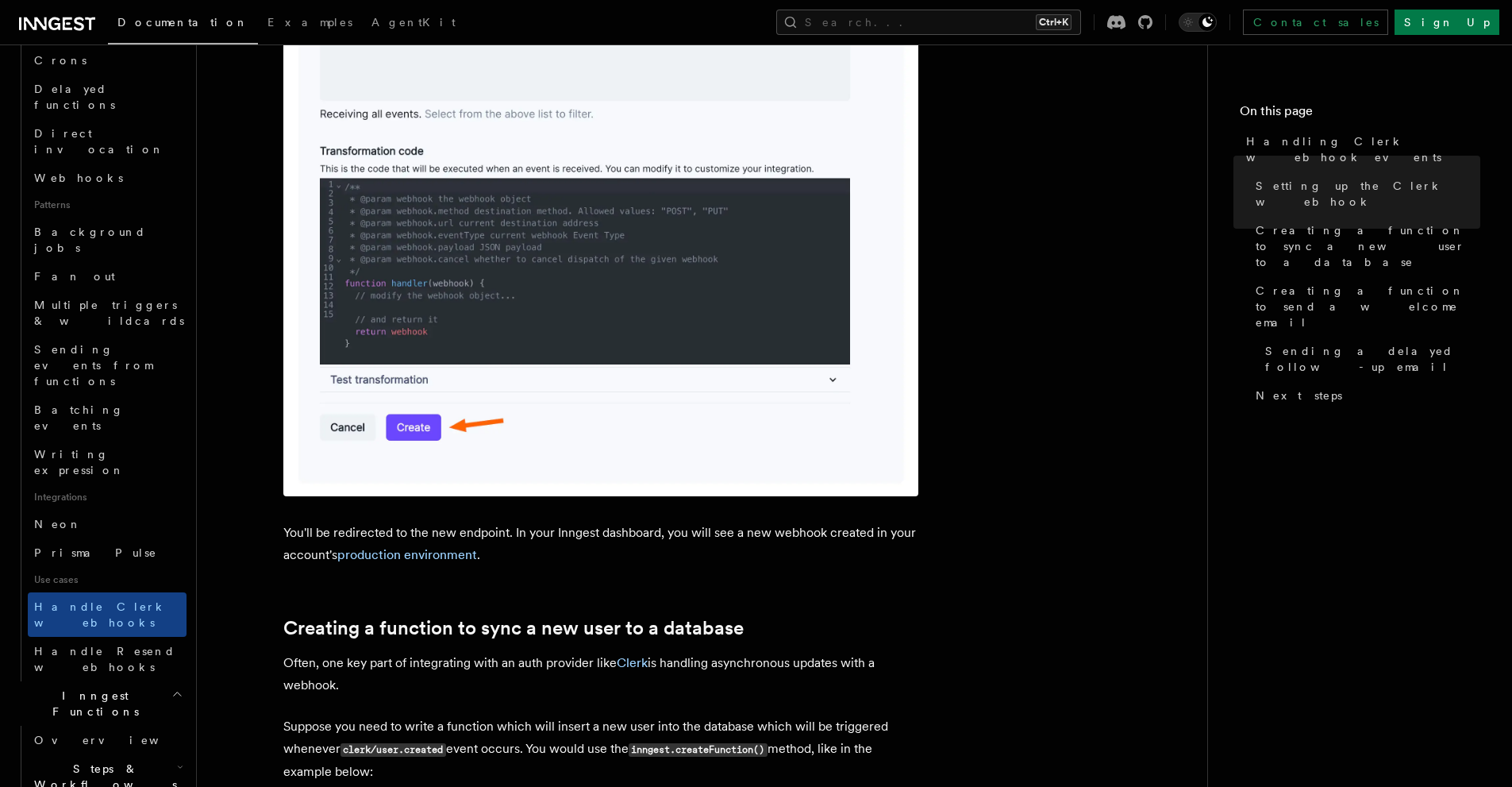
drag, startPoint x: 498, startPoint y: 521, endPoint x: 294, endPoint y: 521, distance: 204.0
drag, startPoint x: 518, startPoint y: 529, endPoint x: 316, endPoint y: 529, distance: 202.0
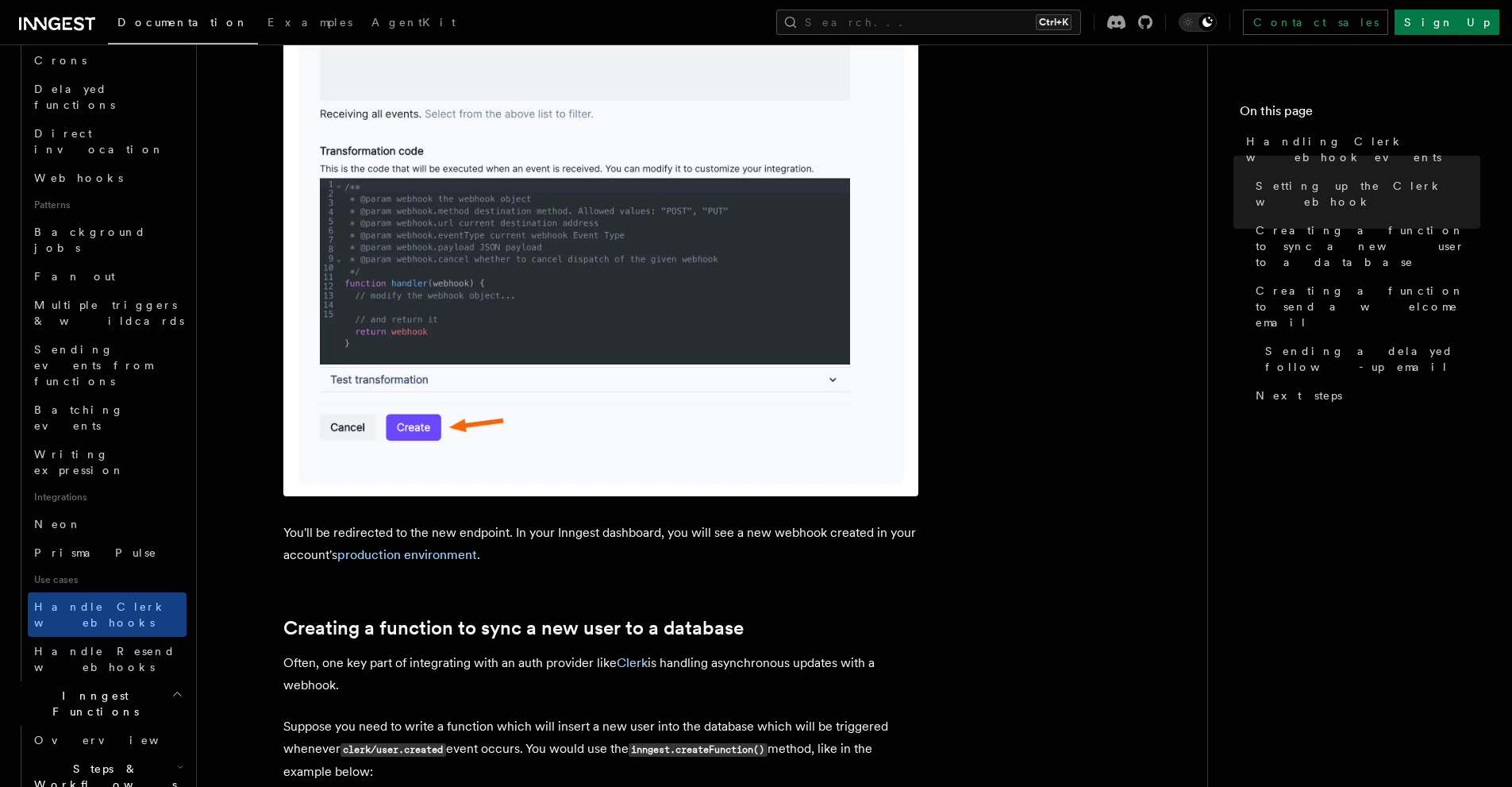
drag, startPoint x: 520, startPoint y: 541, endPoint x: 311, endPoint y: 539, distance: 209.0
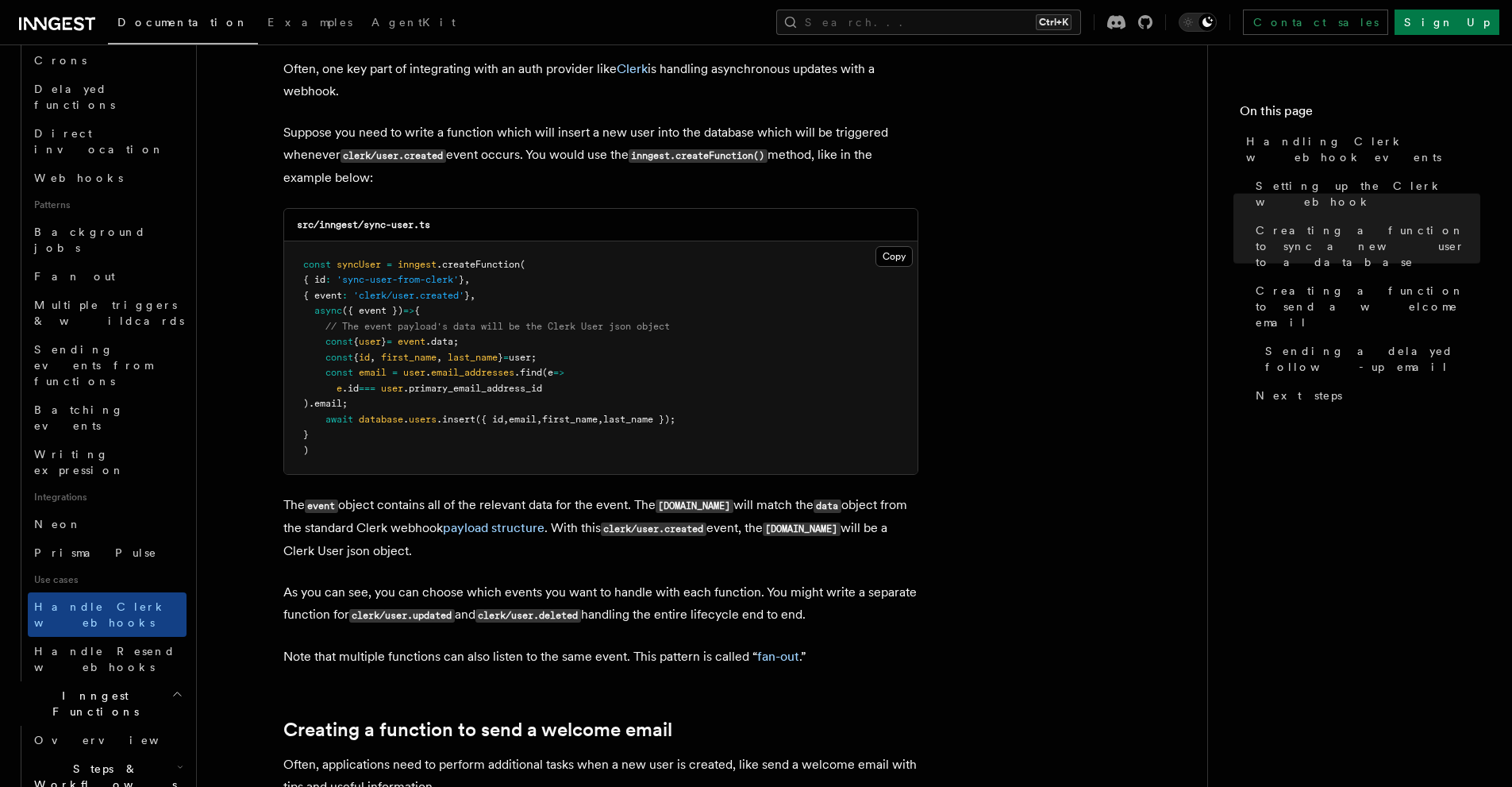
scroll to position [3440, 0]
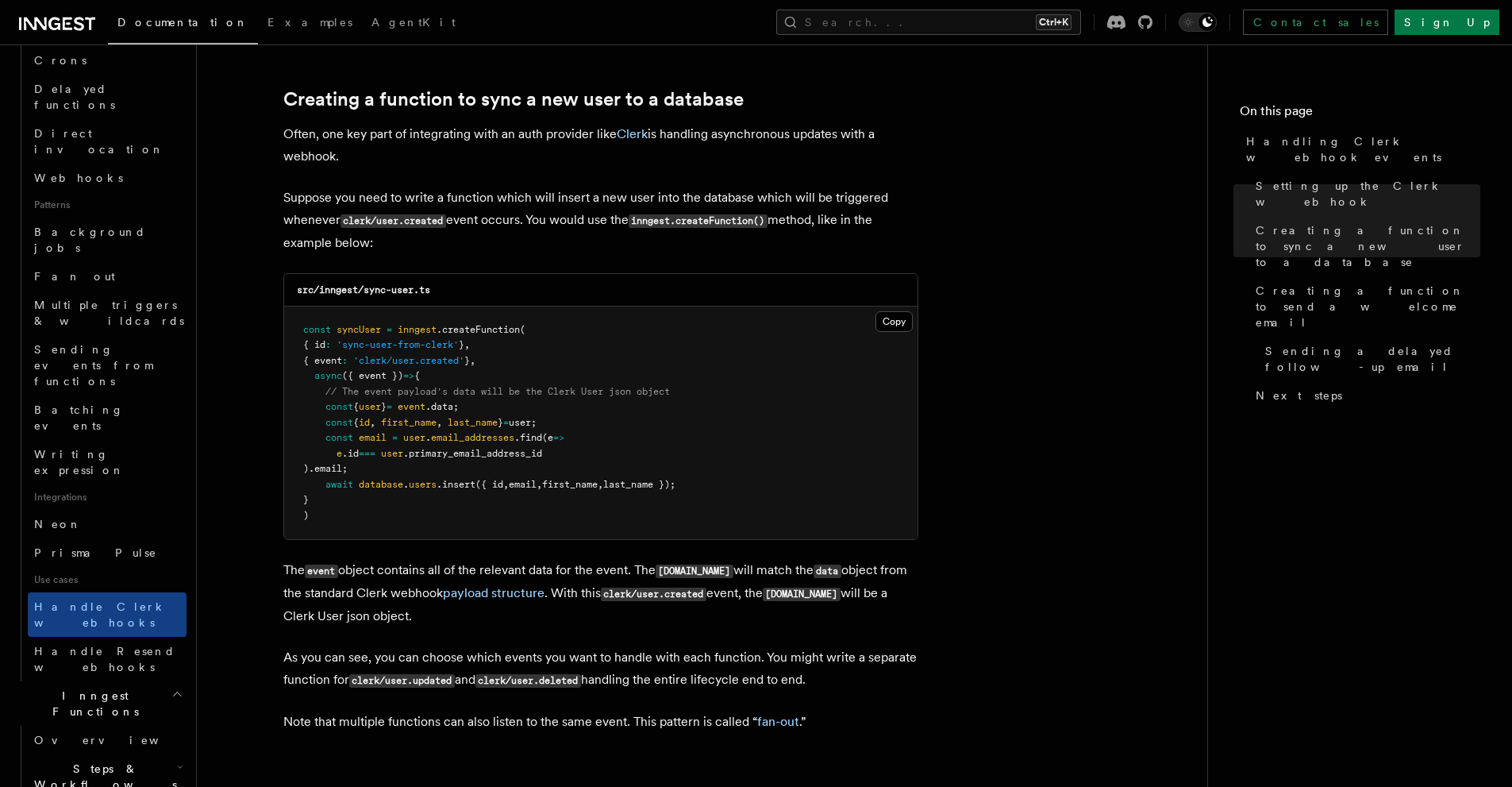
drag, startPoint x: 705, startPoint y: 536, endPoint x: 208, endPoint y: 537, distance: 497.0
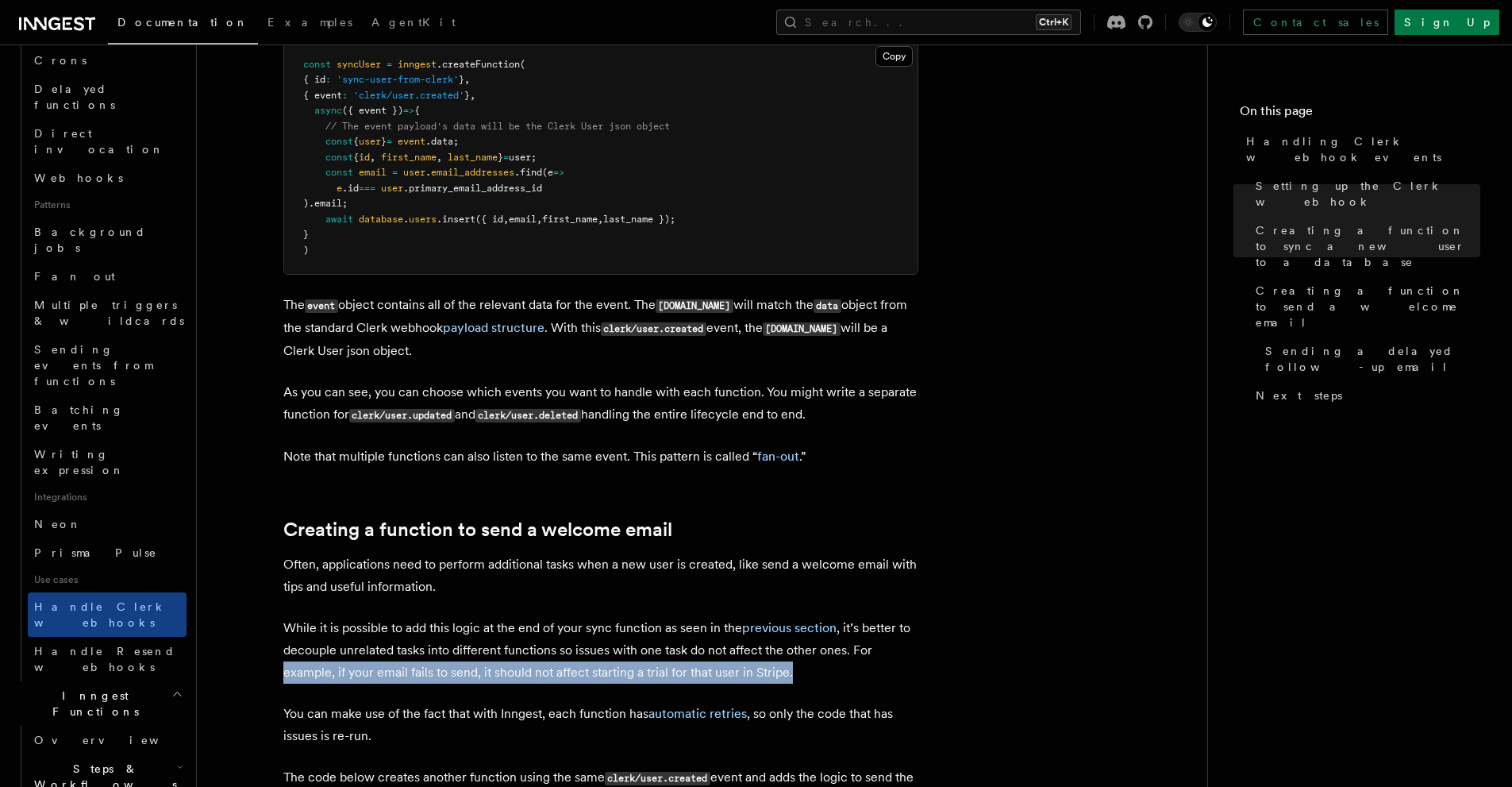
scroll to position [3969, 0]
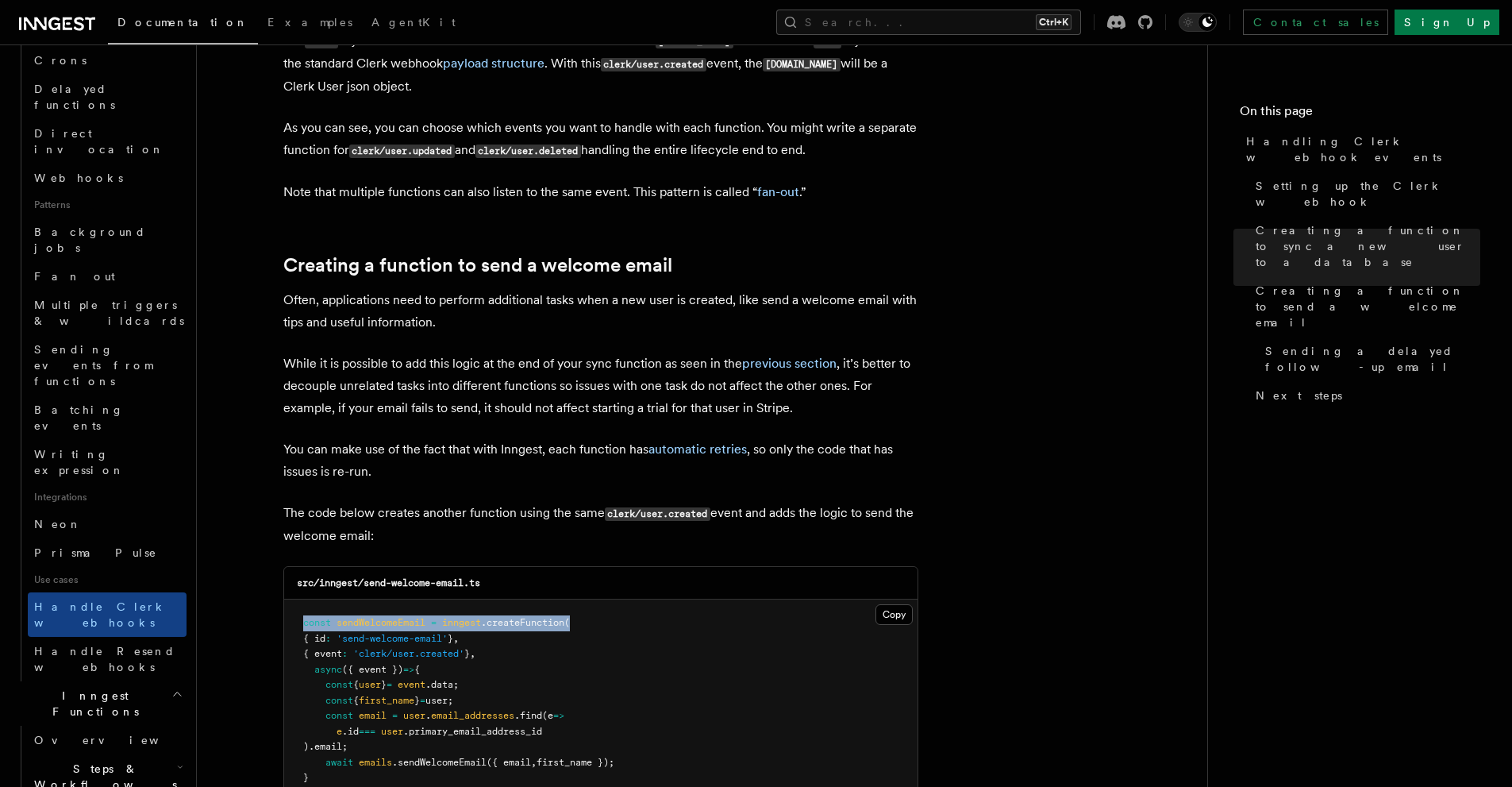
drag, startPoint x: 583, startPoint y: 215, endPoint x: 300, endPoint y: 221, distance: 283.1
click at [300, 599] on pre "const sendWelcomeEmail = inngest .createFunction ( { id : 'send-welcome-email' …" at bounding box center [601, 708] width 634 height 218
drag, startPoint x: 304, startPoint y: 235, endPoint x: 515, endPoint y: 225, distance: 211.2
click at [515, 599] on pre "const sendWelcomeEmail = inngest .createFunction ( { id : 'send-welcome-email' …" at bounding box center [601, 708] width 634 height 218
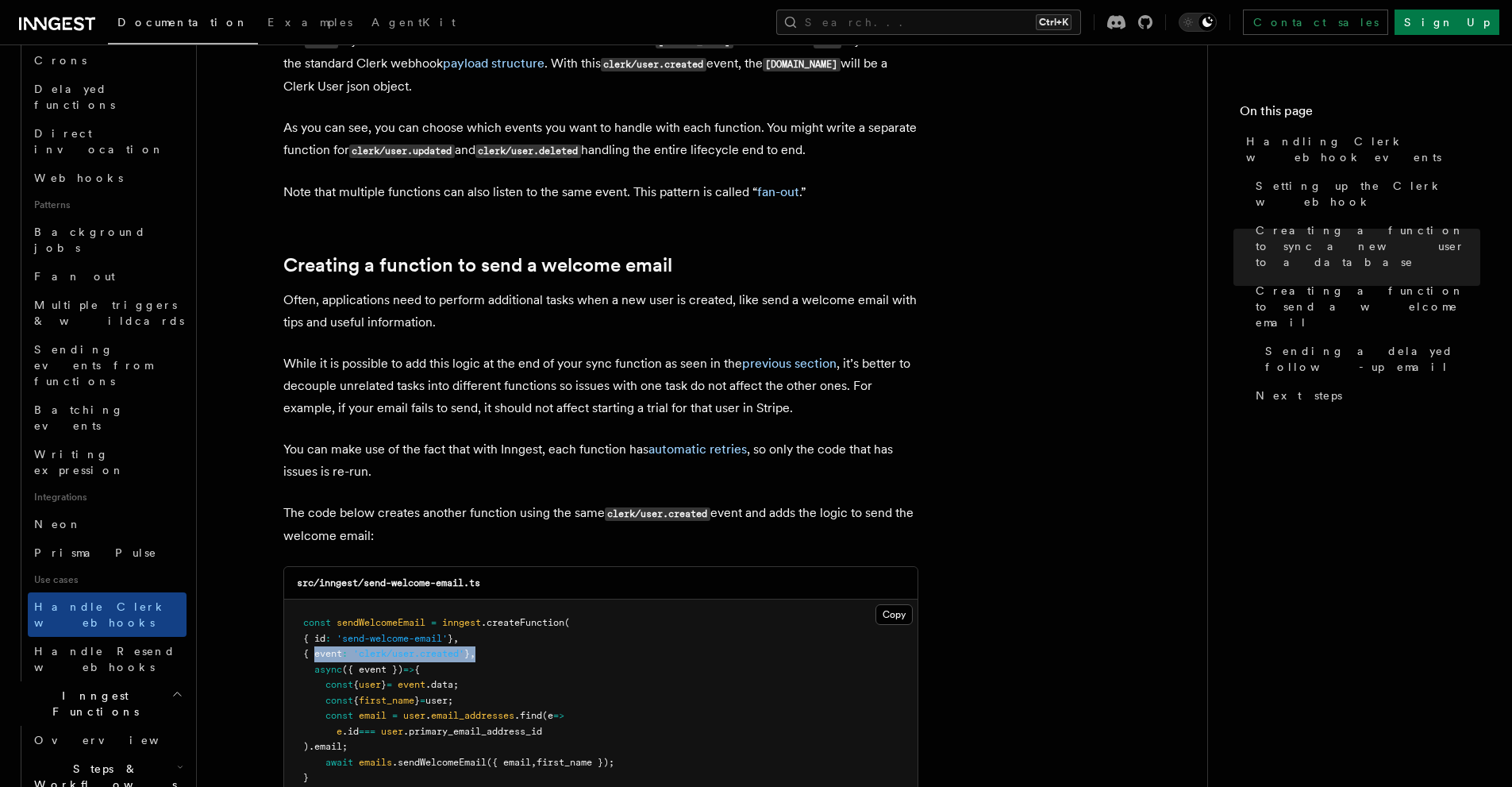
drag, startPoint x: 497, startPoint y: 247, endPoint x: 312, endPoint y: 240, distance: 185.1
click at [312, 599] on pre "const sendWelcomeEmail = inngest .createFunction ( { id : 'send-welcome-email' …" at bounding box center [601, 708] width 634 height 218
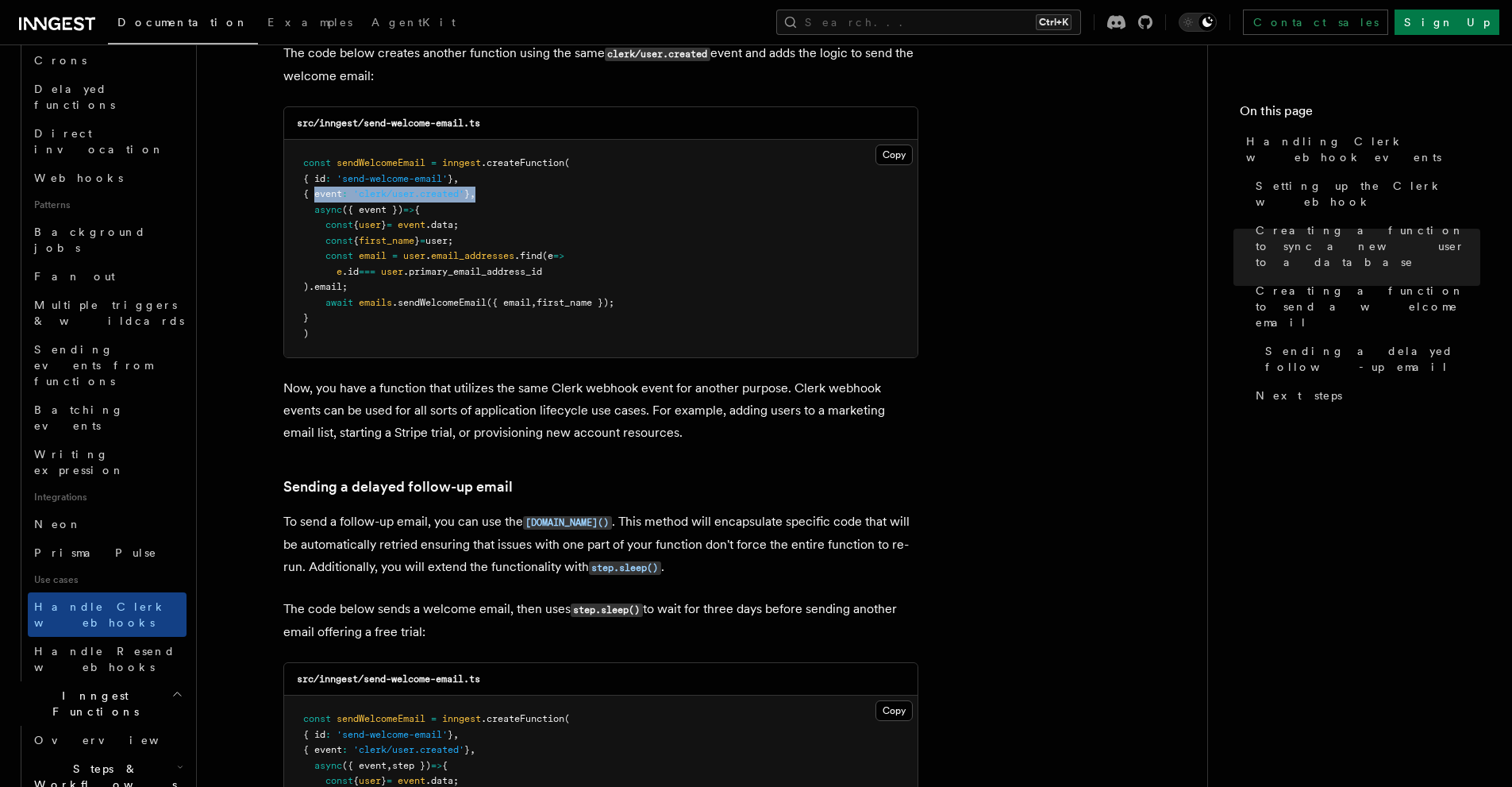
scroll to position [4499, 0]
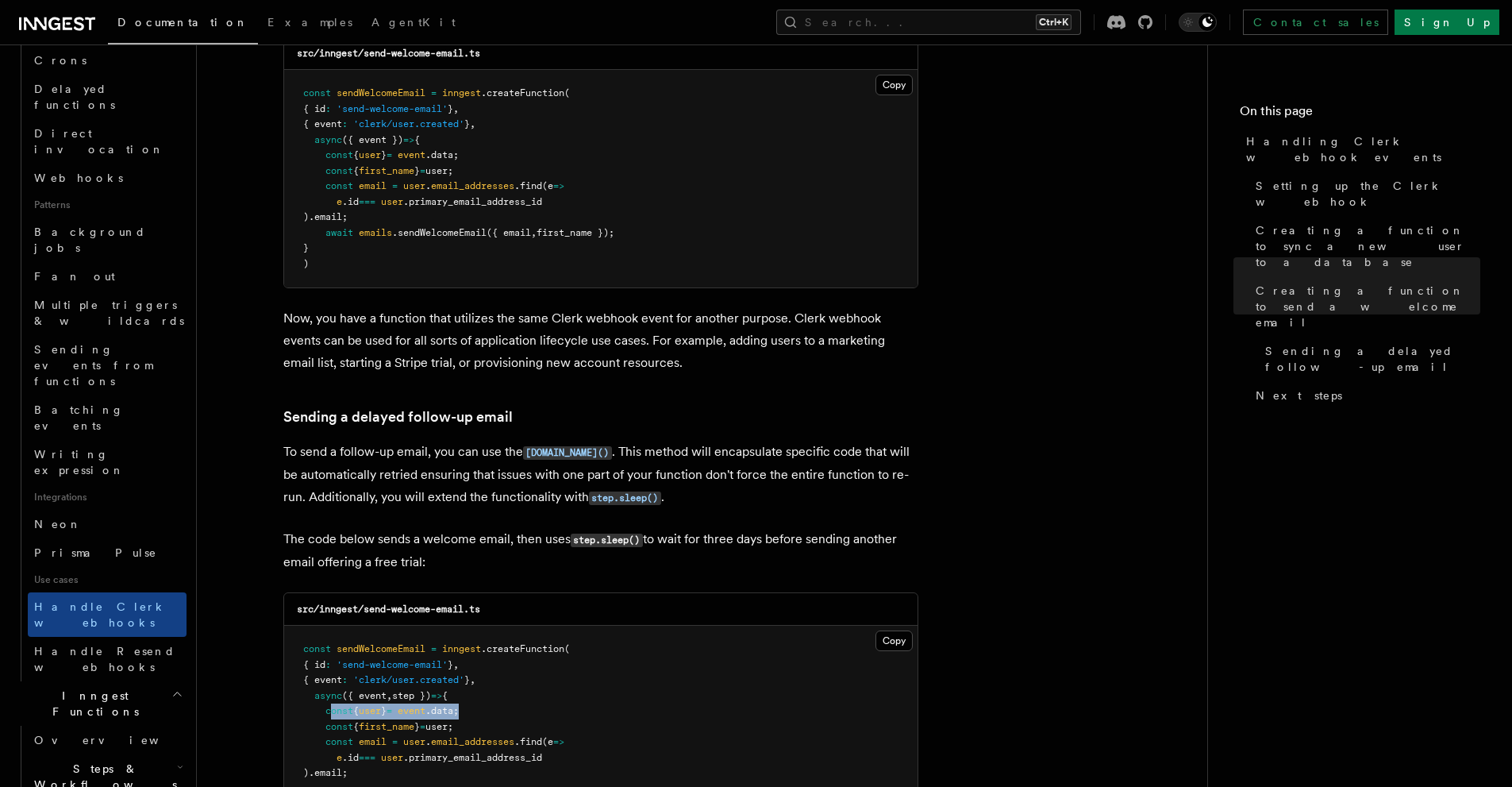
drag, startPoint x: 333, startPoint y: 303, endPoint x: 504, endPoint y: 304, distance: 171.0
click at [453, 721] on span "user;" at bounding box center [439, 727] width 28 height 11
drag, startPoint x: 489, startPoint y: 315, endPoint x: 464, endPoint y: 315, distance: 25.0
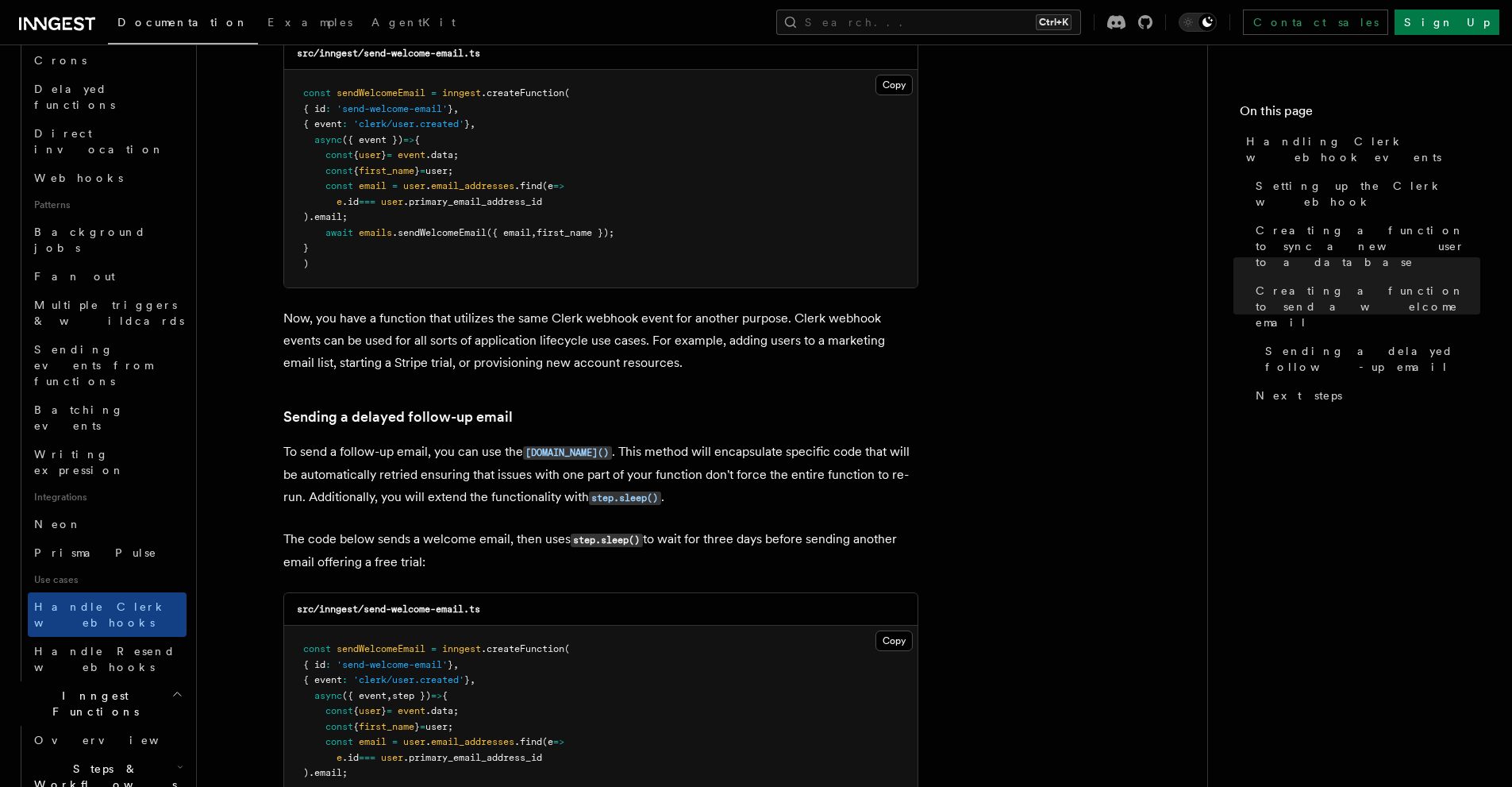
click at [453, 721] on span "user;" at bounding box center [439, 727] width 28 height 11
click at [459, 705] on span ".data;" at bounding box center [442, 711] width 33 height 11
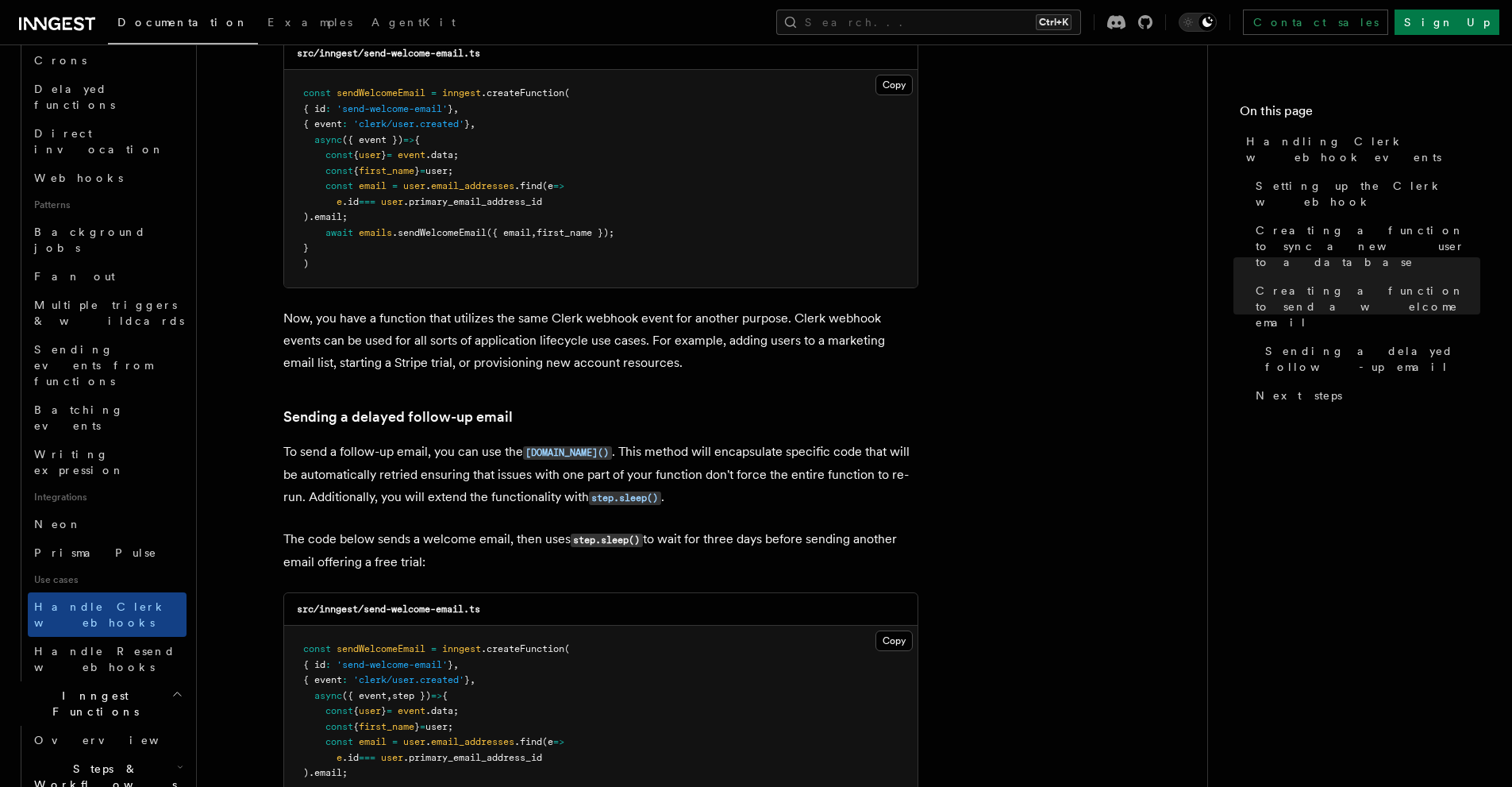
click at [375, 690] on span "({ event" at bounding box center [364, 696] width 45 height 11
click at [456, 705] on span ".data;" at bounding box center [442, 711] width 33 height 11
click at [381, 705] on span "user" at bounding box center [370, 711] width 22 height 11
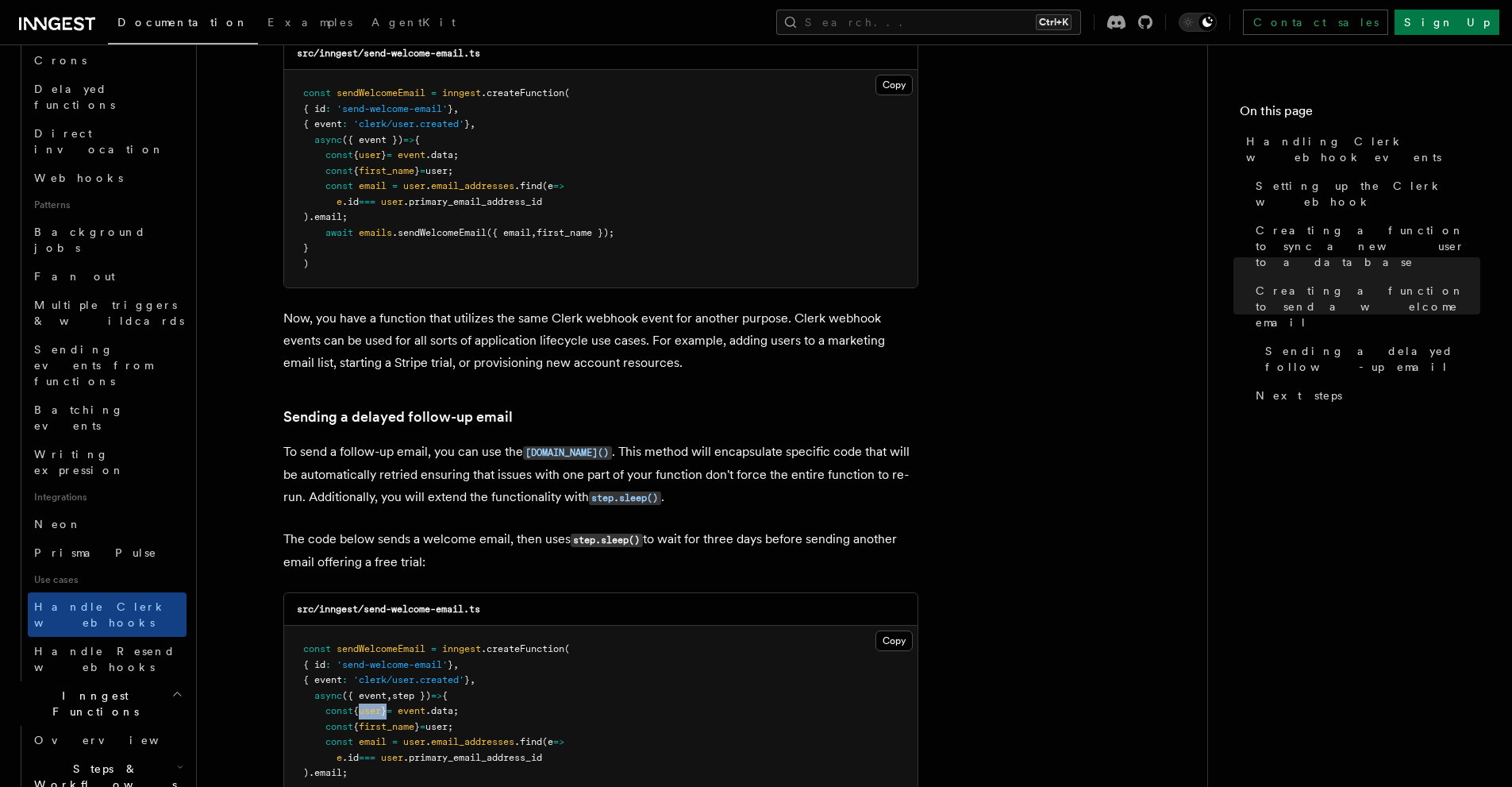
click at [381, 705] on span "user" at bounding box center [370, 711] width 22 height 11
drag, startPoint x: 330, startPoint y: 463, endPoint x: 316, endPoint y: 440, distance: 26.9
drag, startPoint x: 374, startPoint y: 432, endPoint x: 511, endPoint y: 432, distance: 137.0
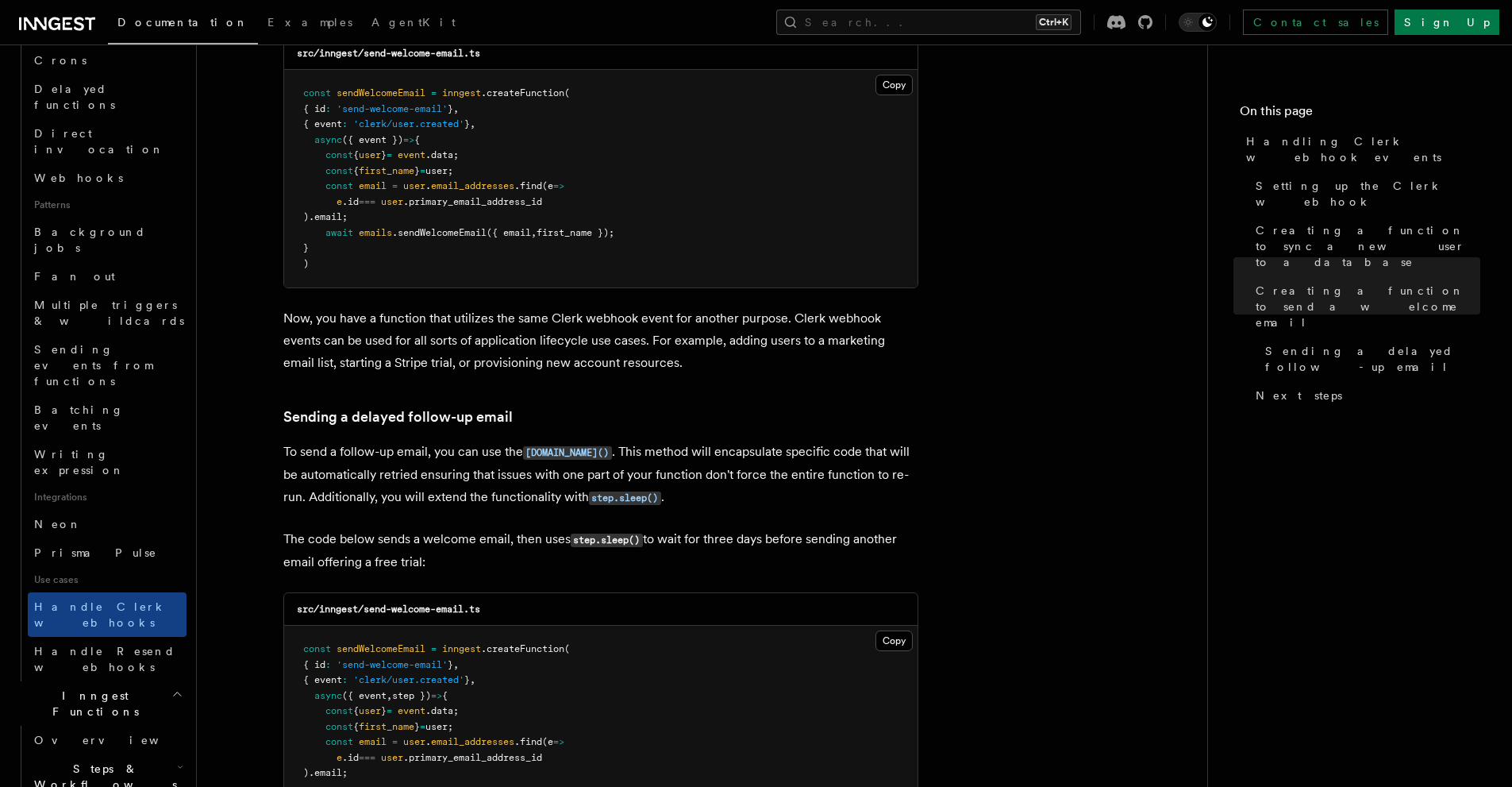
drag, startPoint x: 504, startPoint y: 420, endPoint x: 537, endPoint y: 430, distance: 34.5
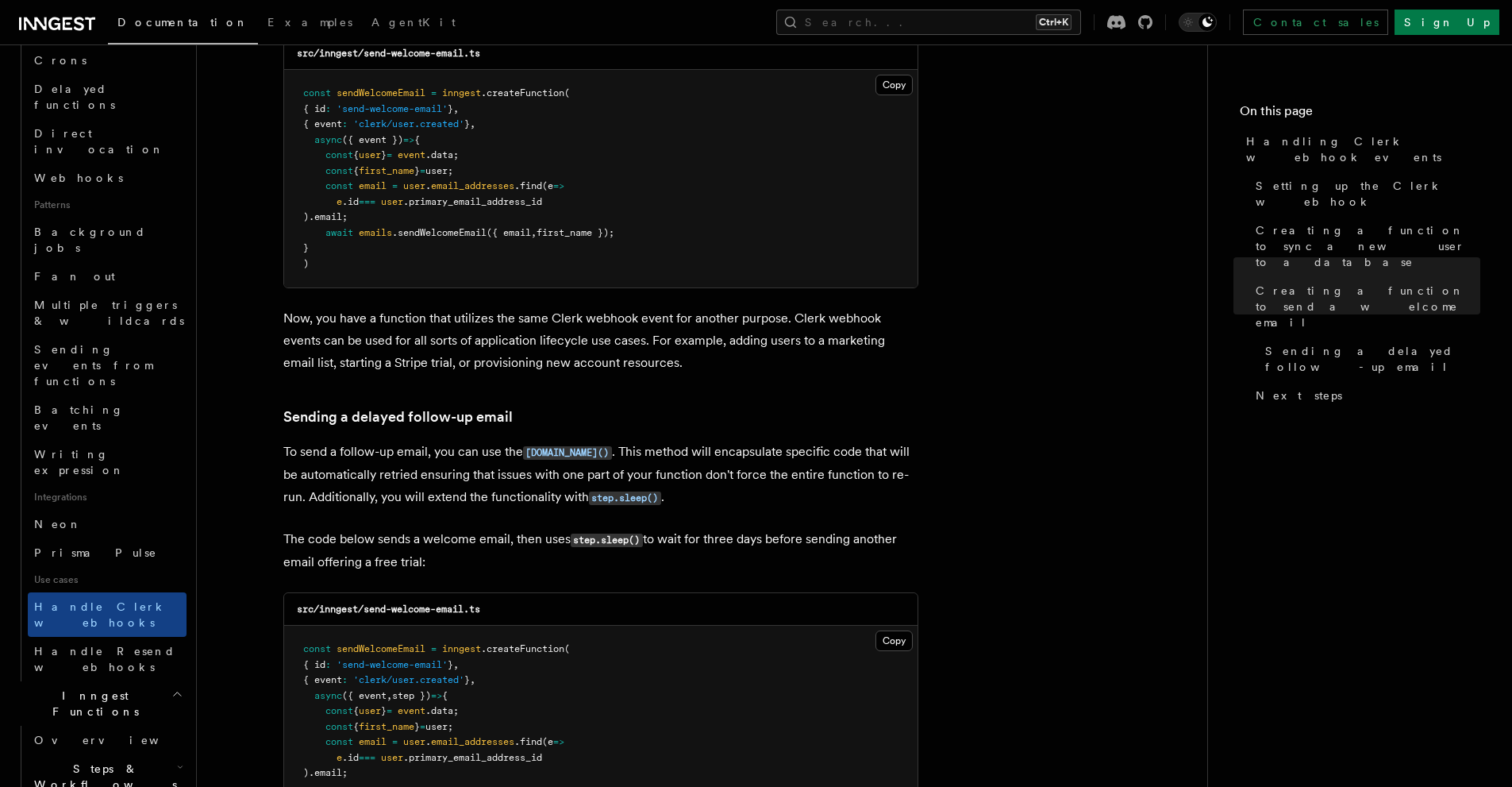
drag, startPoint x: 339, startPoint y: 440, endPoint x: 512, endPoint y: 431, distance: 173.2
drag, startPoint x: 357, startPoint y: 500, endPoint x: 556, endPoint y: 492, distance: 199.2
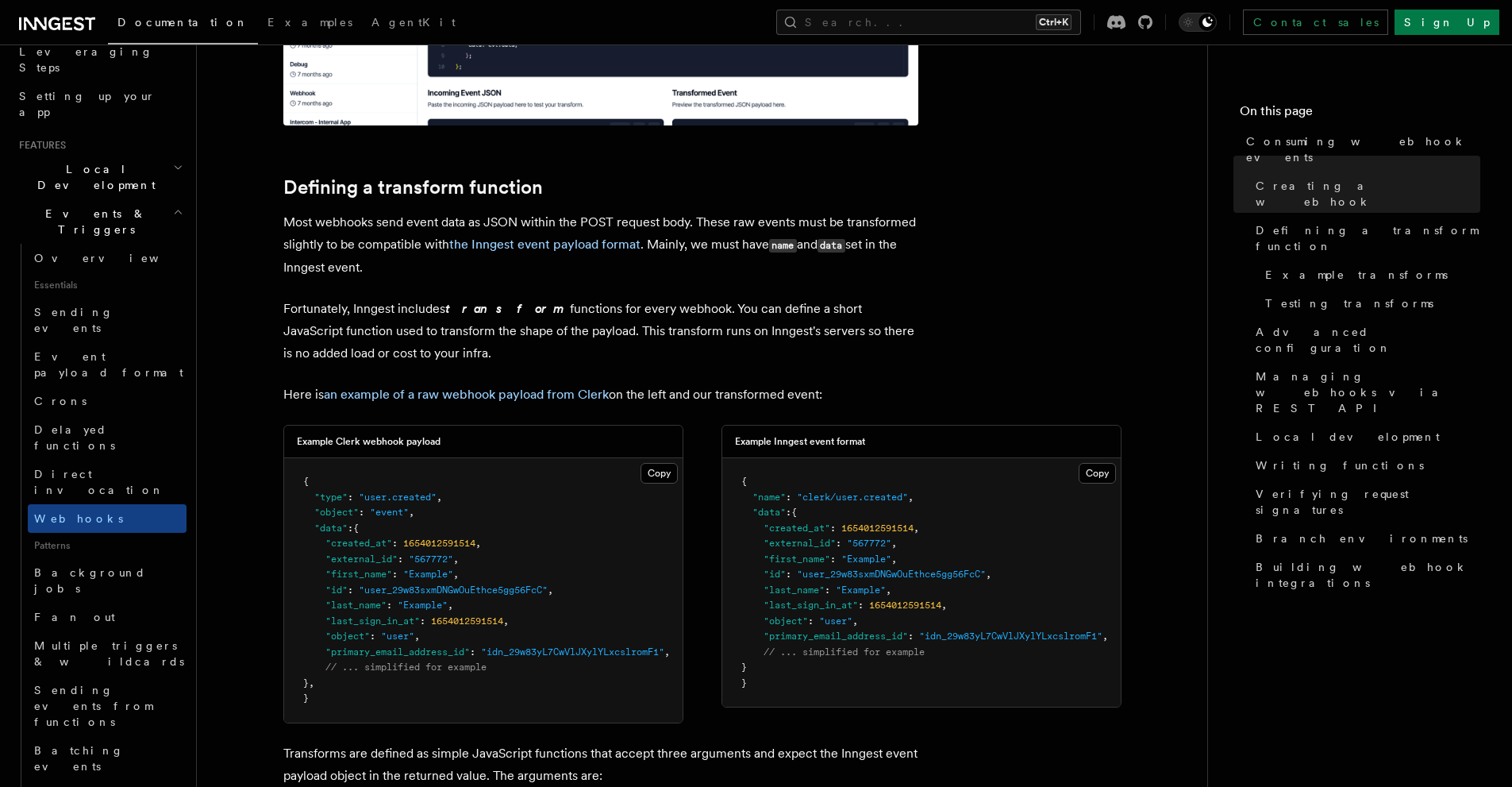
scroll to position [1058, 0]
